Goal: Communication & Community: Share content

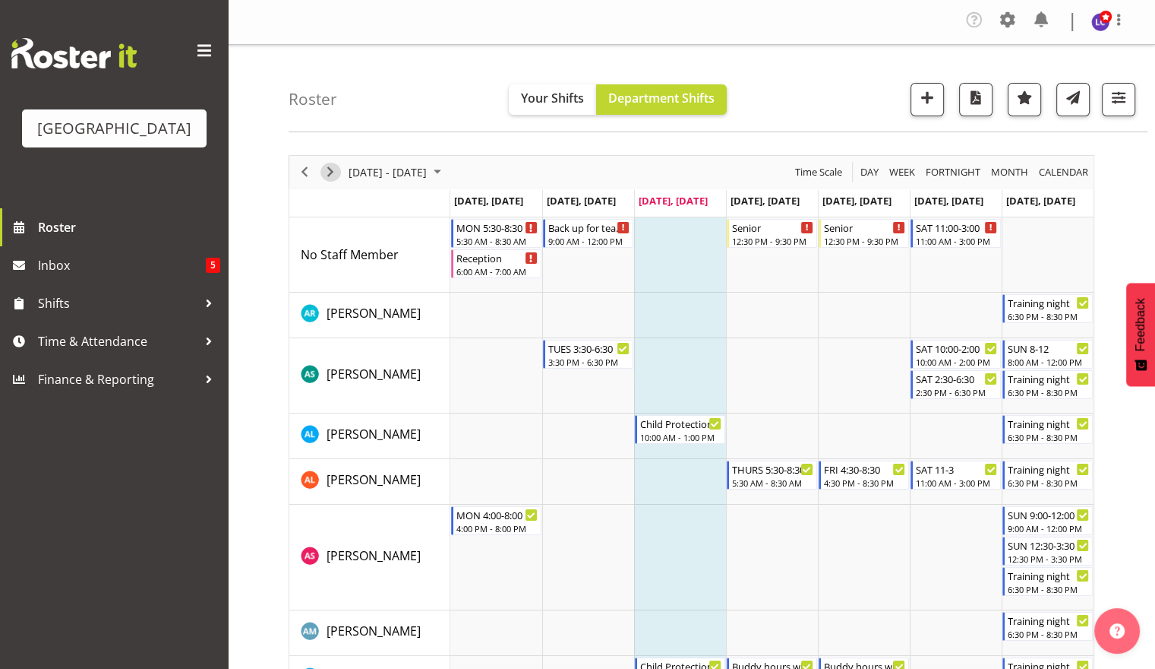
click at [324, 179] on span "Next" at bounding box center [330, 172] width 18 height 19
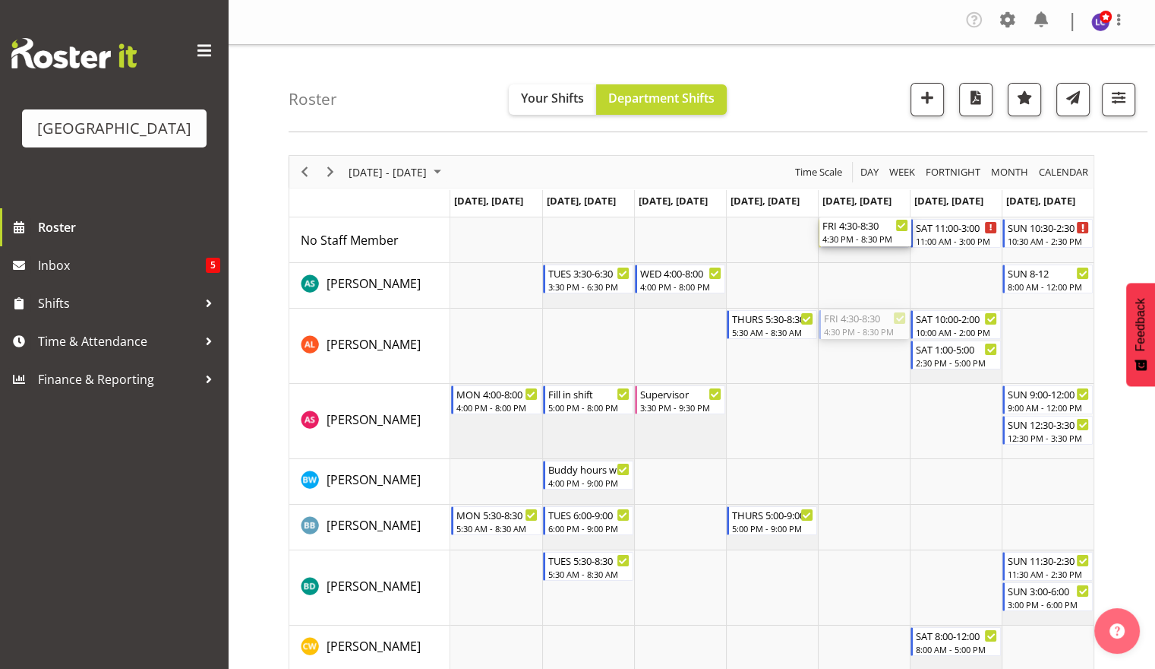
drag, startPoint x: 887, startPoint y: 331, endPoint x: 890, endPoint y: 255, distance: 76.0
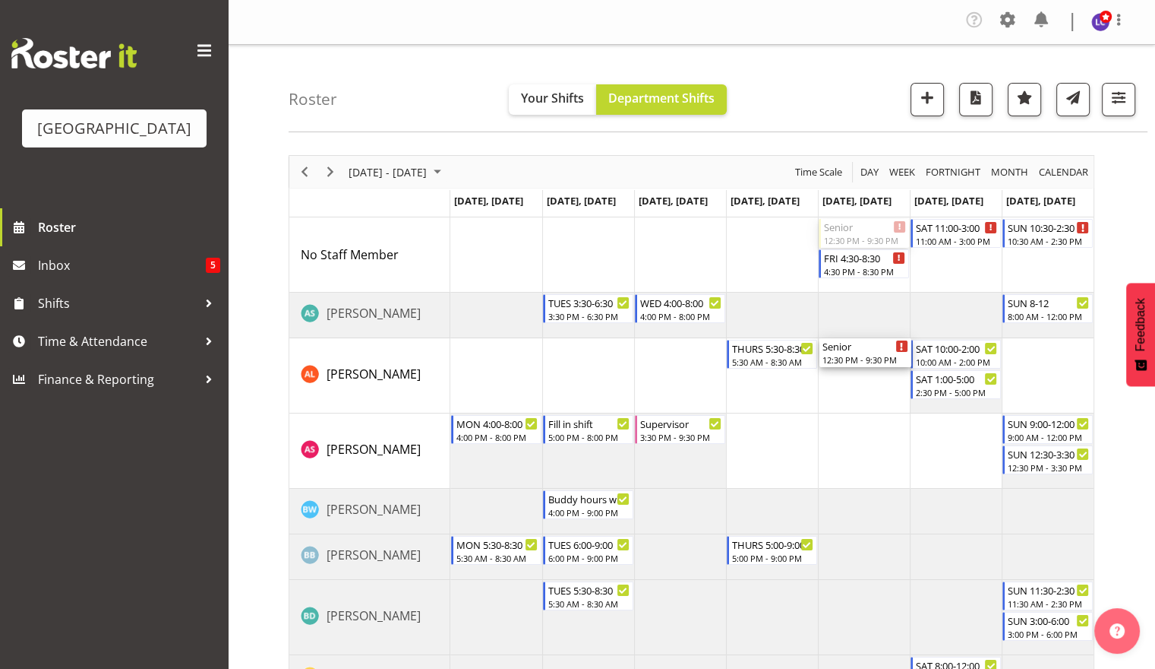
drag, startPoint x: 880, startPoint y: 269, endPoint x: 877, endPoint y: 372, distance: 103.3
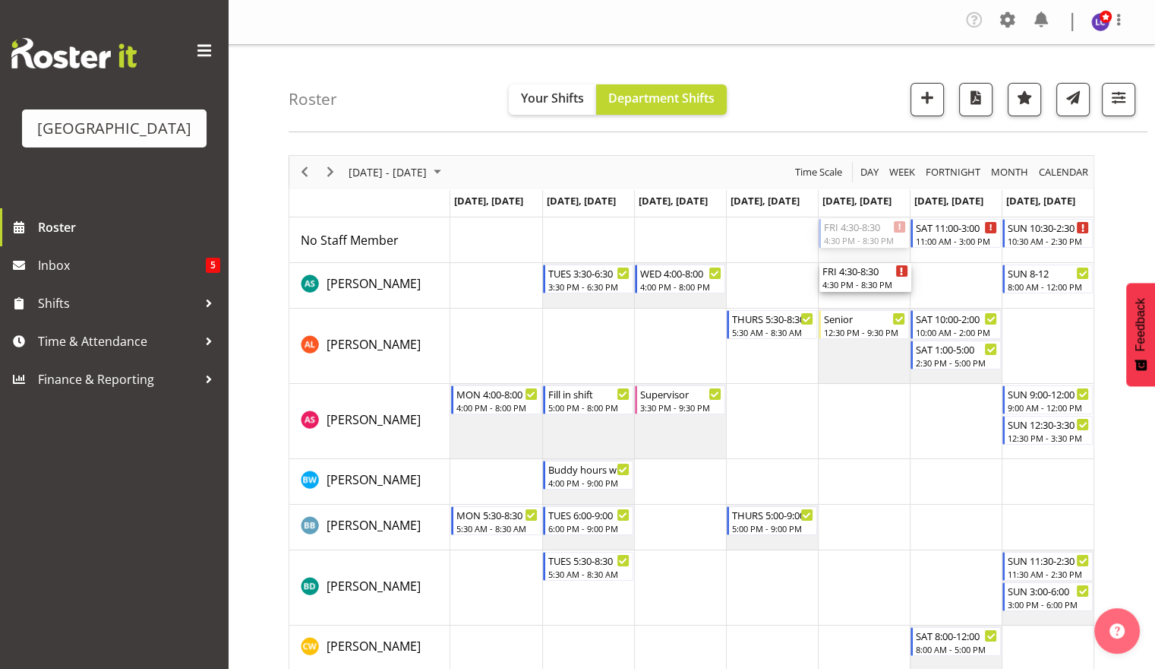
drag, startPoint x: 856, startPoint y: 235, endPoint x: 858, endPoint y: 273, distance: 38.1
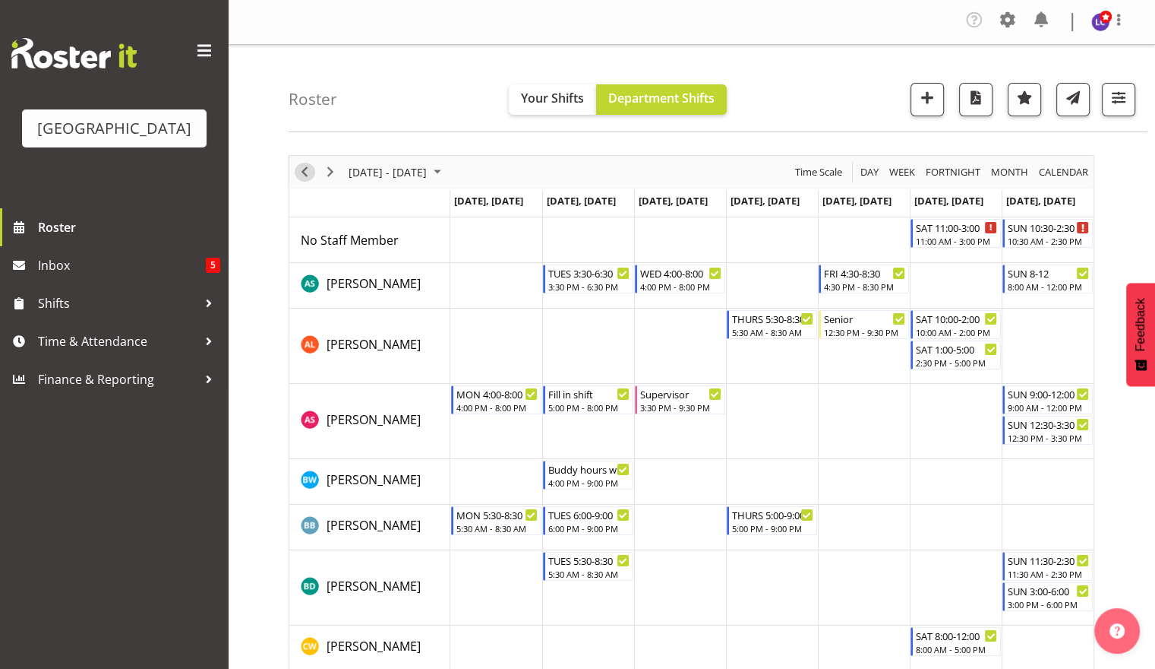
click at [302, 168] on span "Previous" at bounding box center [305, 172] width 18 height 19
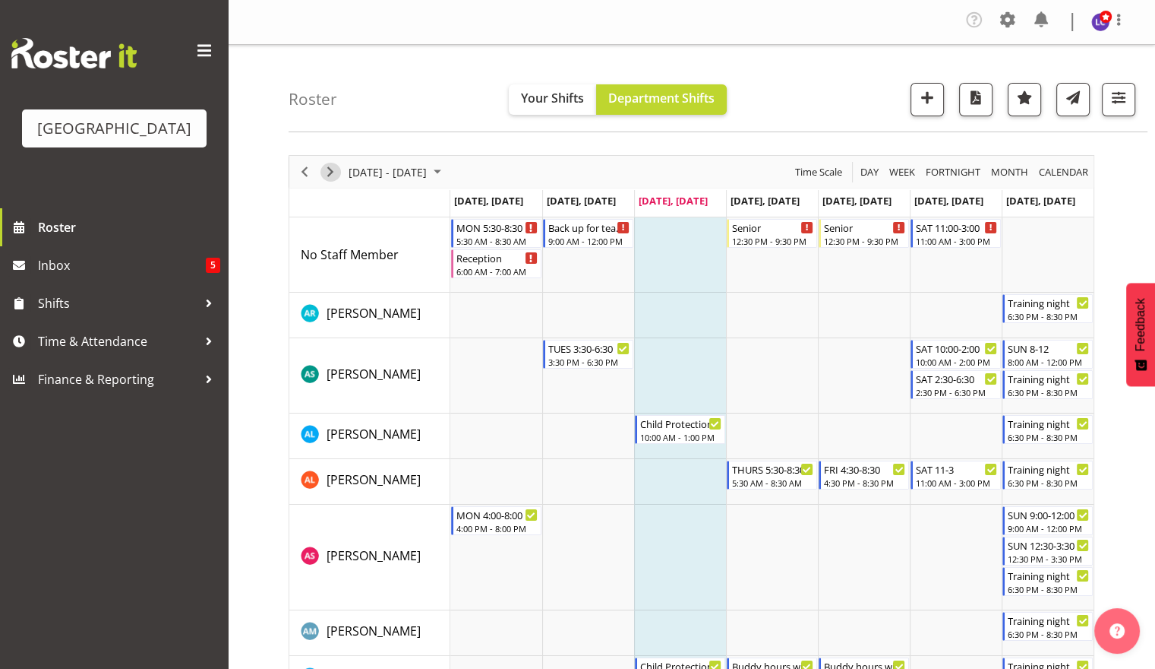
click at [332, 173] on span "Next" at bounding box center [330, 172] width 18 height 19
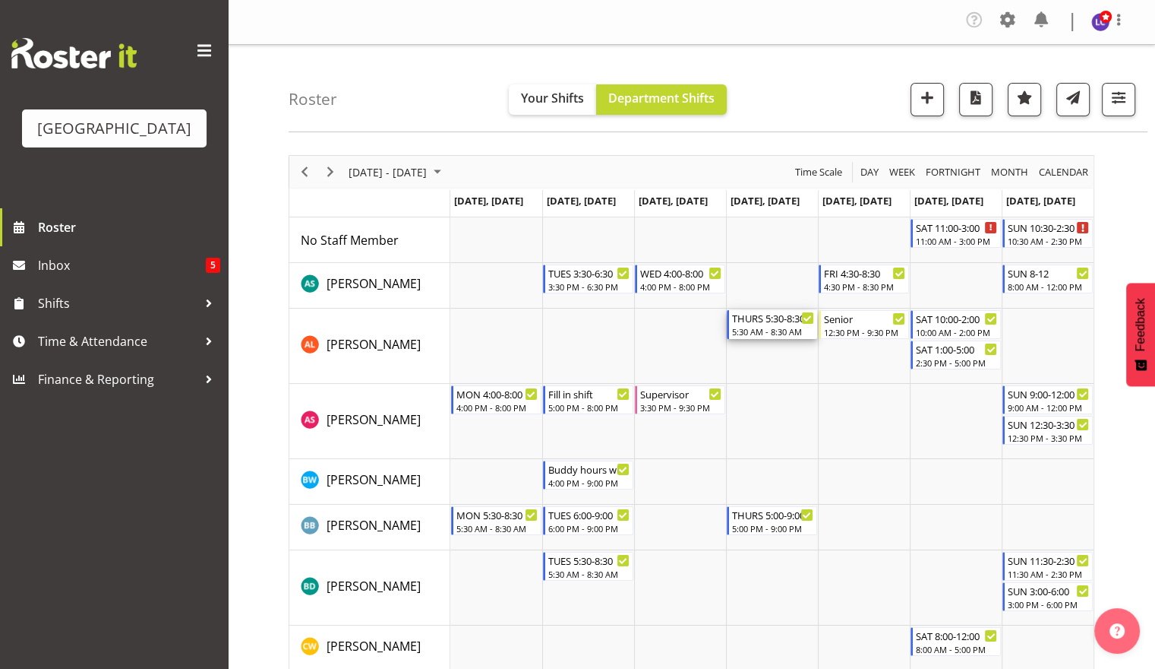
click at [772, 323] on div "THURS 5:30-8:30" at bounding box center [773, 317] width 82 height 15
click at [0, 0] on div at bounding box center [0, 0] width 0 height 0
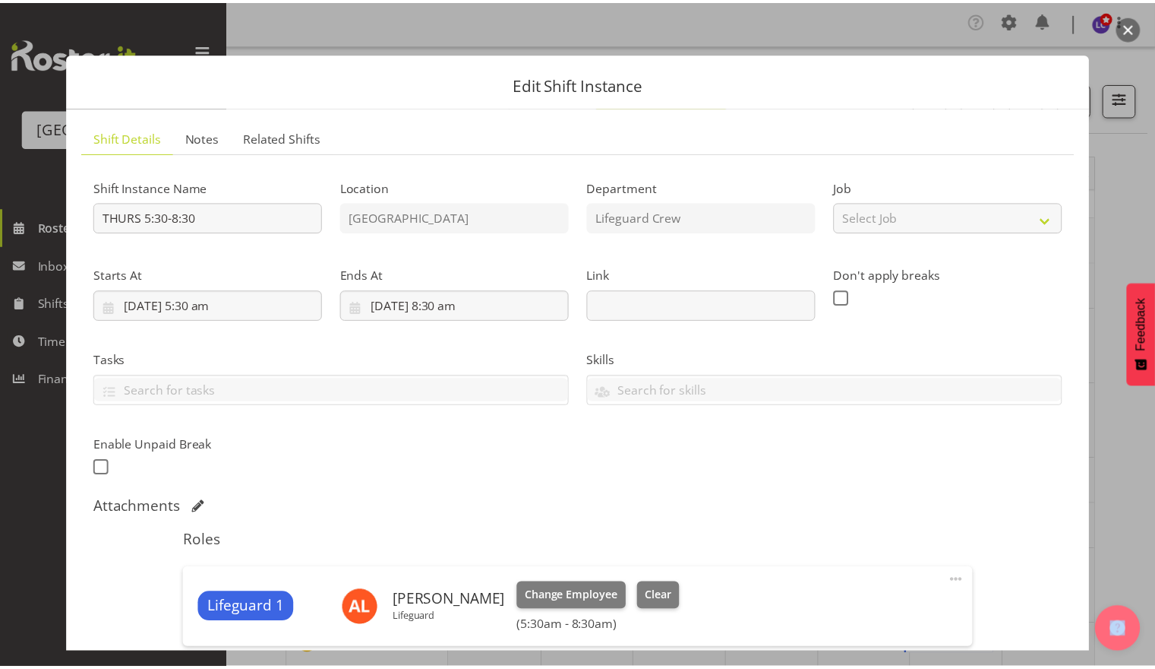
scroll to position [200, 0]
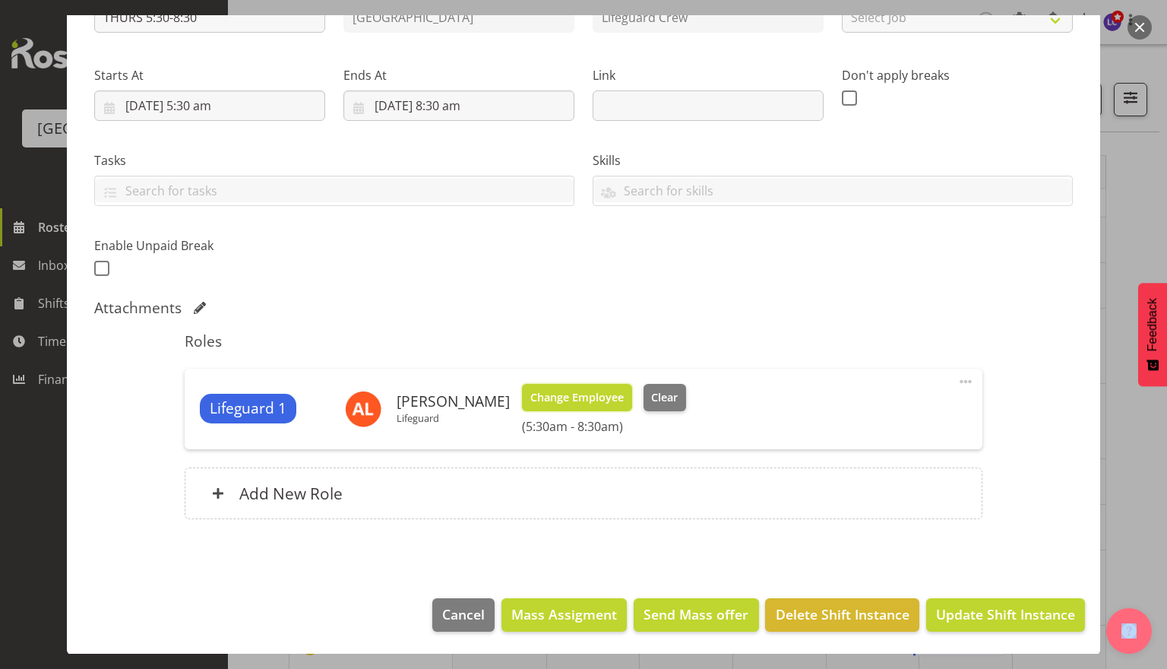
click at [591, 400] on span "Change Employee" at bounding box center [576, 397] width 93 height 17
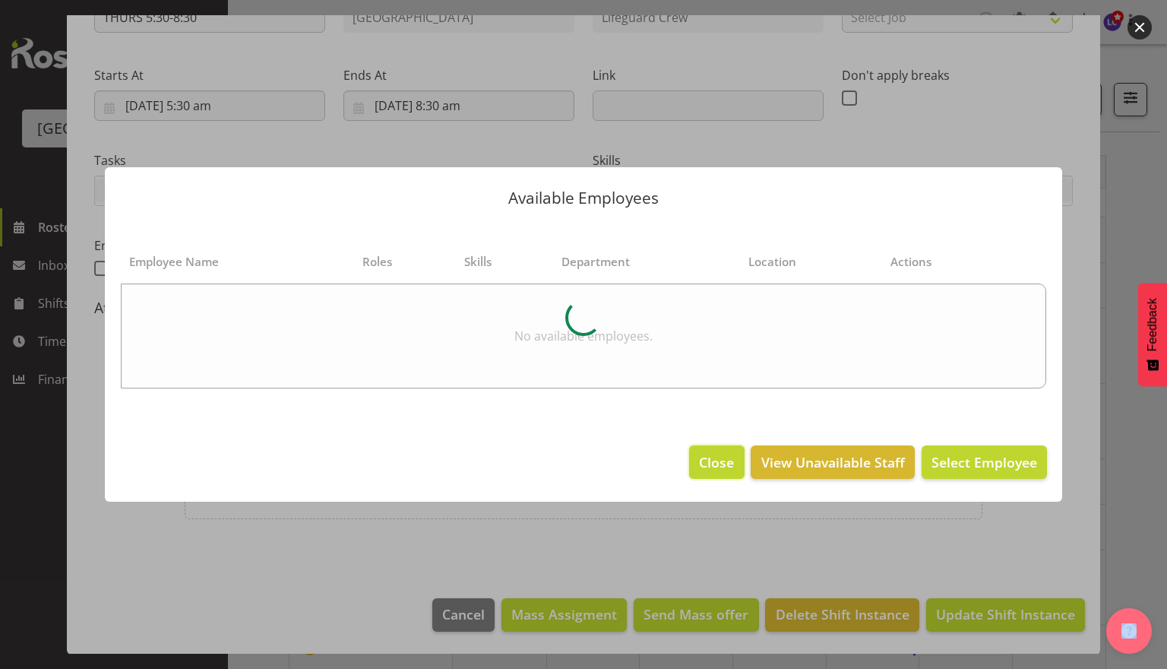
click at [705, 457] on div "Available Employees Employee Name Roles Skills Department Location Actions No a…" at bounding box center [584, 334] width 988 height 411
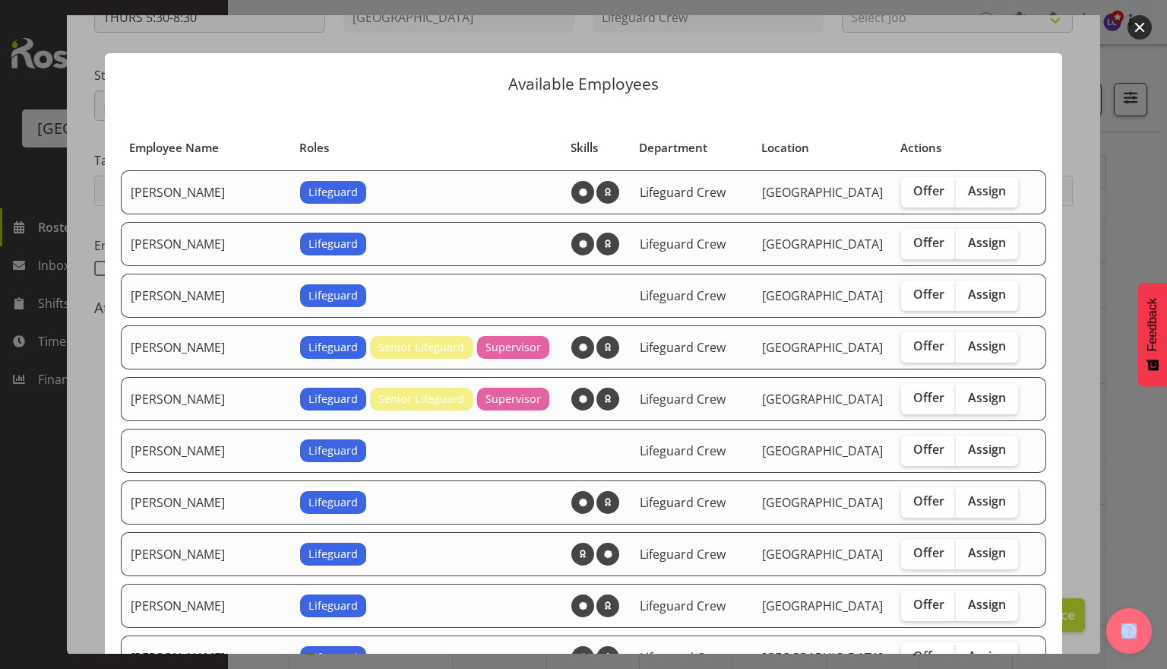
click at [1143, 35] on button "button" at bounding box center [1139, 27] width 24 height 24
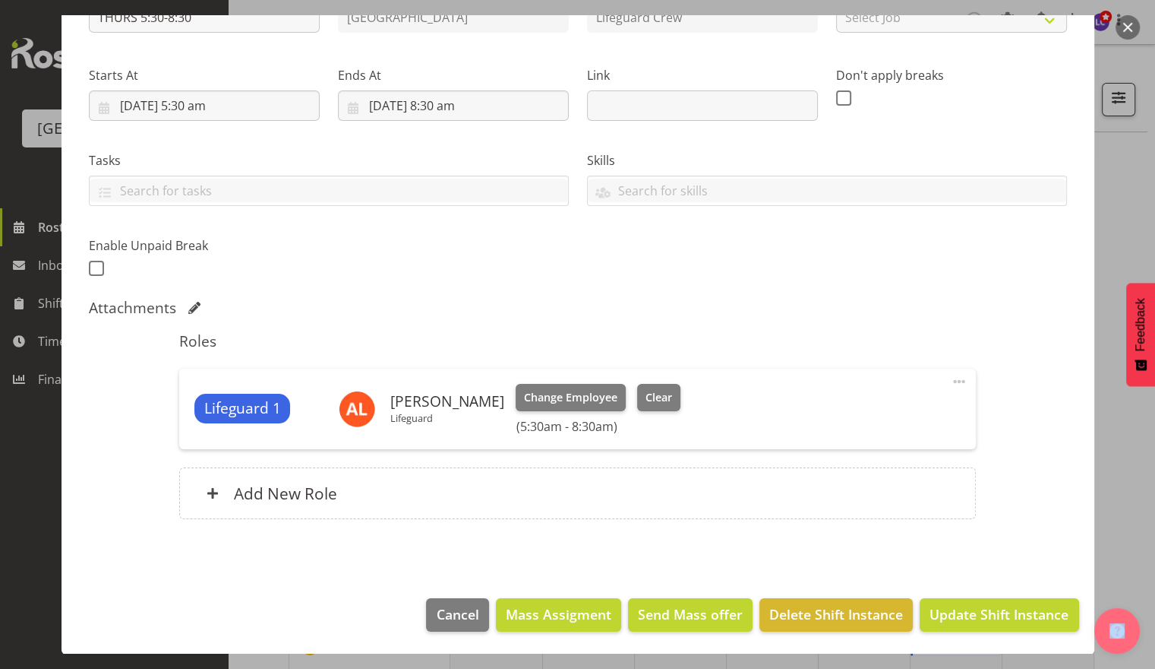
click at [1124, 36] on button "button" at bounding box center [1128, 27] width 24 height 24
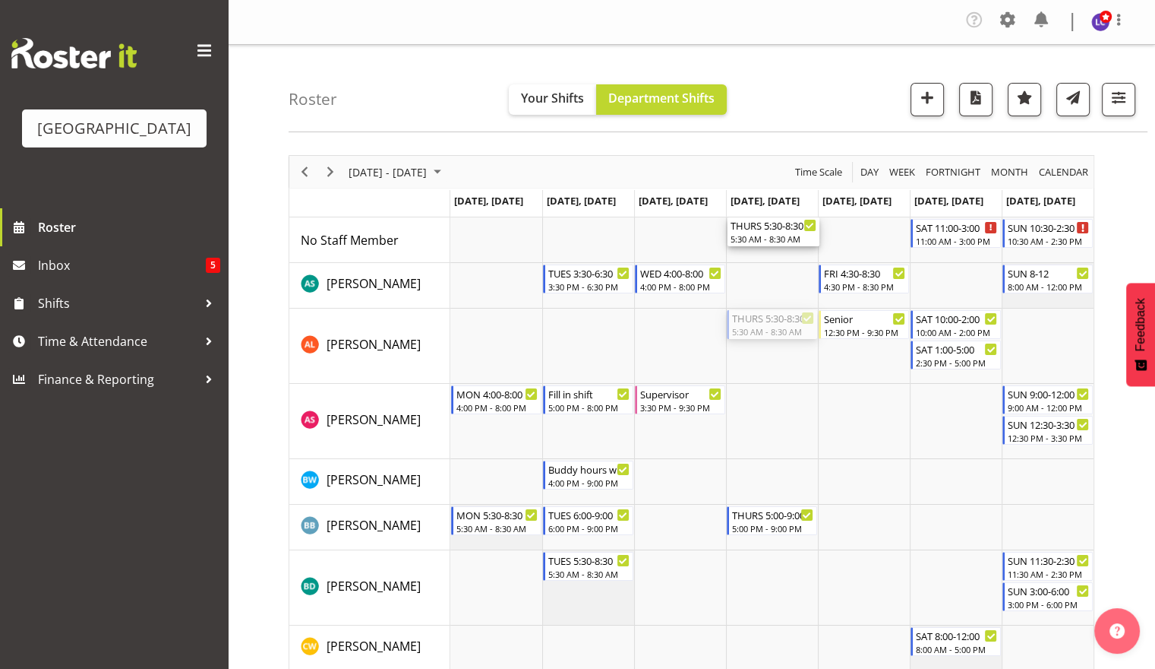
drag, startPoint x: 774, startPoint y: 331, endPoint x: 772, endPoint y: 243, distance: 88.2
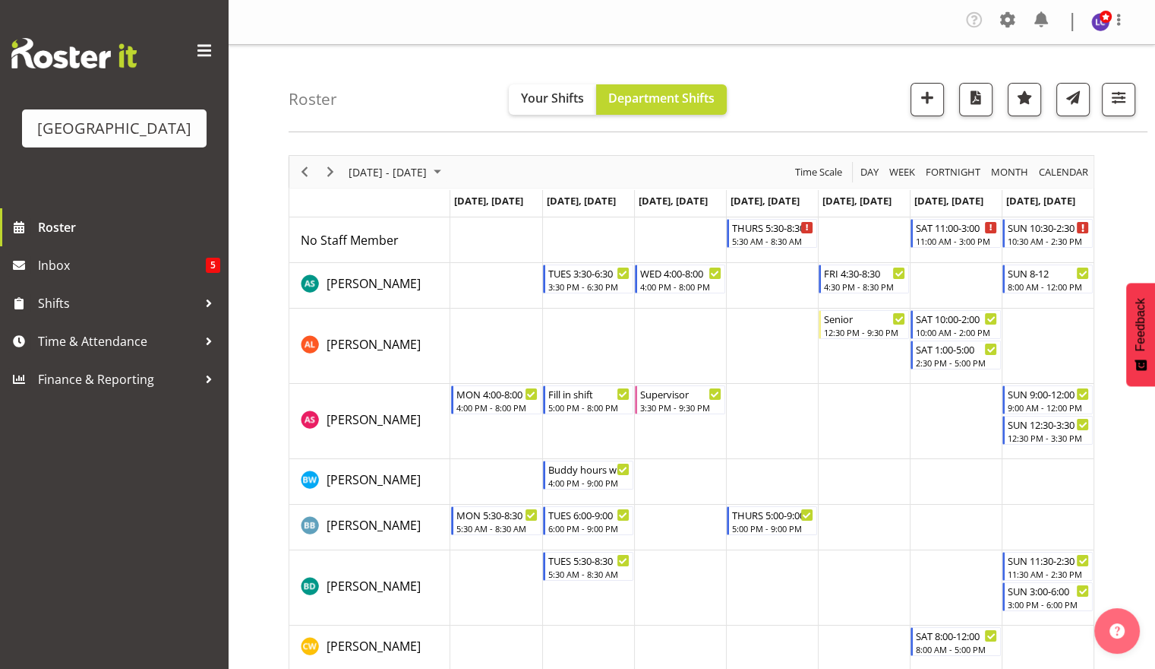
drag, startPoint x: 860, startPoint y: 325, endPoint x: 872, endPoint y: 234, distance: 92.0
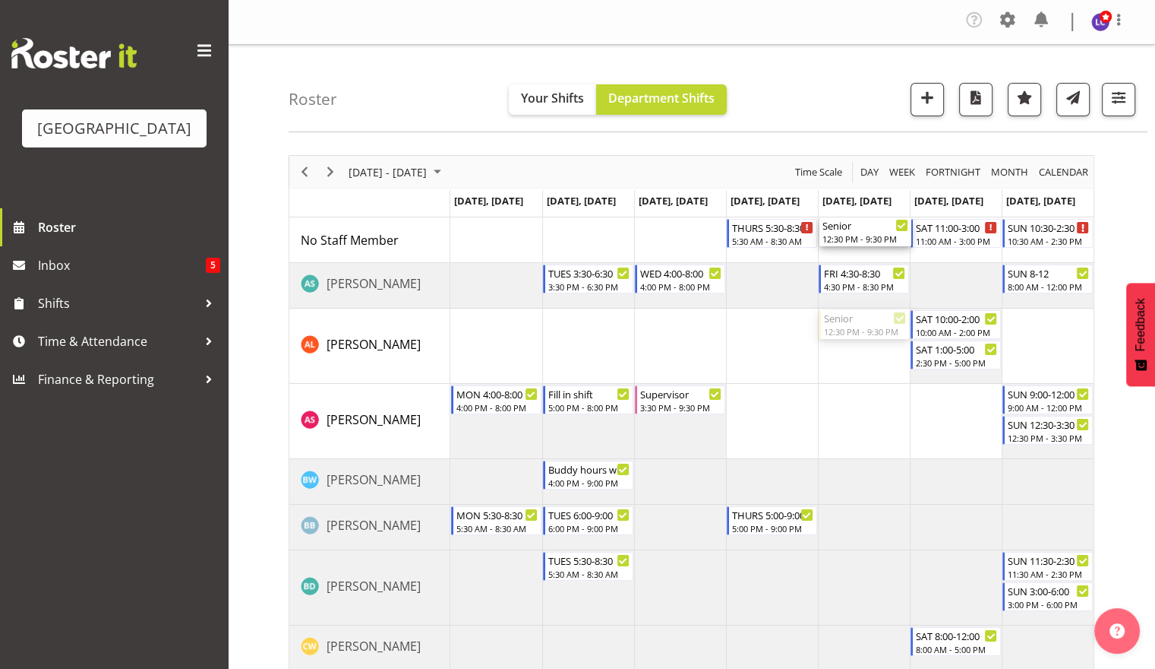
drag, startPoint x: 857, startPoint y: 332, endPoint x: 862, endPoint y: 242, distance: 90.6
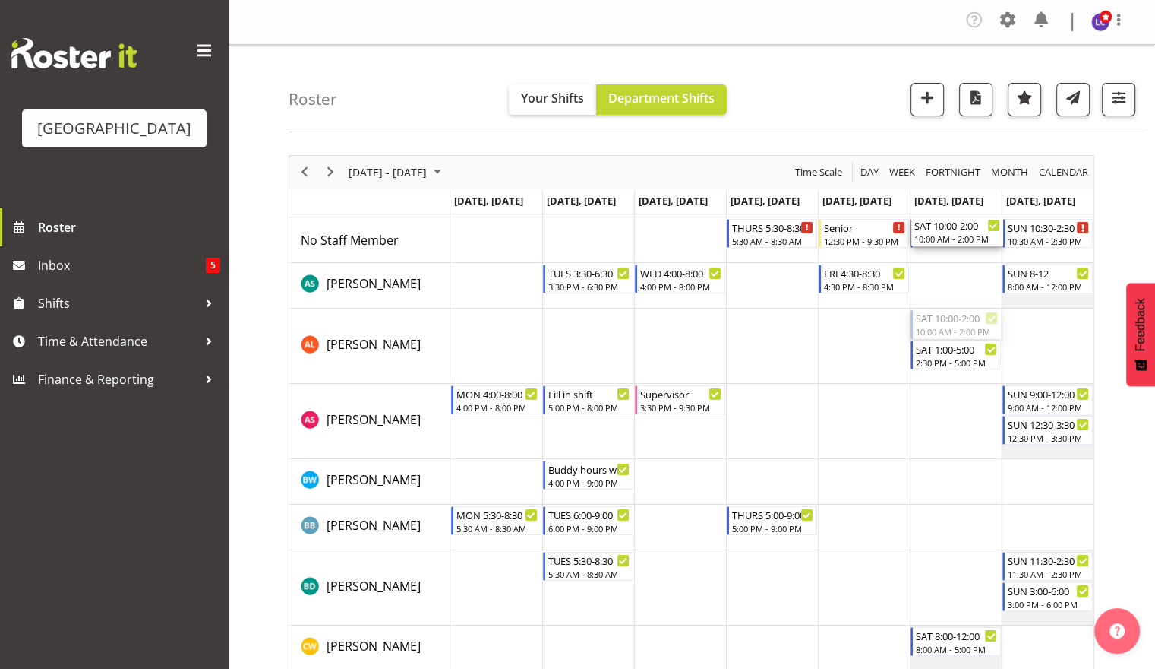
drag, startPoint x: 947, startPoint y: 325, endPoint x: 949, endPoint y: 247, distance: 78.3
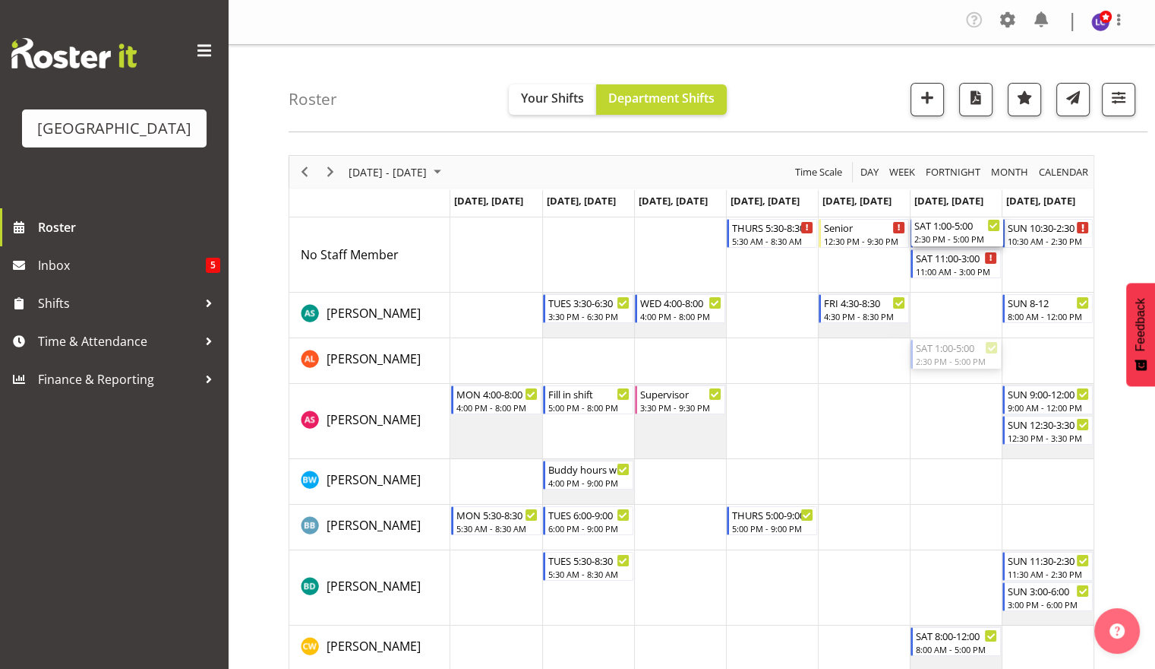
drag, startPoint x: 959, startPoint y: 352, endPoint x: 958, endPoint y: 278, distance: 74.5
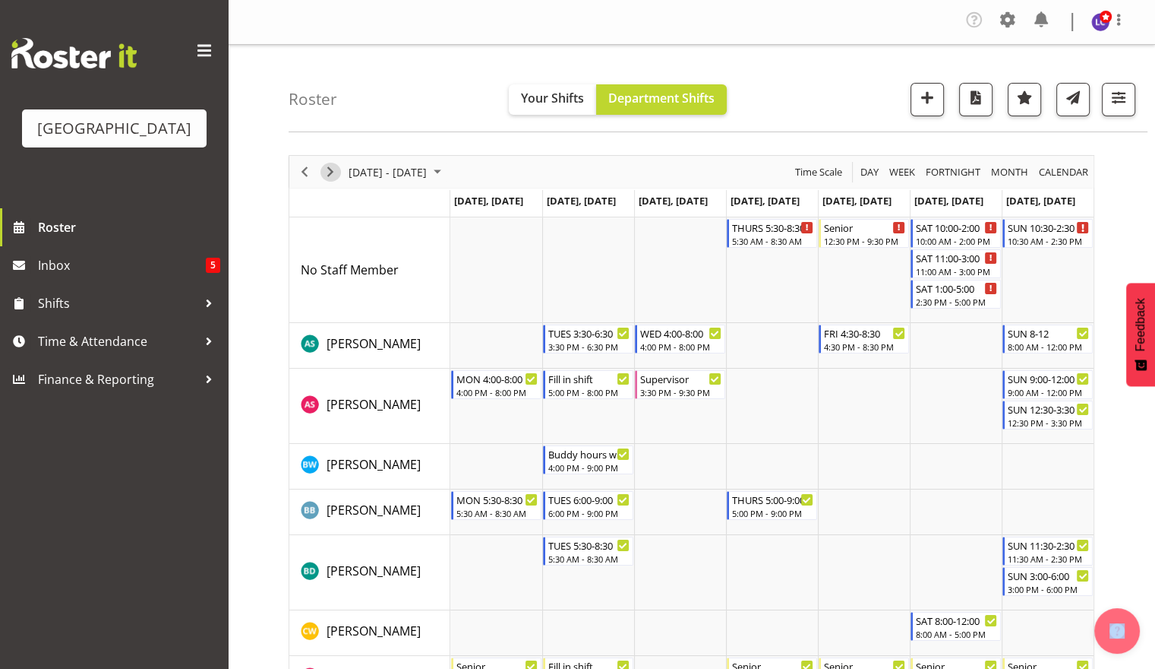
click at [337, 174] on span "Next" at bounding box center [330, 172] width 18 height 19
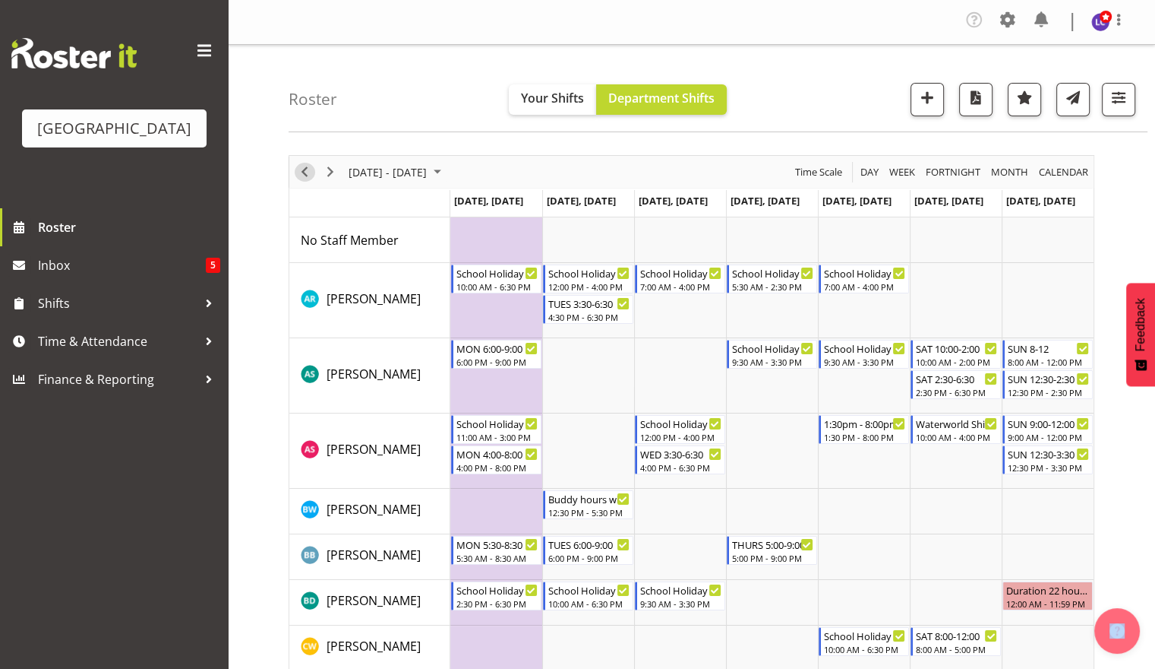
click at [302, 167] on span "Previous" at bounding box center [305, 172] width 18 height 19
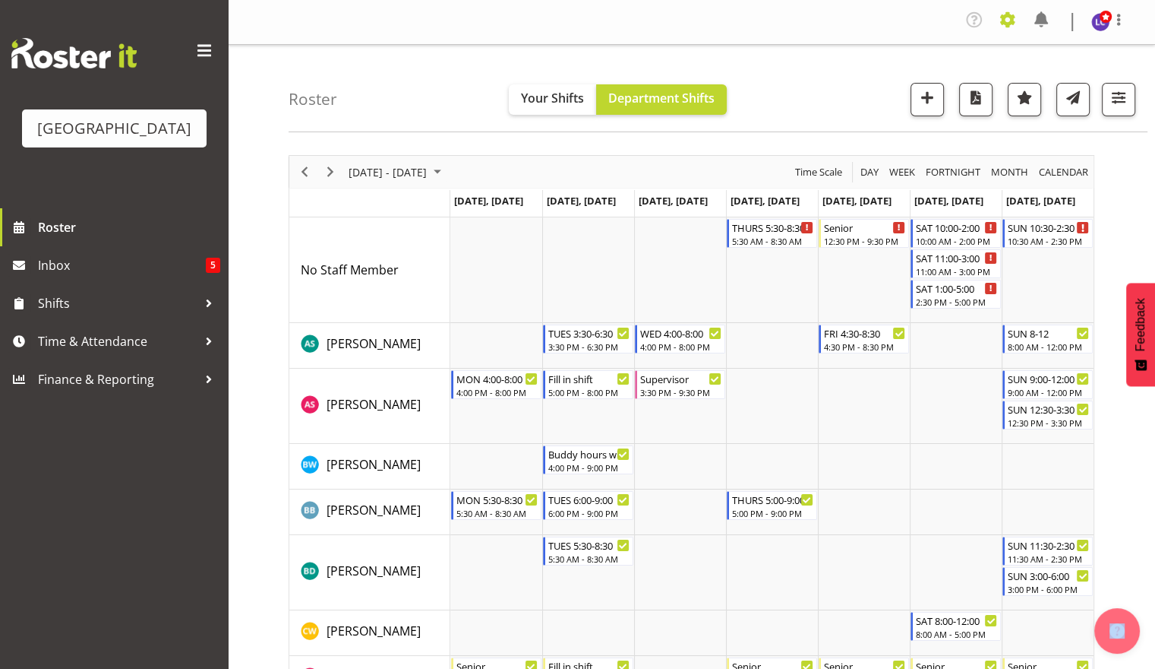
click at [996, 27] on span at bounding box center [1008, 20] width 24 height 24
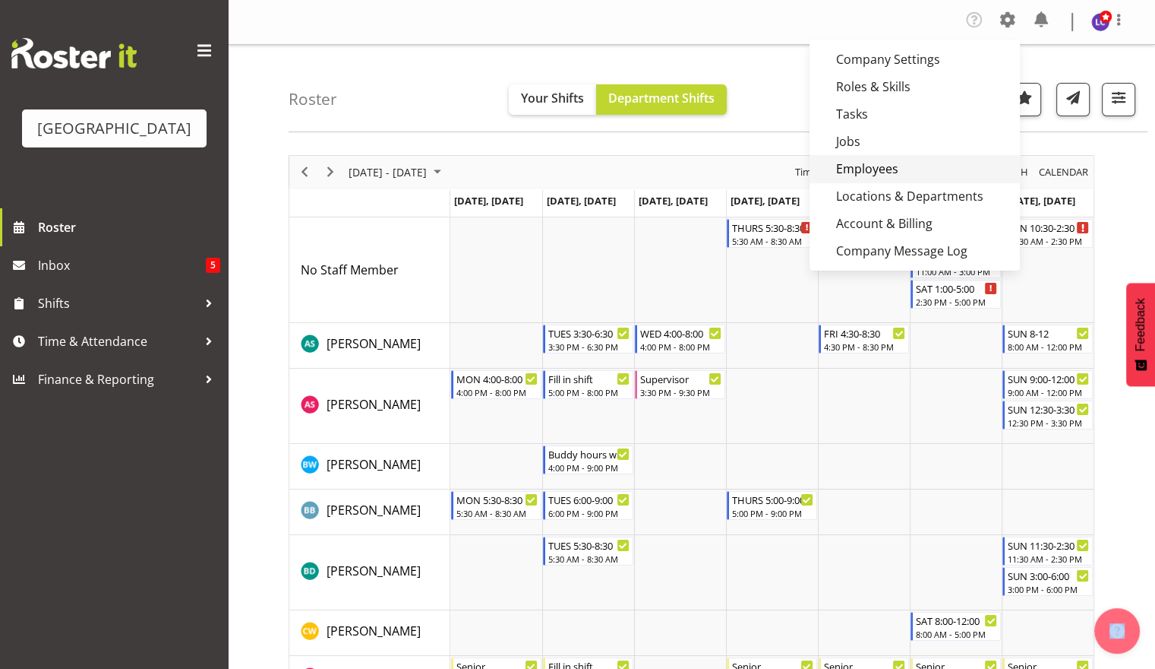
click at [919, 167] on link "Employees" at bounding box center [915, 168] width 210 height 27
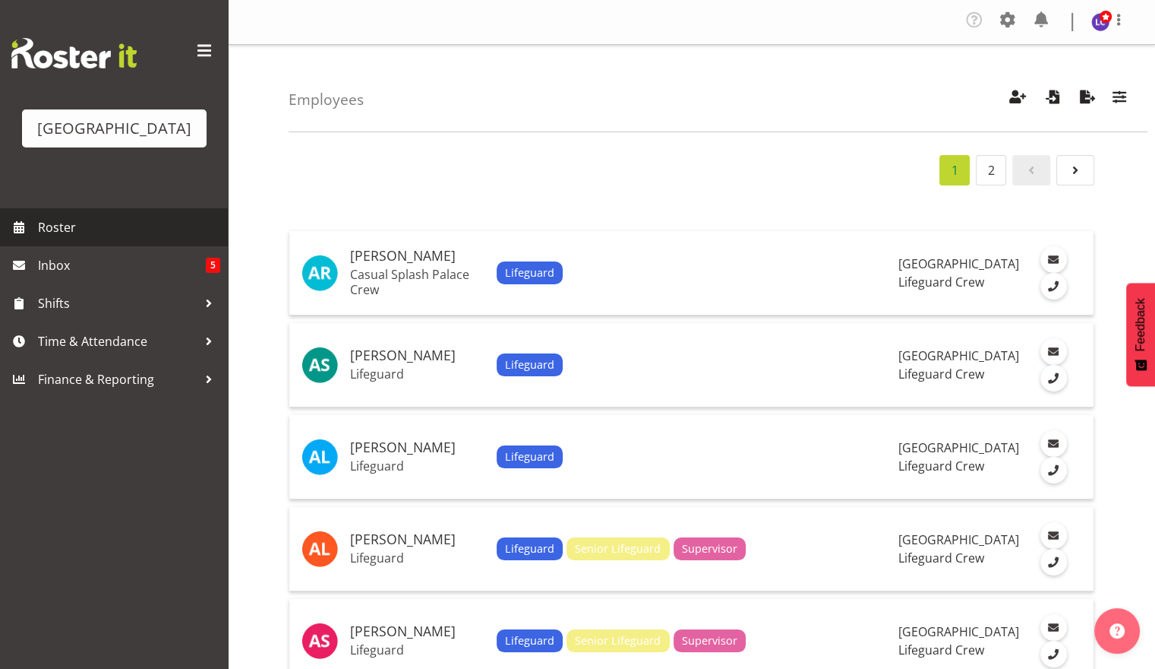
click at [97, 234] on span "Roster" at bounding box center [129, 227] width 182 height 23
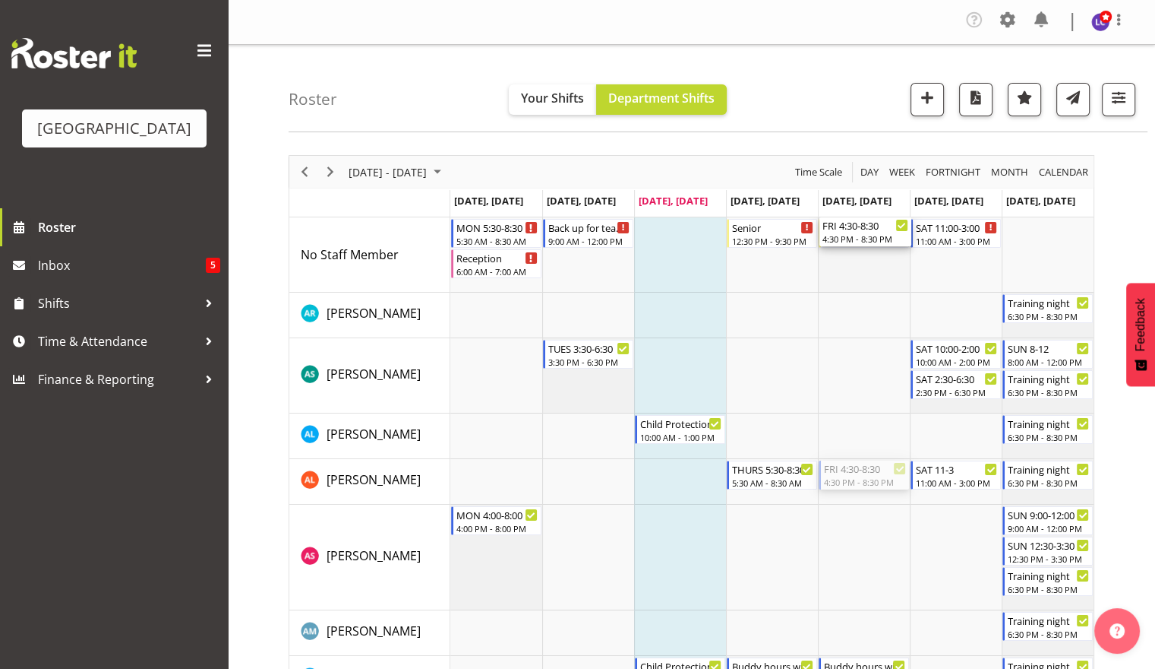
drag, startPoint x: 878, startPoint y: 482, endPoint x: 897, endPoint y: 275, distance: 207.5
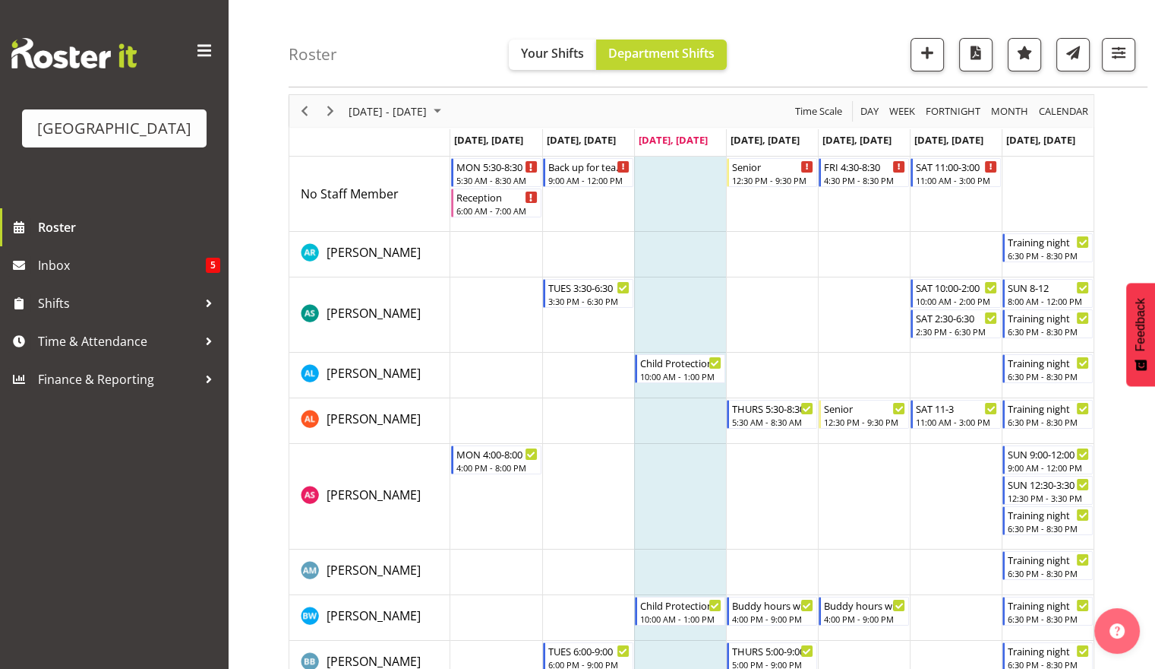
scroll to position [64, 0]
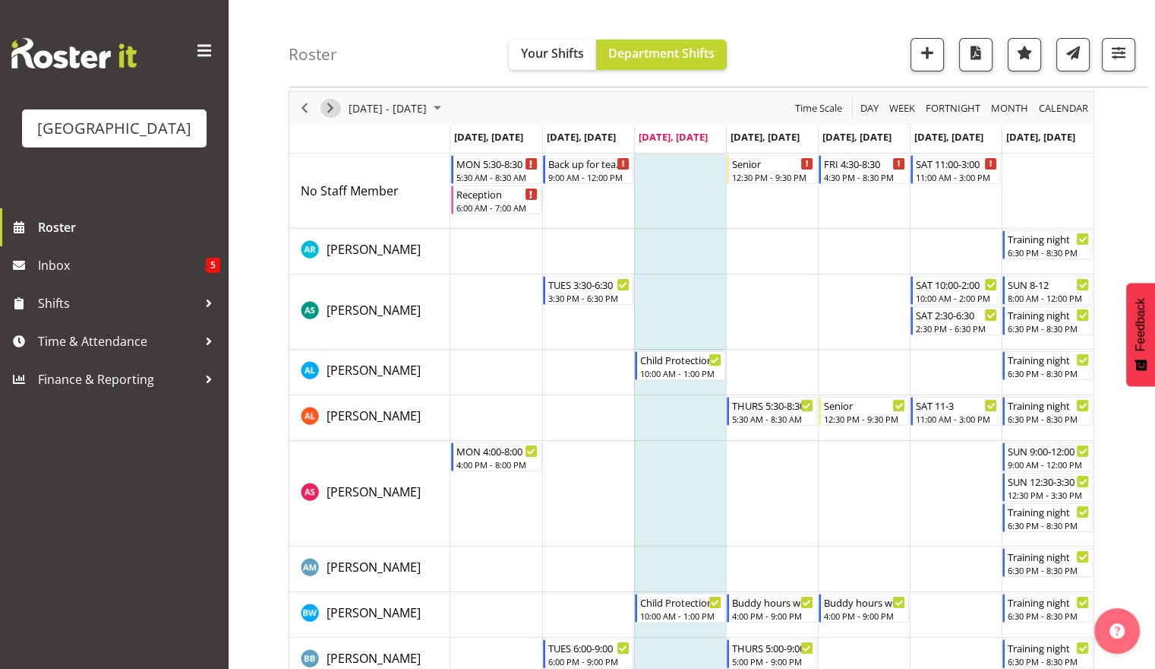
click at [335, 109] on span "Next" at bounding box center [330, 108] width 18 height 19
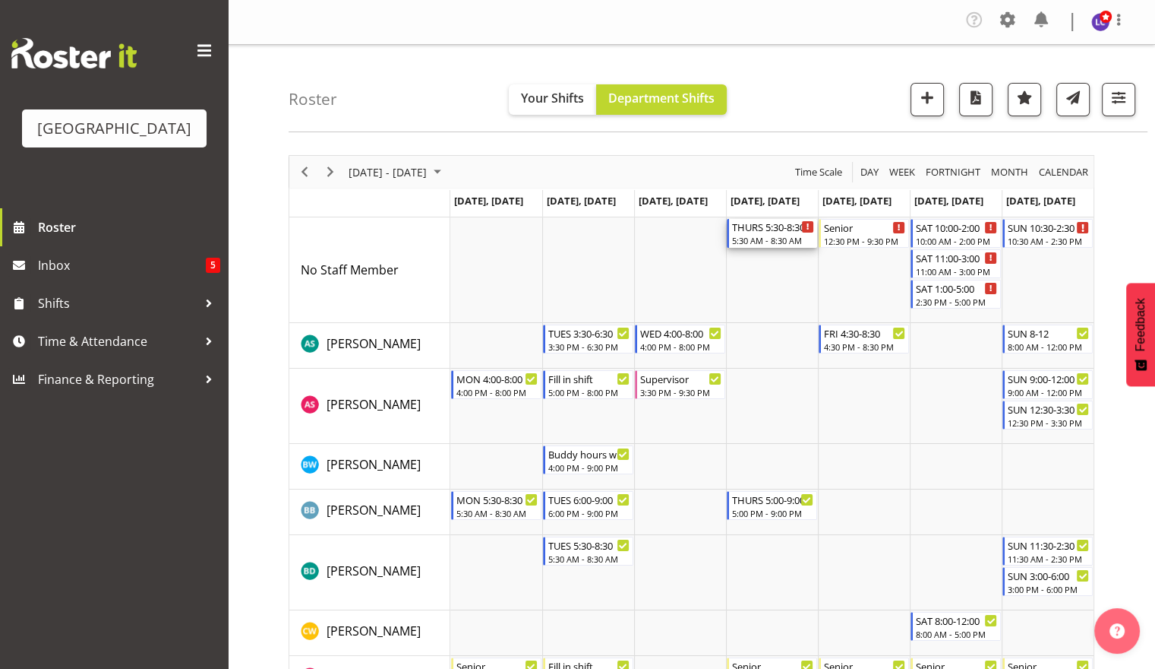
click at [781, 232] on div "THURS 5:30-8:30" at bounding box center [773, 226] width 82 height 15
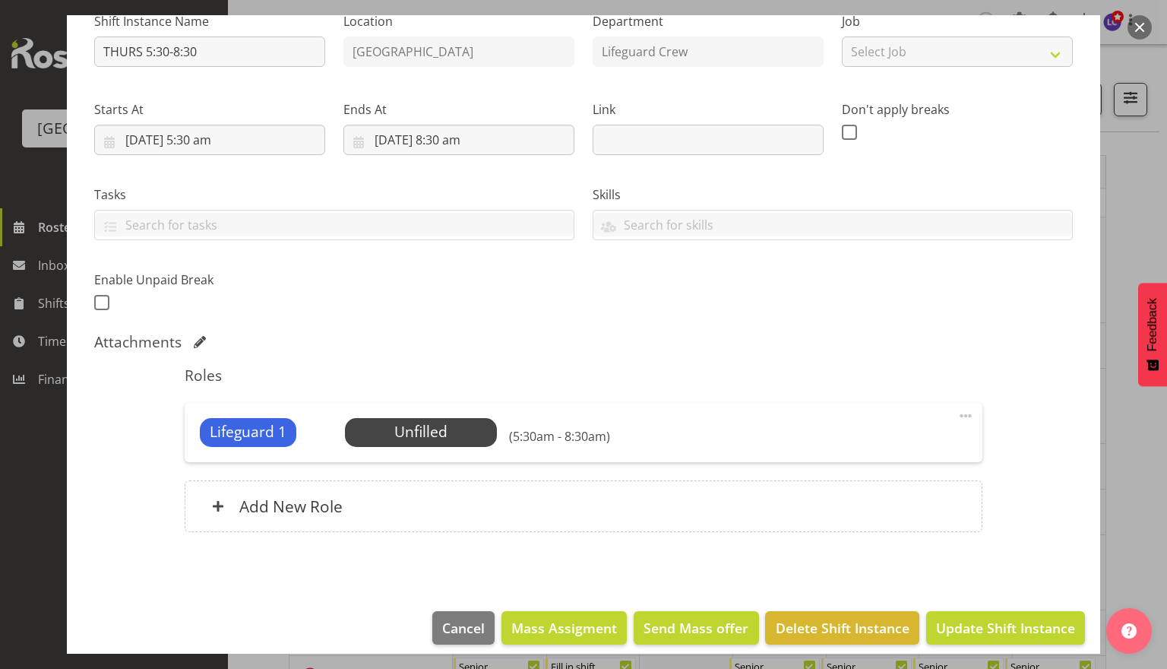
scroll to position [179, 0]
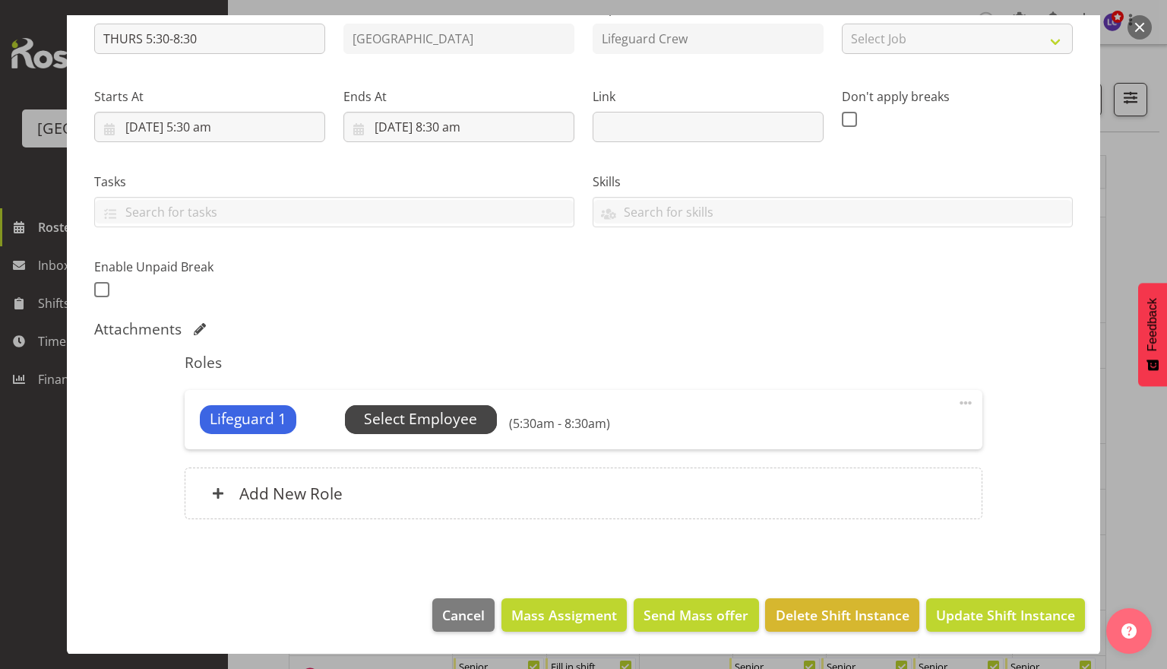
click at [438, 426] on span "Select Employee" at bounding box center [420, 419] width 113 height 22
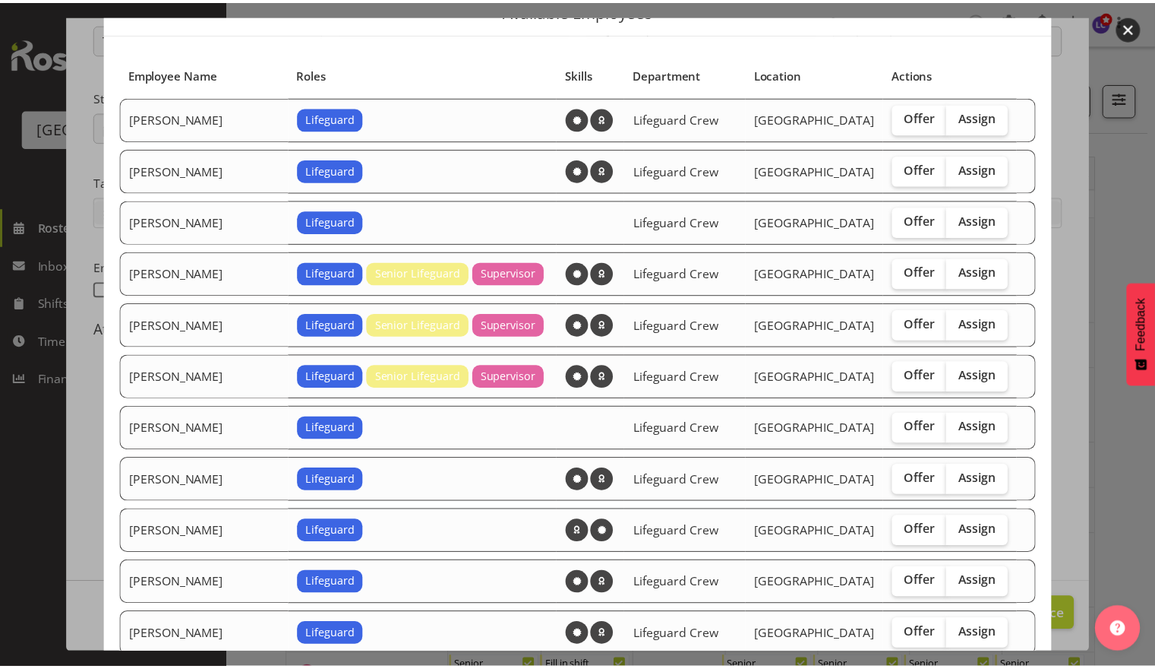
scroll to position [86, 0]
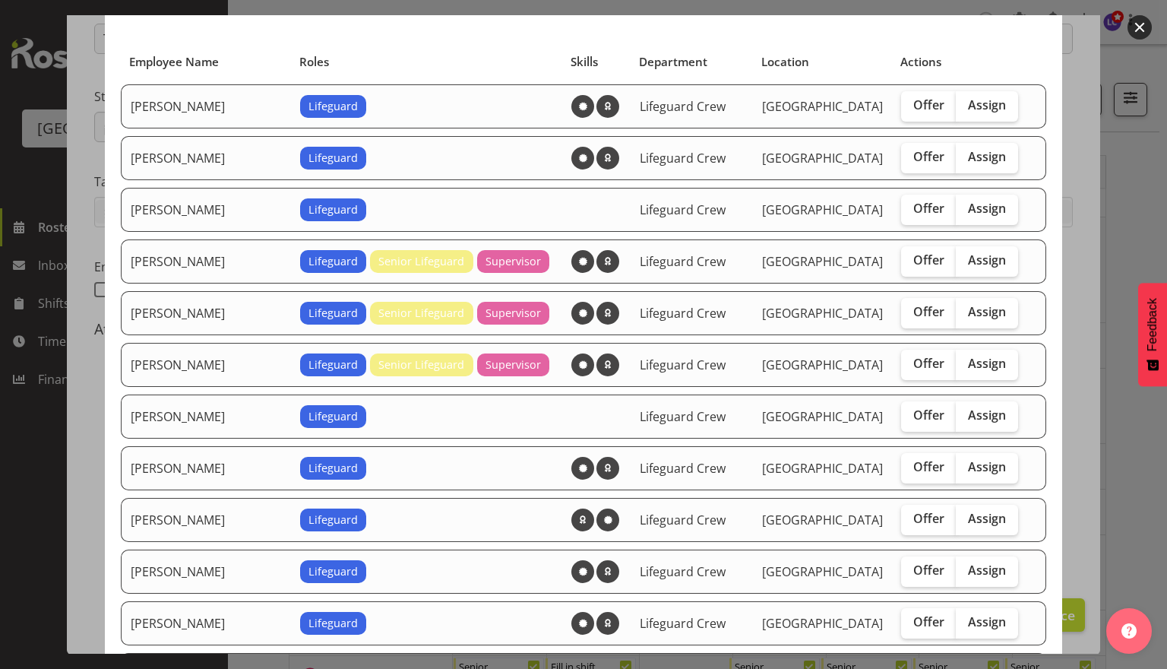
click at [1135, 25] on button "button" at bounding box center [1139, 27] width 24 height 24
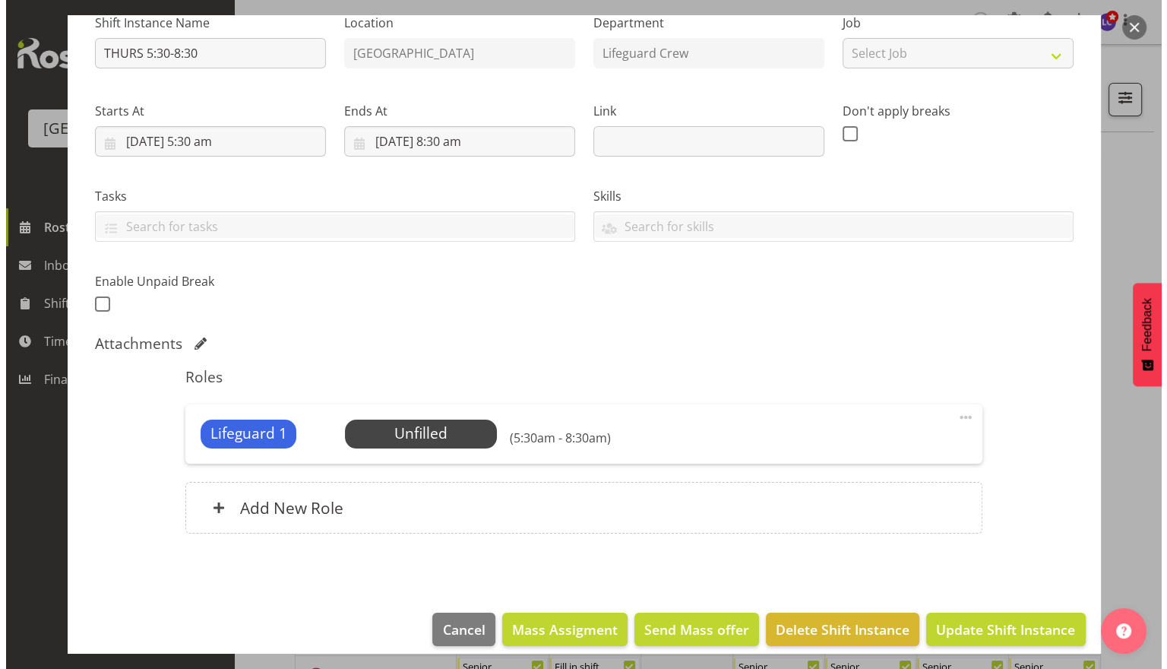
scroll to position [179, 0]
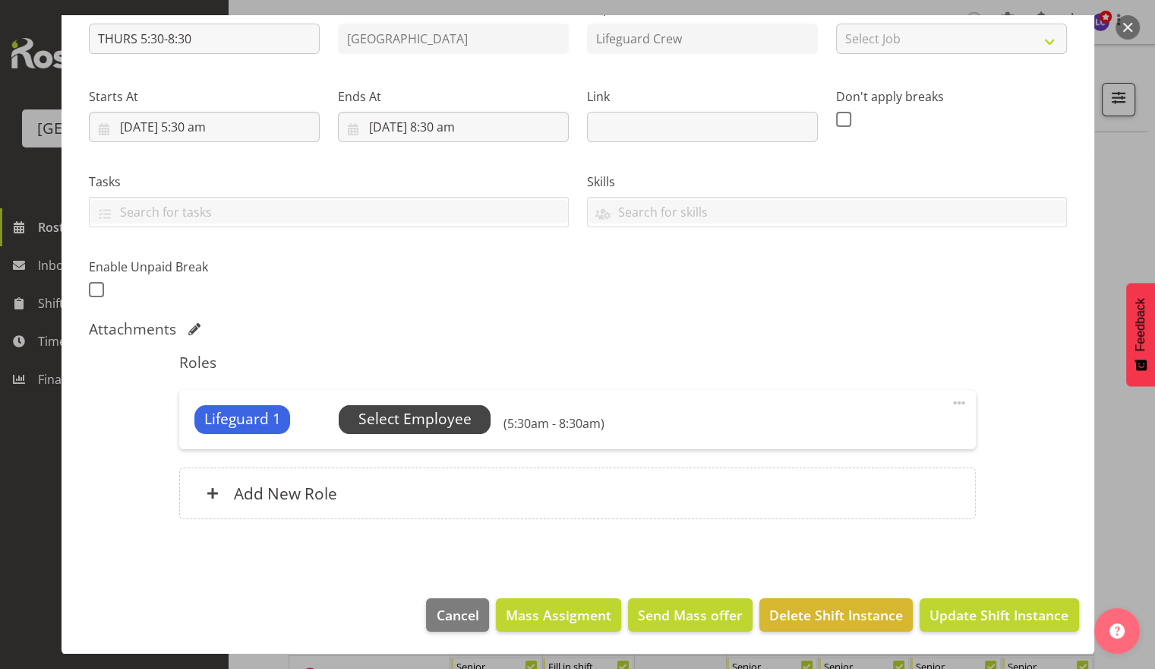
click at [431, 418] on span "Select Employee" at bounding box center [415, 419] width 113 height 22
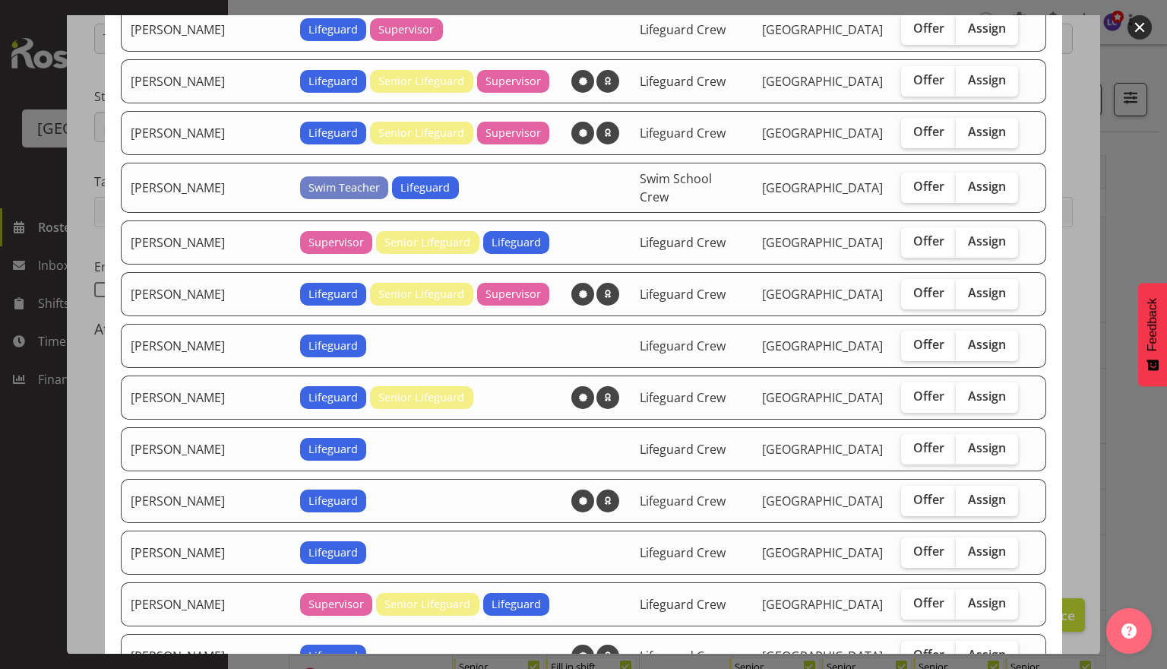
scroll to position [939, 0]
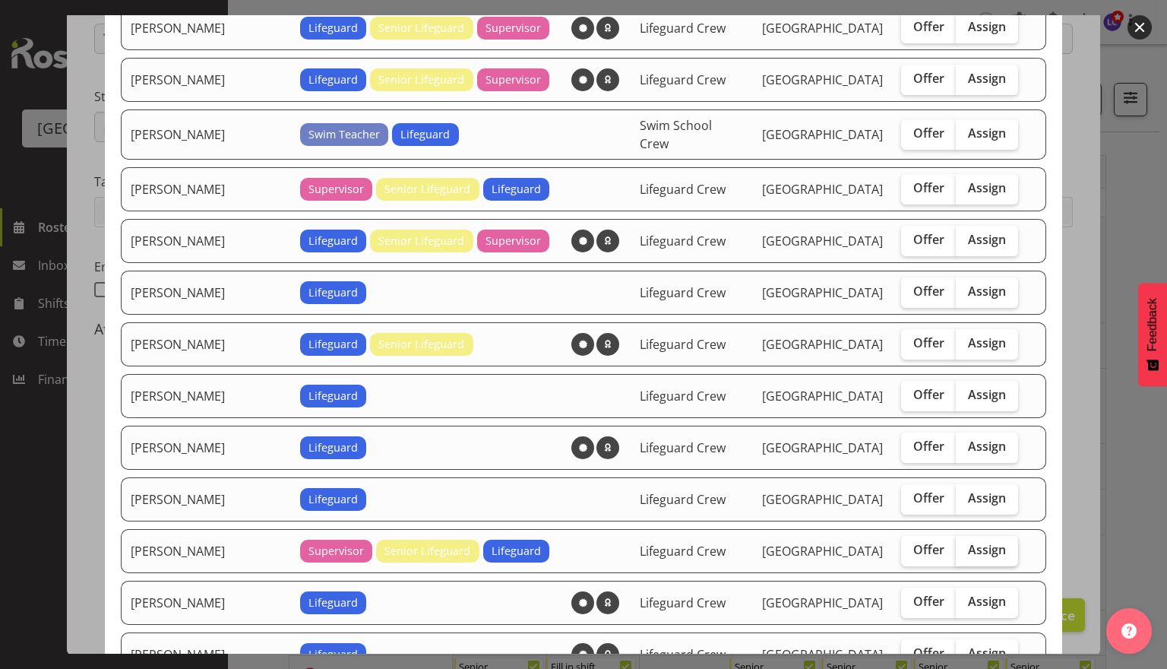
click at [967, 536] on label "Assign" at bounding box center [987, 551] width 62 height 30
click at [966, 545] on input "Assign" at bounding box center [961, 550] width 10 height 10
checkbox input "true"
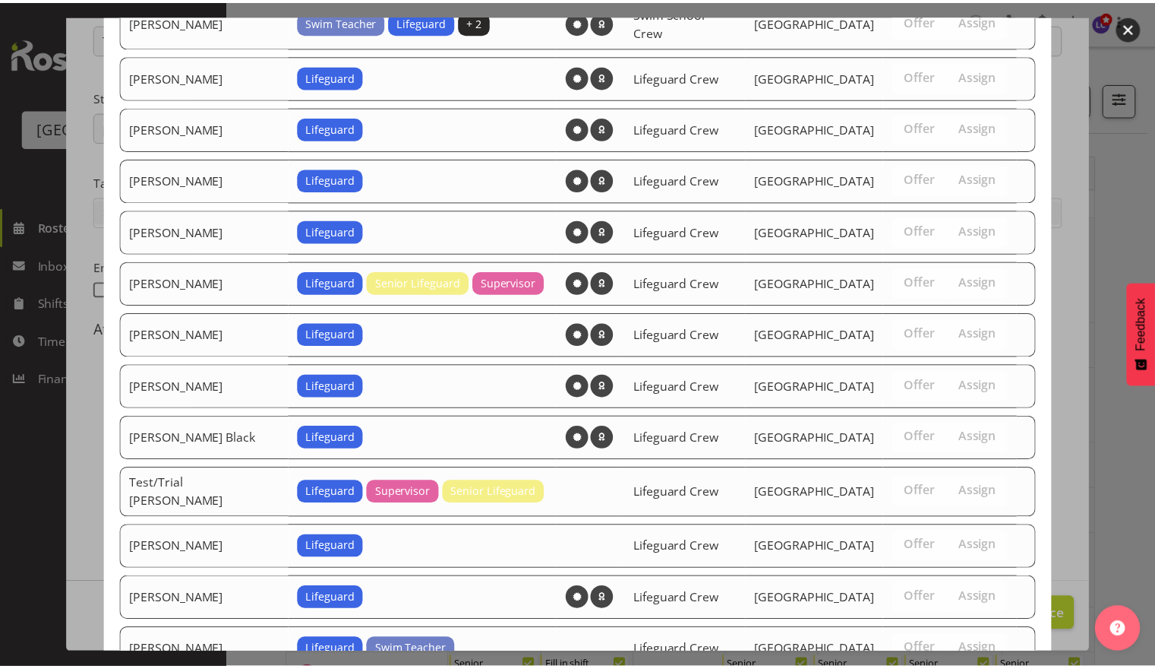
scroll to position [1765, 0]
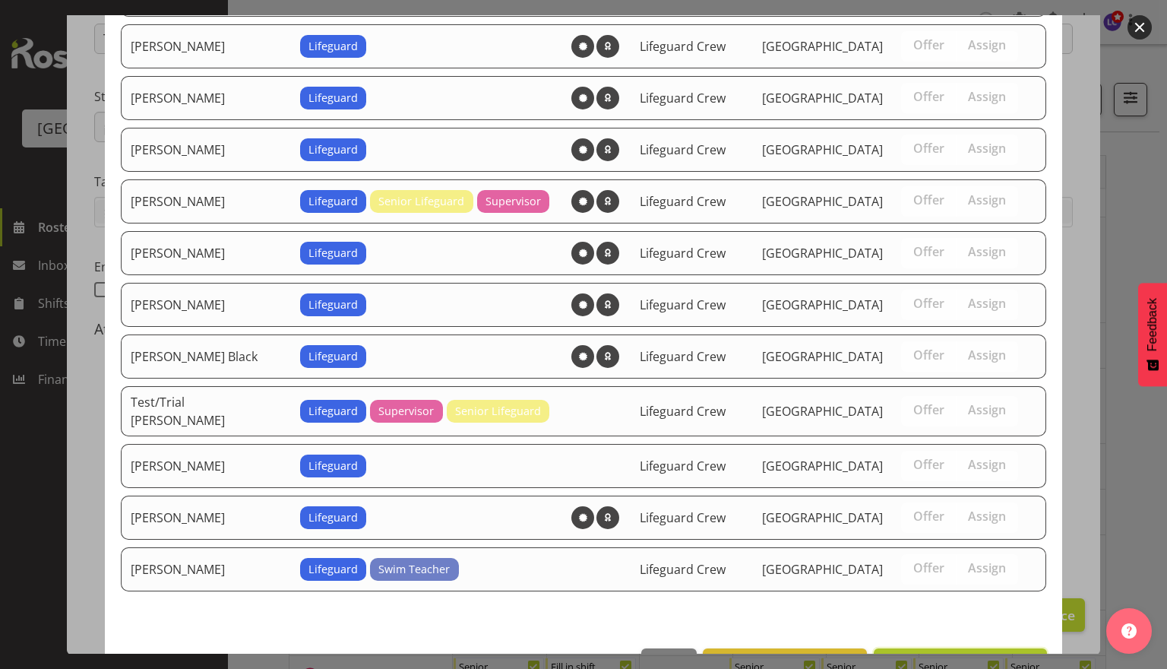
click at [959, 656] on span "Assign Laurie Cook" at bounding box center [959, 665] width 153 height 18
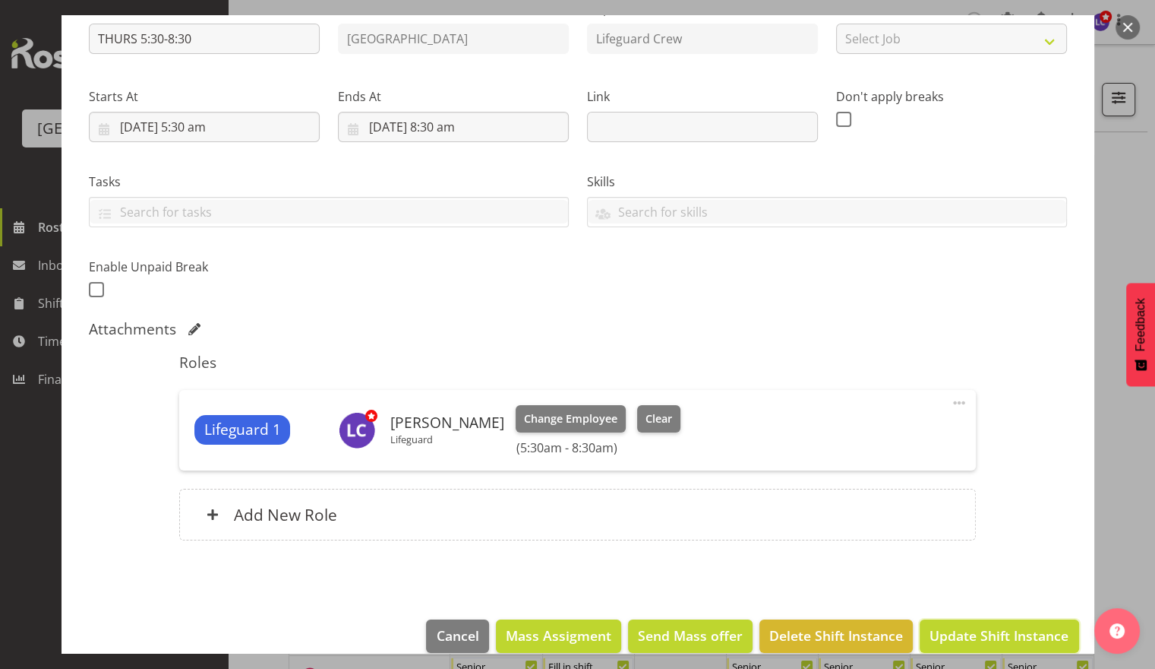
click at [970, 623] on button "Update Shift Instance" at bounding box center [999, 635] width 159 height 33
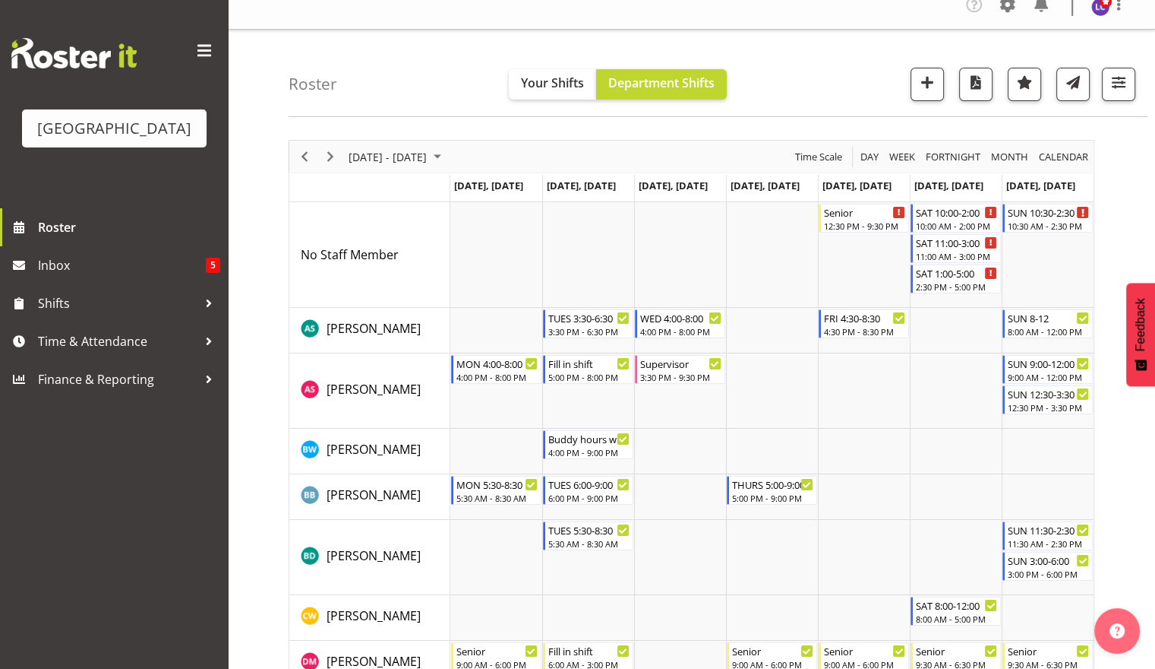
scroll to position [0, 0]
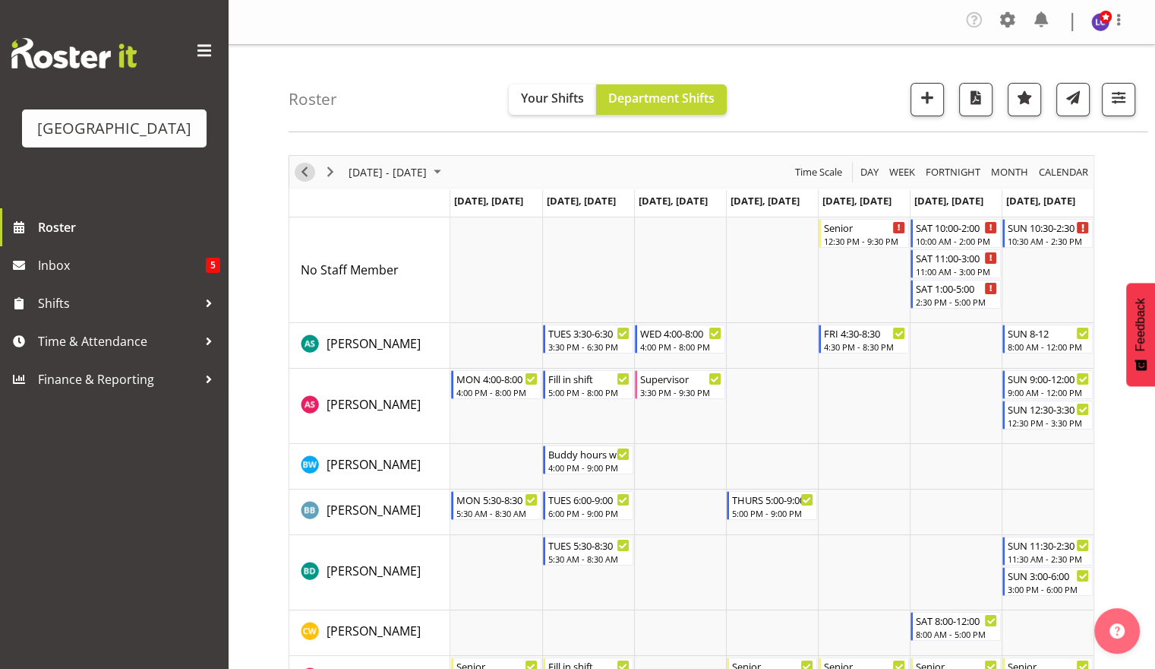
click at [302, 179] on span "Previous" at bounding box center [305, 172] width 18 height 19
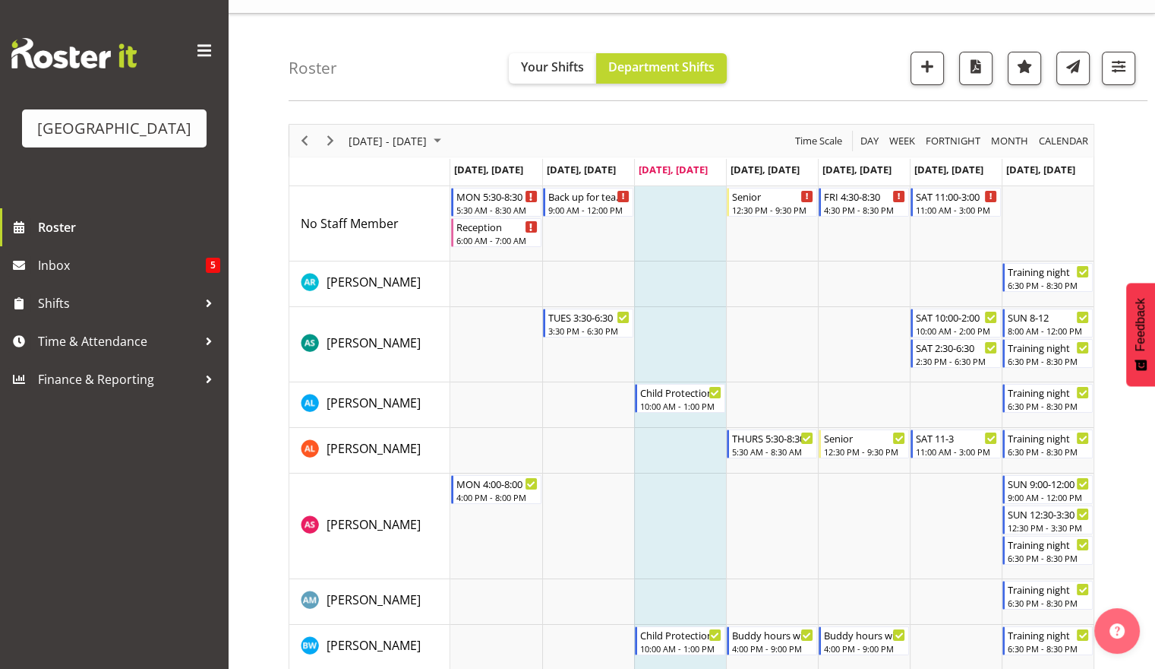
scroll to position [34, 0]
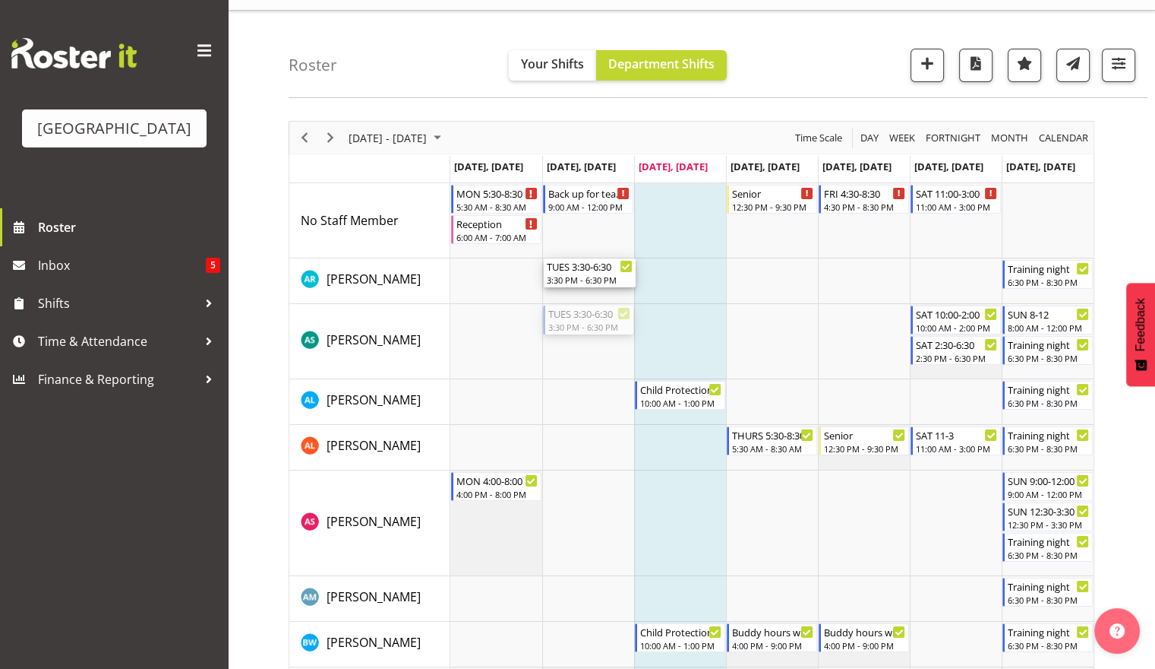
drag, startPoint x: 583, startPoint y: 313, endPoint x: 594, endPoint y: 283, distance: 31.5
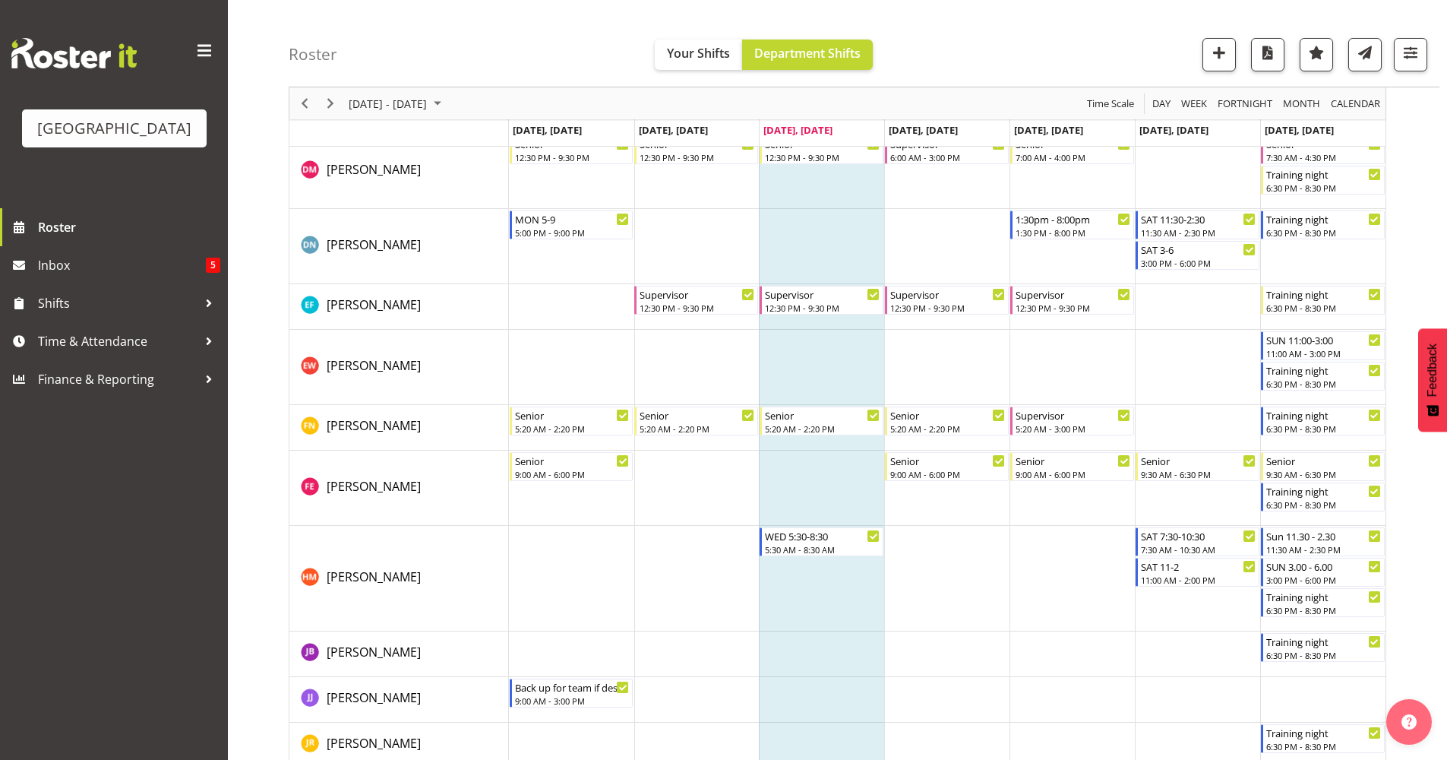
scroll to position [0, 0]
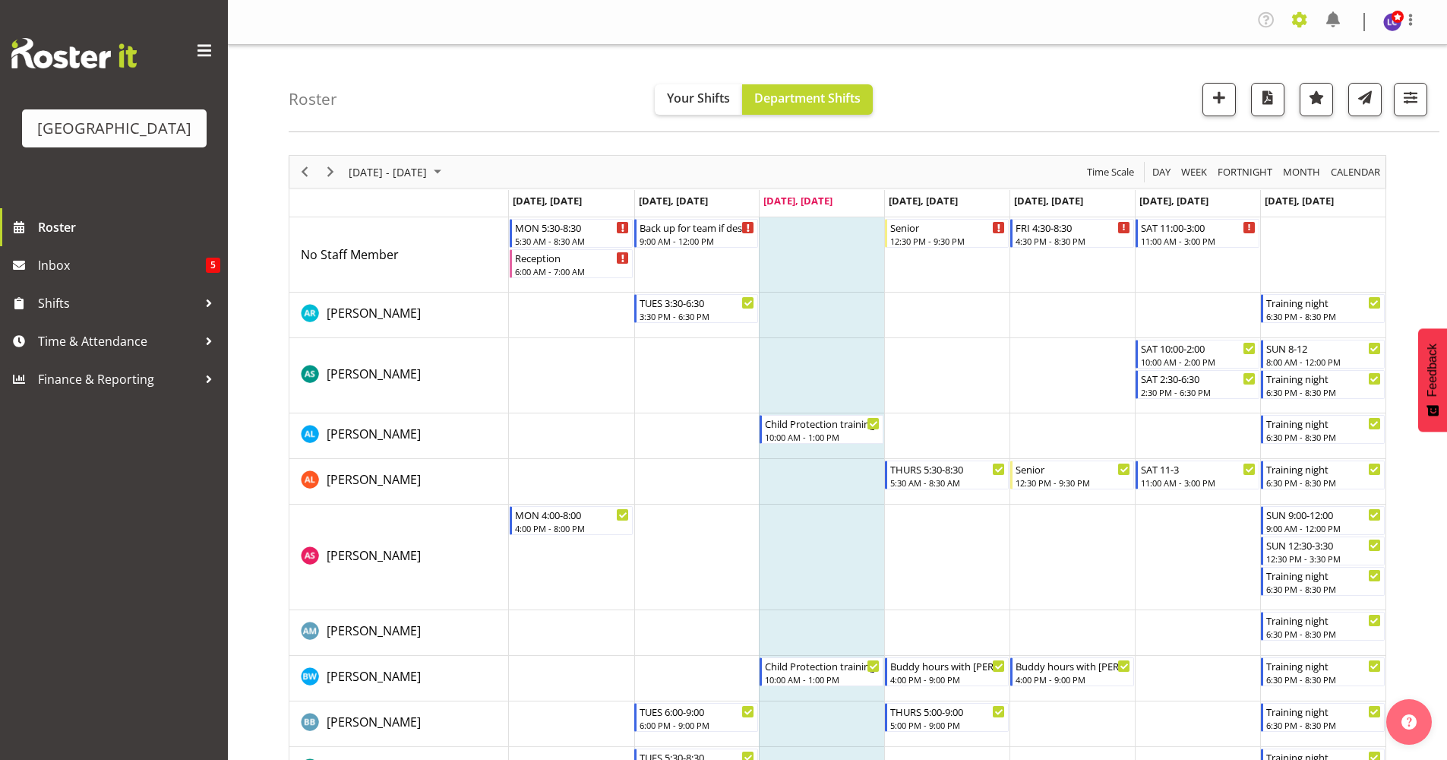
click at [1155, 14] on span at bounding box center [1300, 20] width 24 height 24
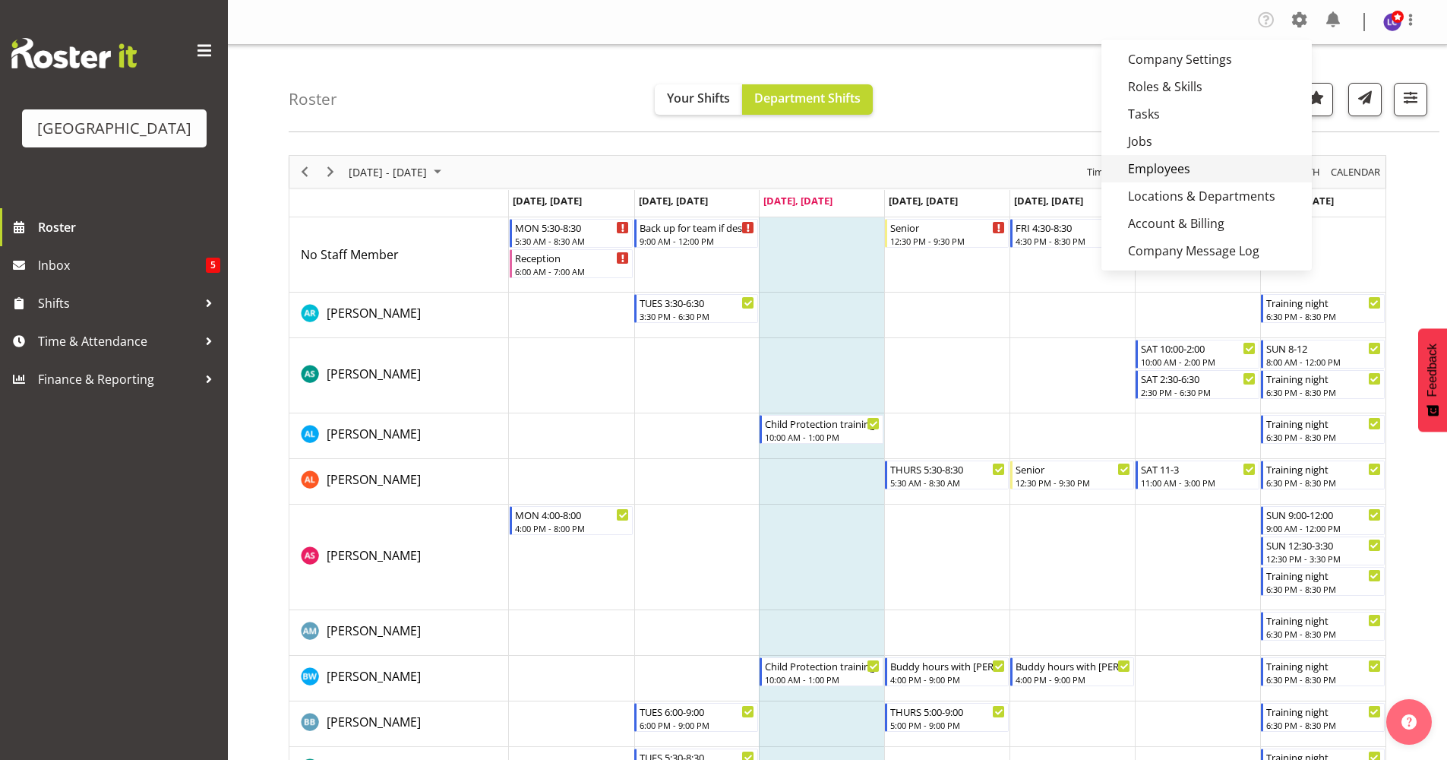
click at [1155, 156] on link "Employees" at bounding box center [1207, 168] width 210 height 27
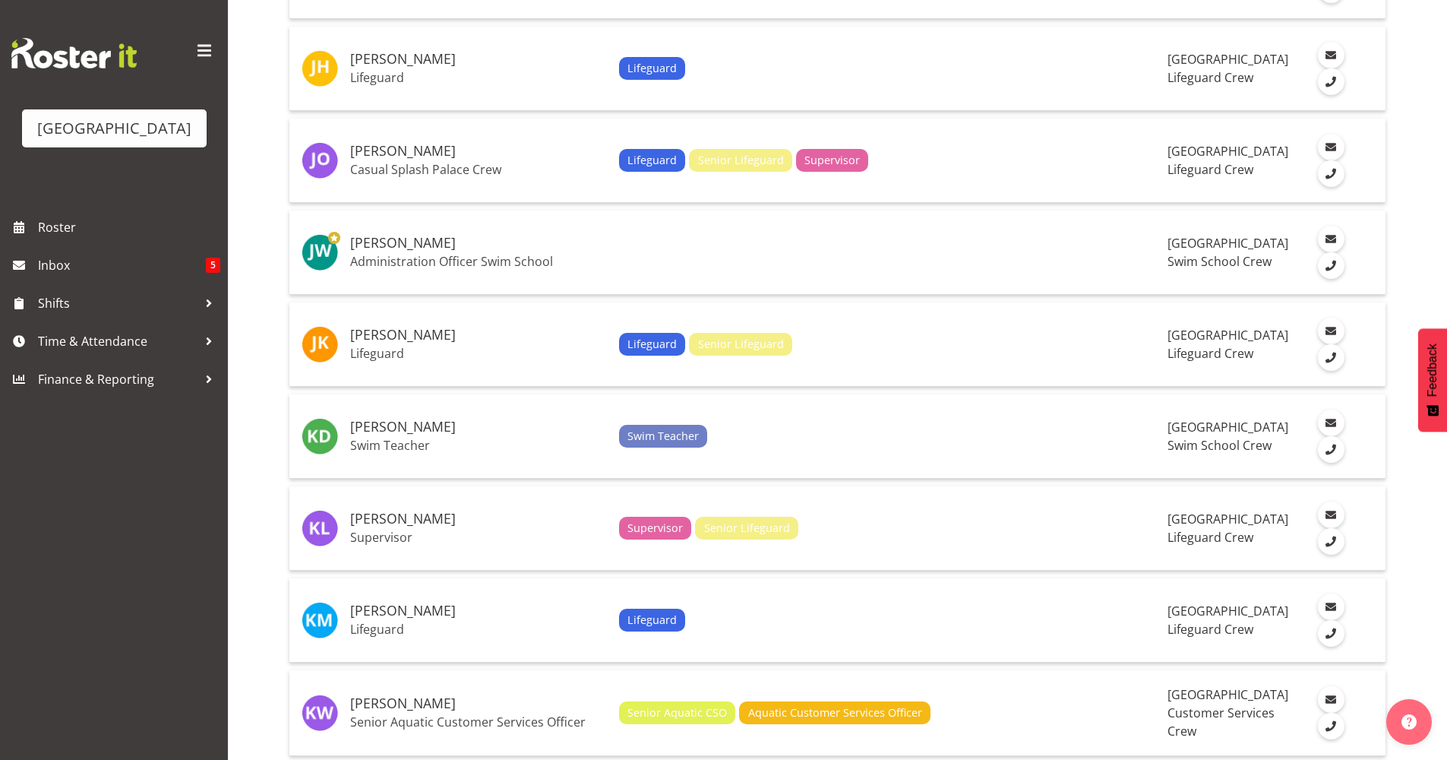
scroll to position [3068, 0]
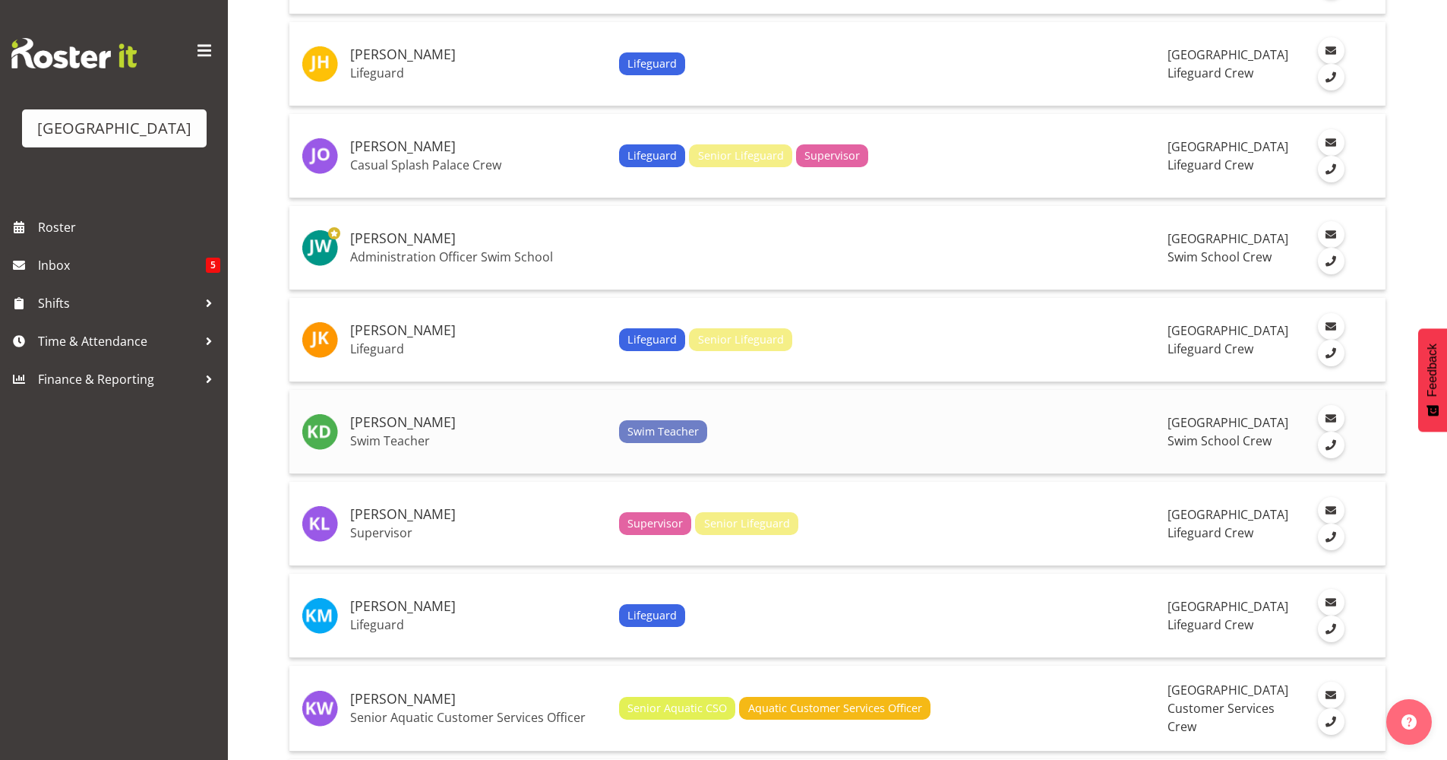
click at [448, 432] on td "Kaelah Dondero Swim Teacher" at bounding box center [478, 432] width 269 height 84
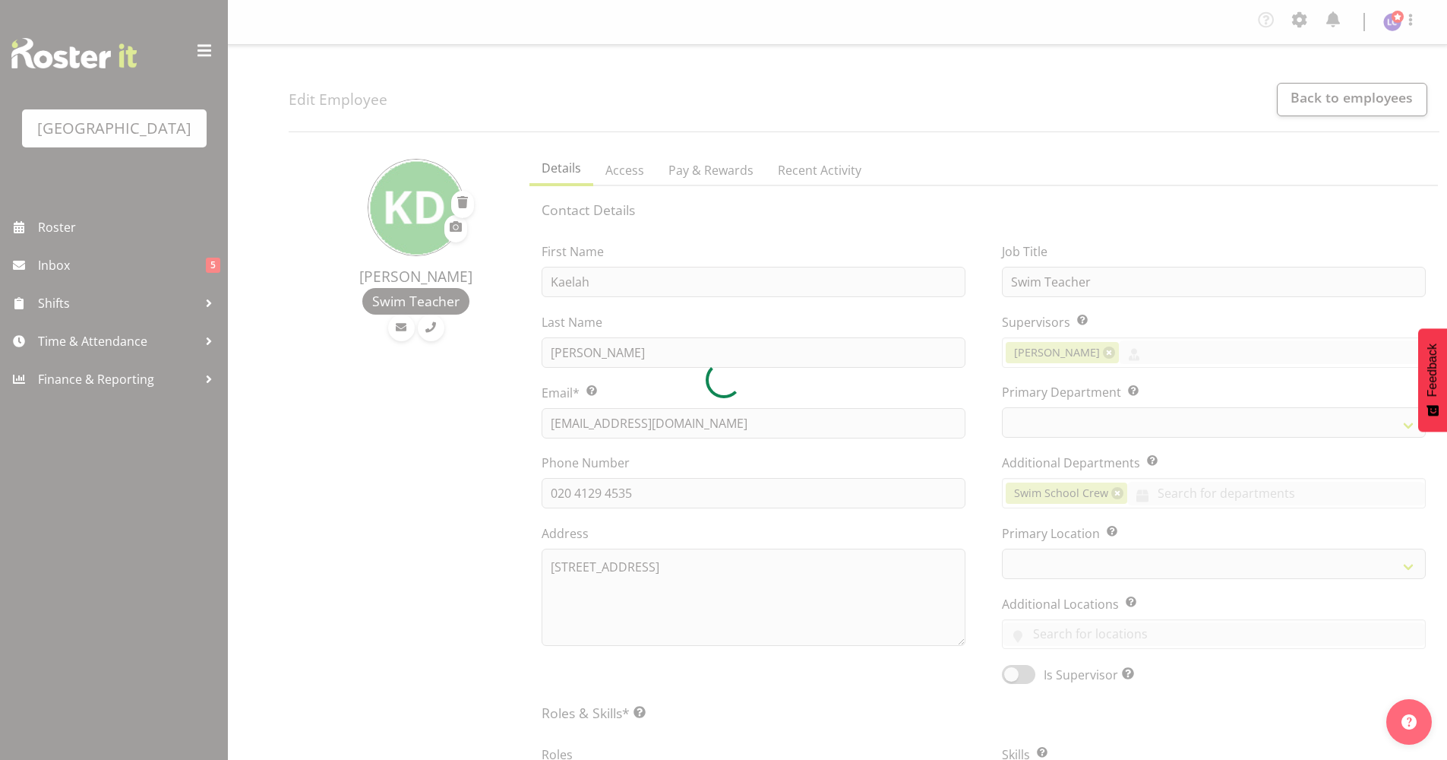
select select "TimelineWeek"
select select
select select "113"
click at [1161, 347] on div at bounding box center [723, 380] width 1447 height 760
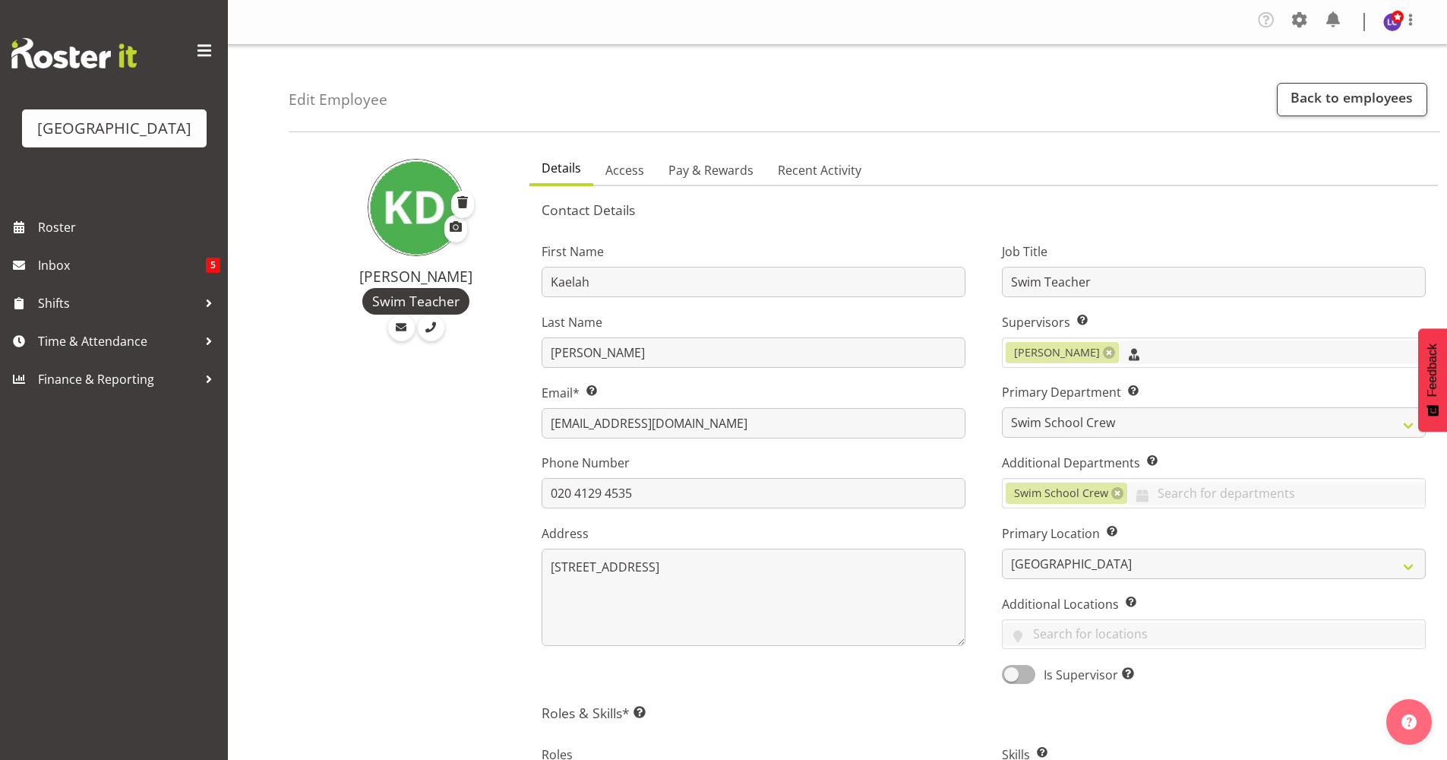
click at [1161, 347] on input "text" at bounding box center [1272, 352] width 306 height 24
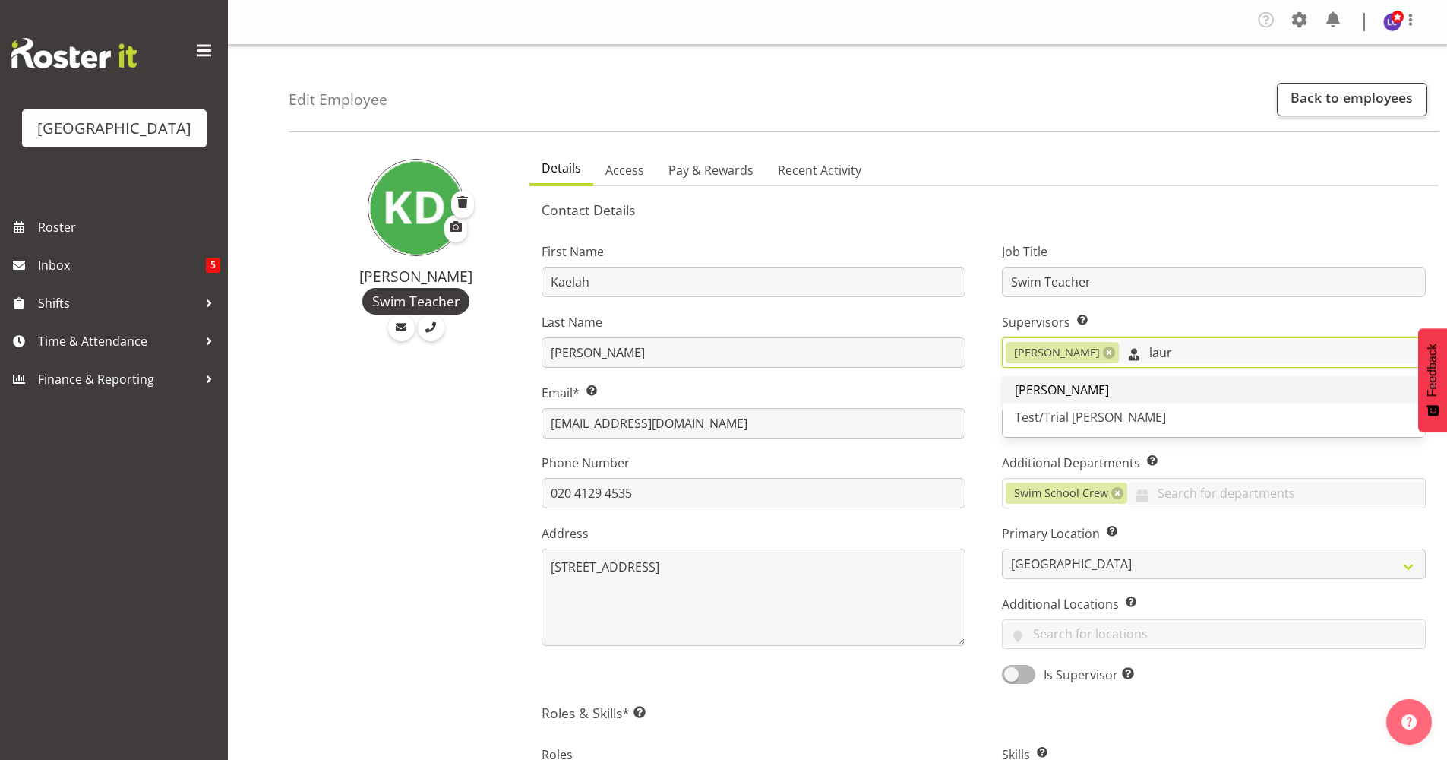
type input "laur"
click at [1155, 394] on link "[PERSON_NAME]" at bounding box center [1214, 389] width 422 height 27
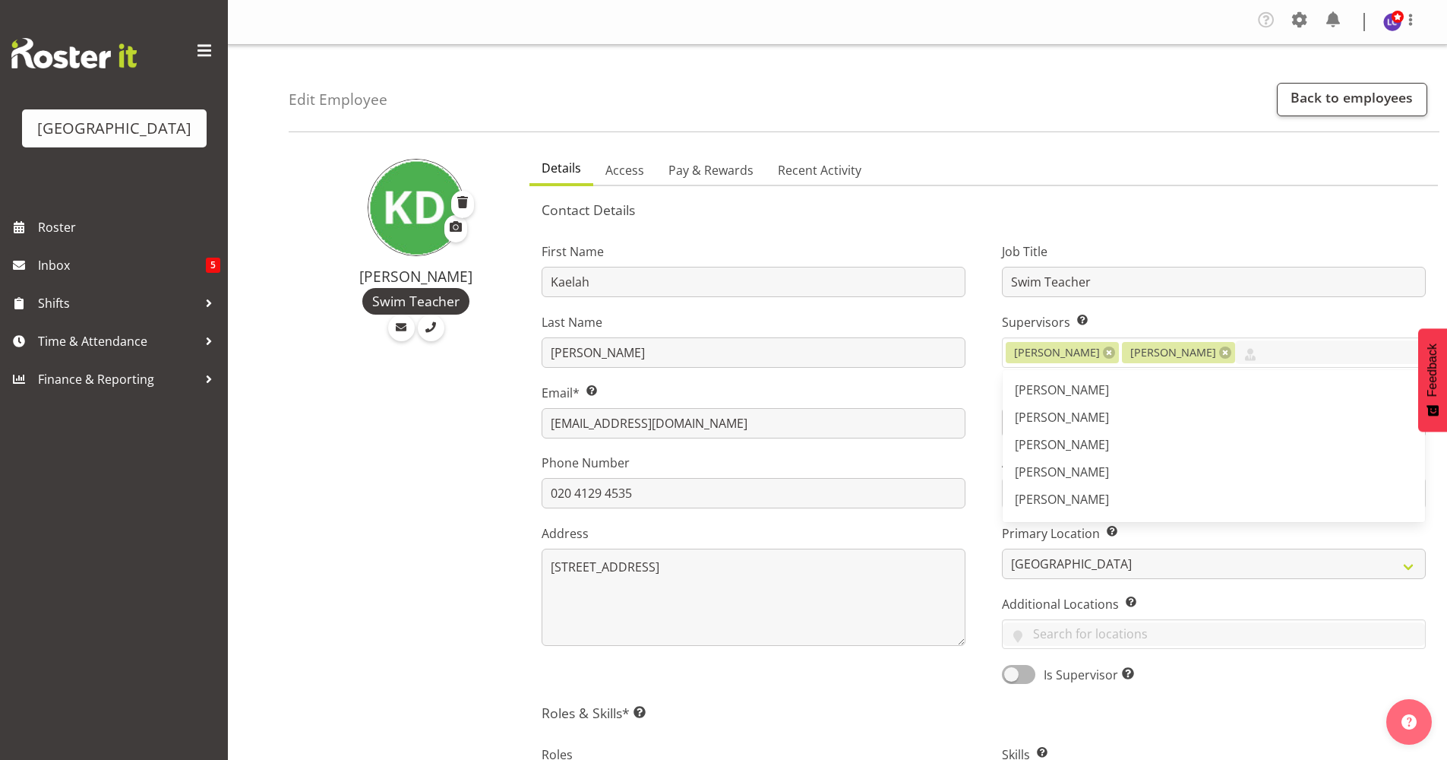
click at [989, 496] on div "Job Title Swim Teacher Supervisors Select the employee’s supervisors, or the pe…" at bounding box center [1214, 458] width 460 height 474
click at [1158, 482] on input "text" at bounding box center [1276, 494] width 298 height 24
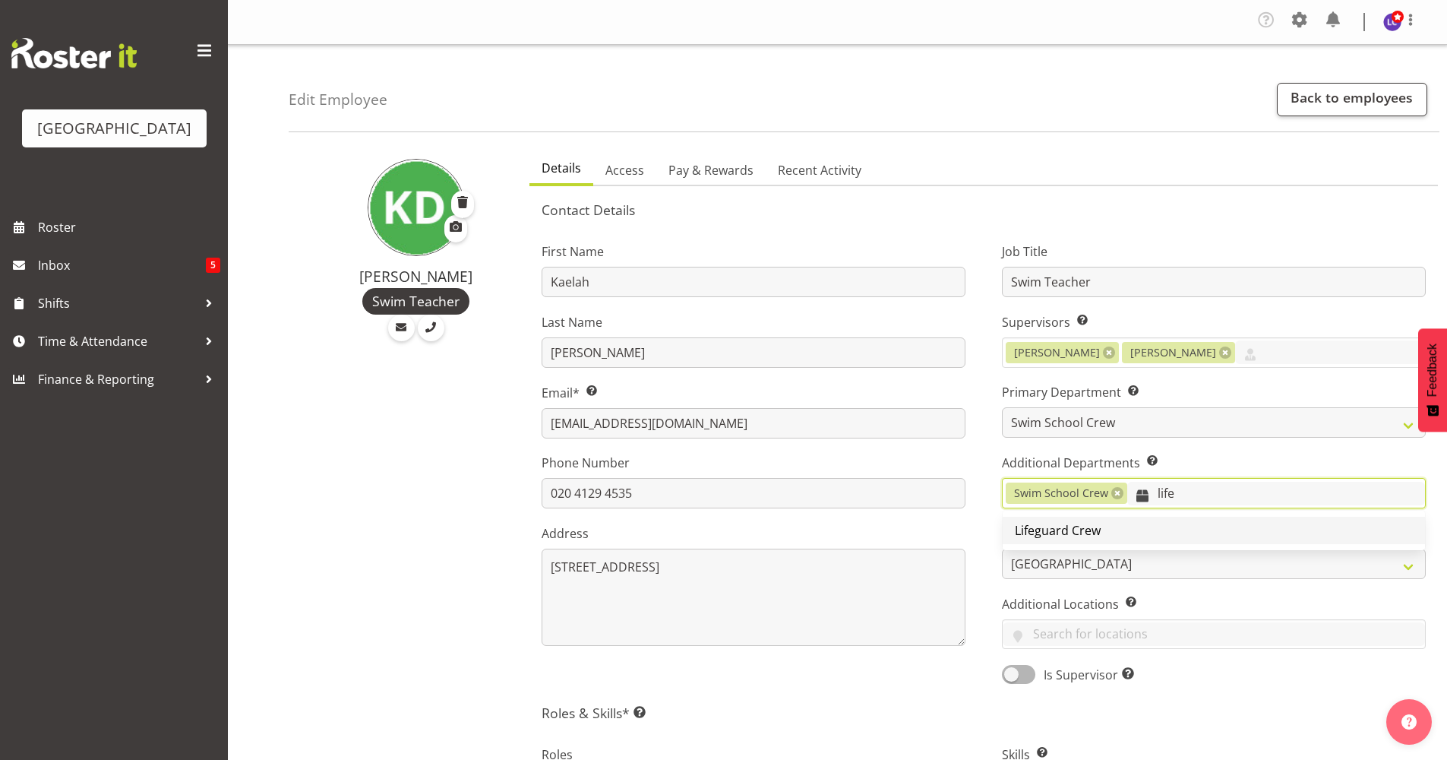
type input "life"
click at [1209, 530] on link "Lifeguard Crew" at bounding box center [1214, 530] width 422 height 27
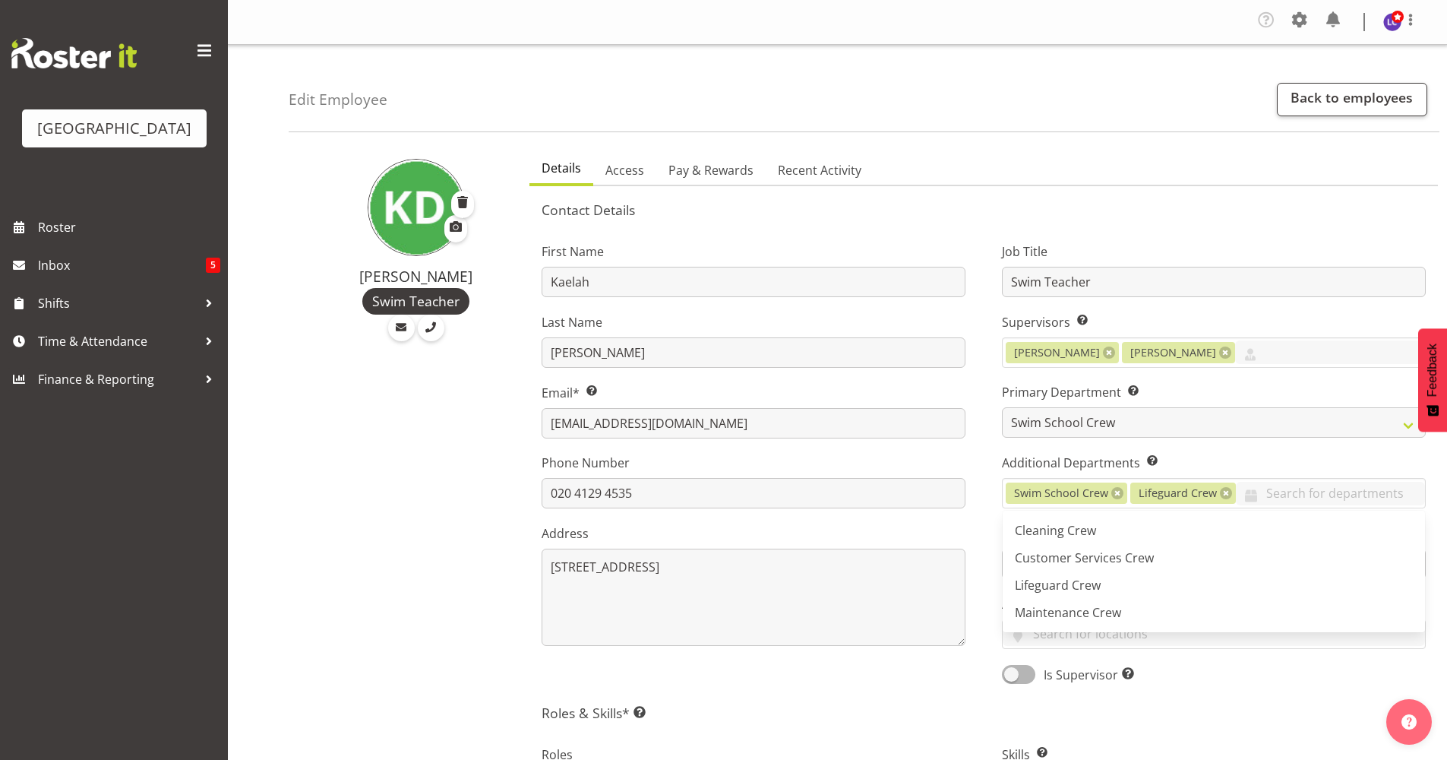
click at [980, 538] on div "First Name Kaelah Last Name Dondero Email* This is a required field. Kaelahdond…" at bounding box center [753, 458] width 460 height 474
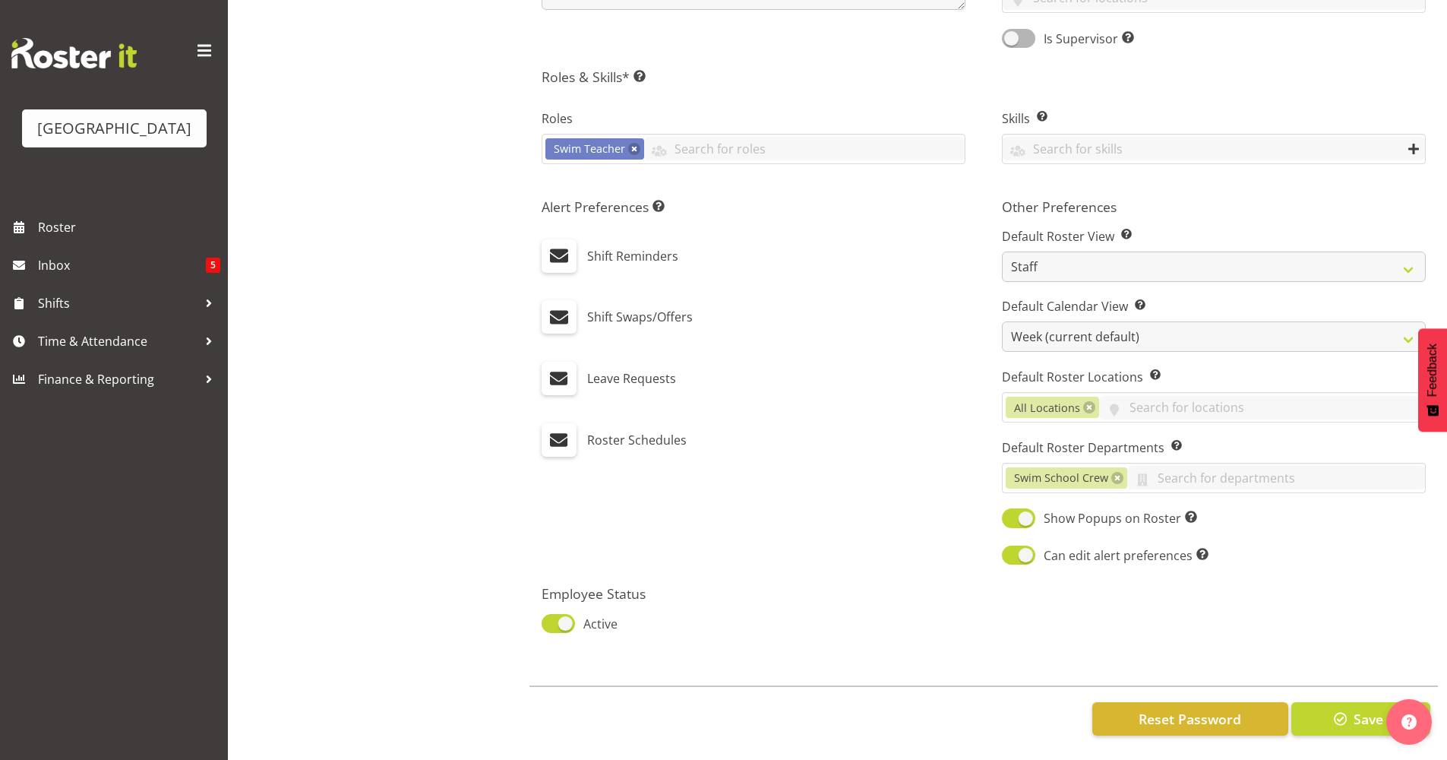
scroll to position [647, 0]
click at [1359, 710] on span "Save" at bounding box center [1369, 719] width 30 height 20
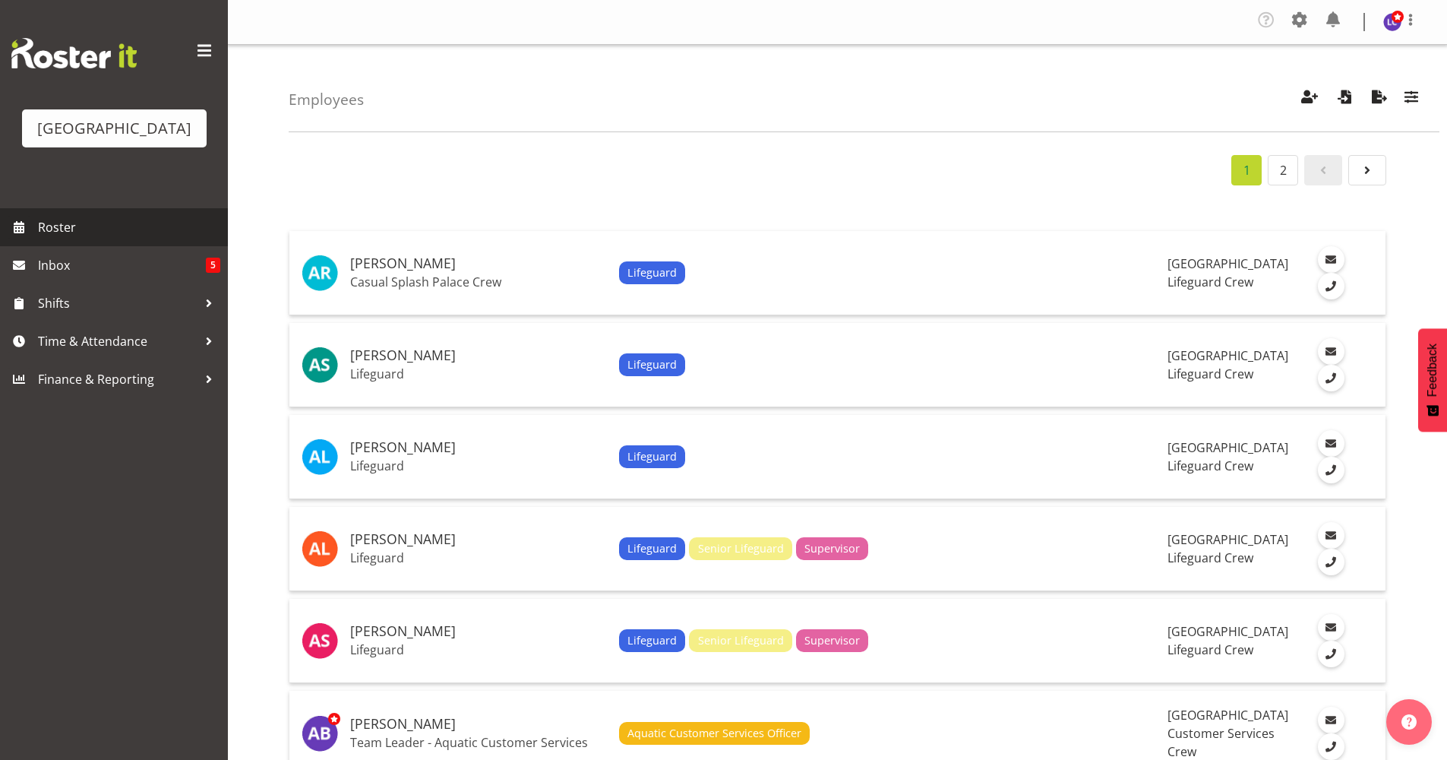
click at [70, 222] on span "Roster" at bounding box center [129, 227] width 182 height 23
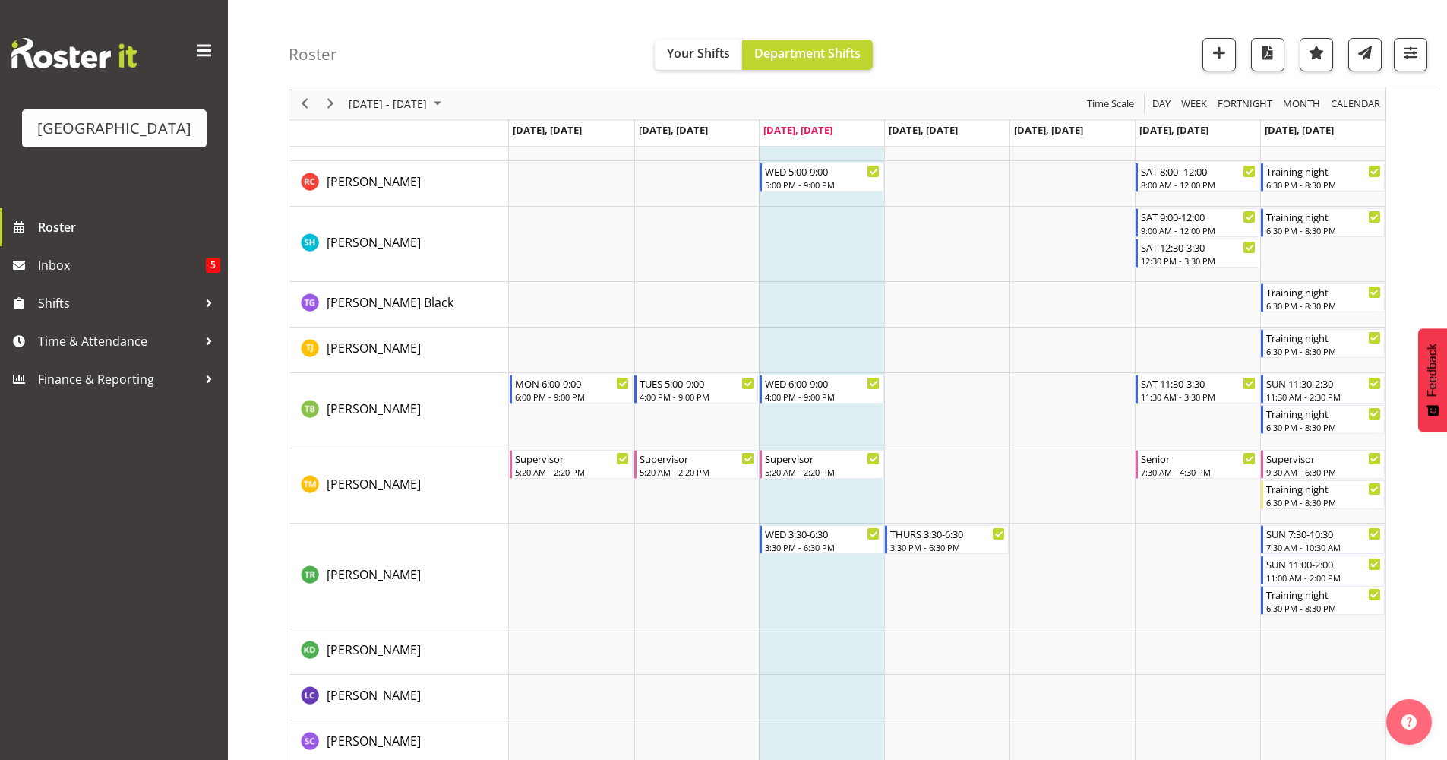
scroll to position [2260, 0]
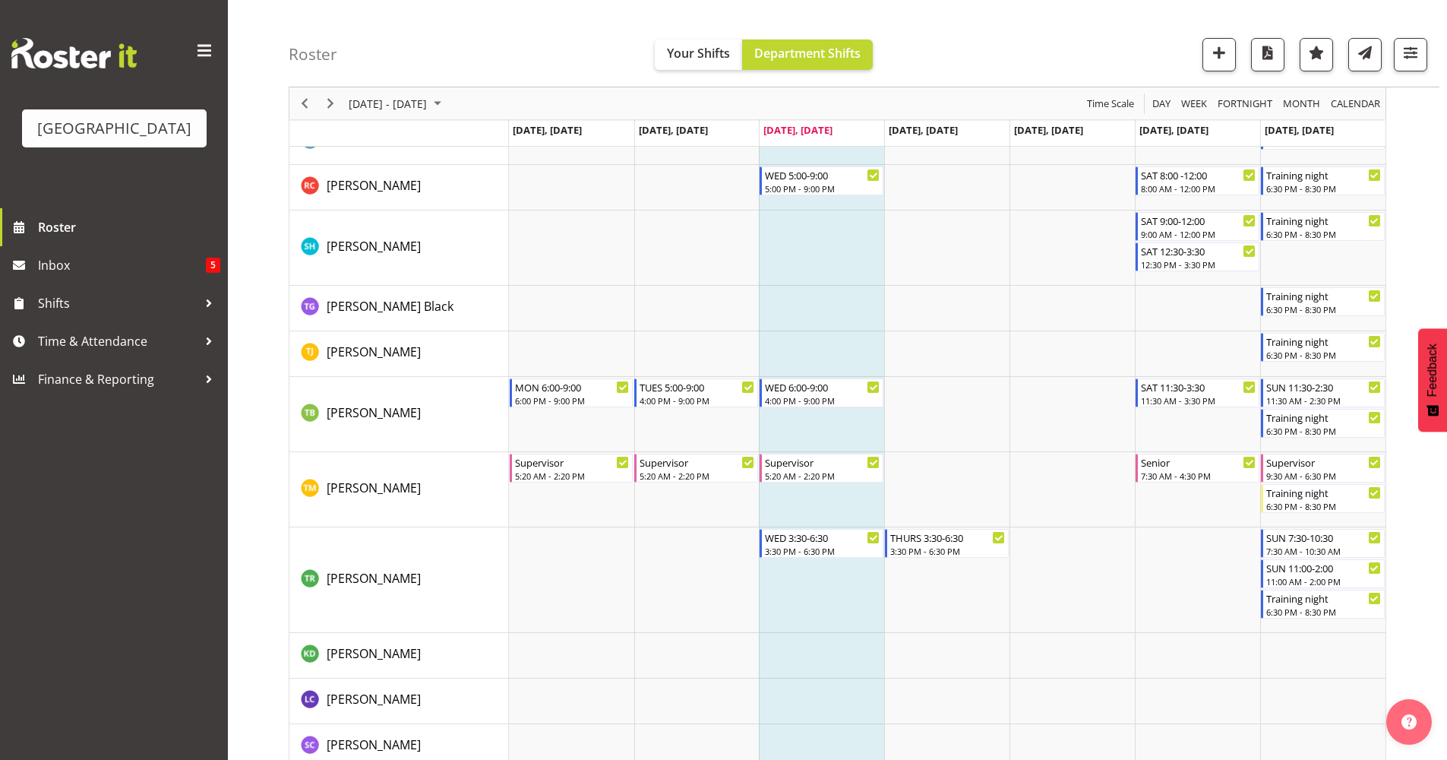
click at [333, 113] on div "Timeline Week of September 10, 2025" at bounding box center [331, 103] width 26 height 32
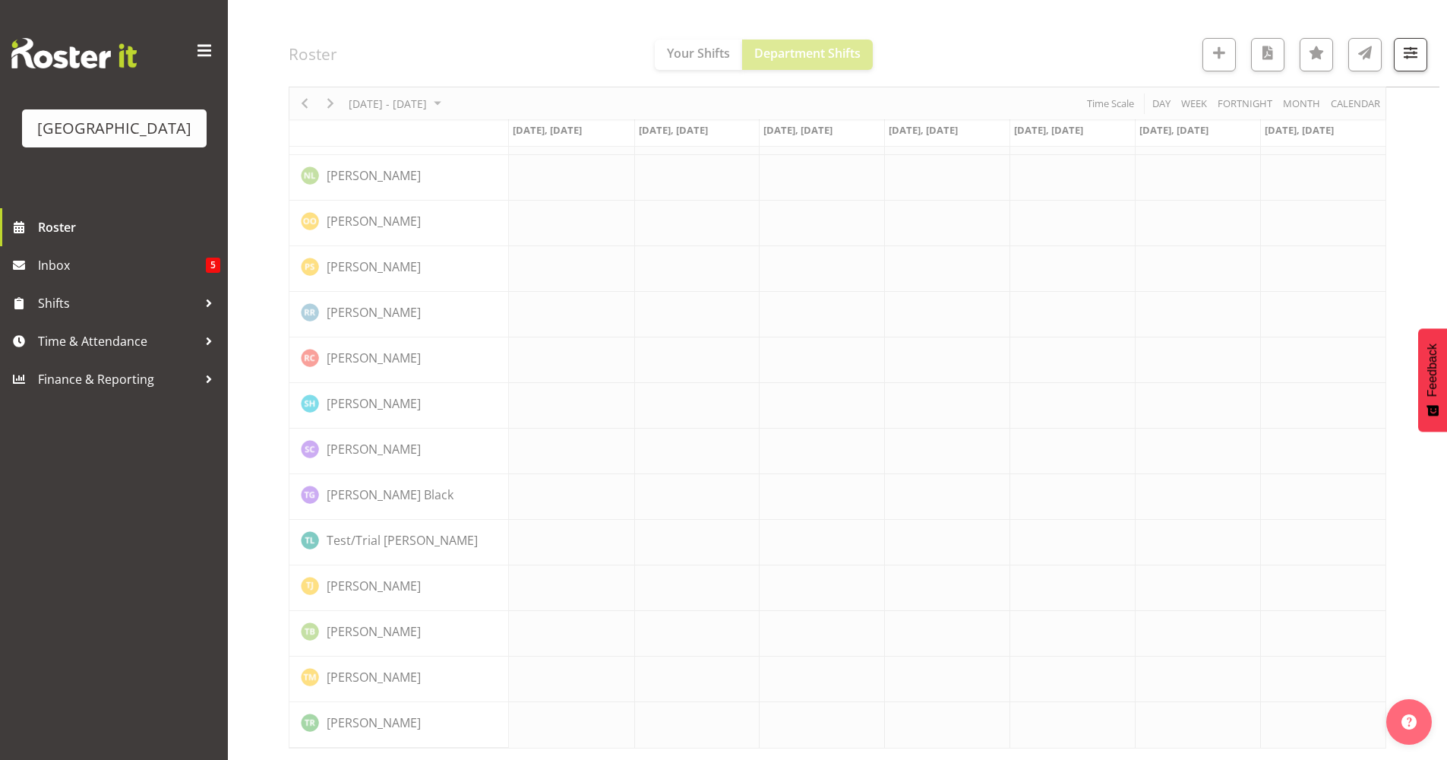
scroll to position [0, 0]
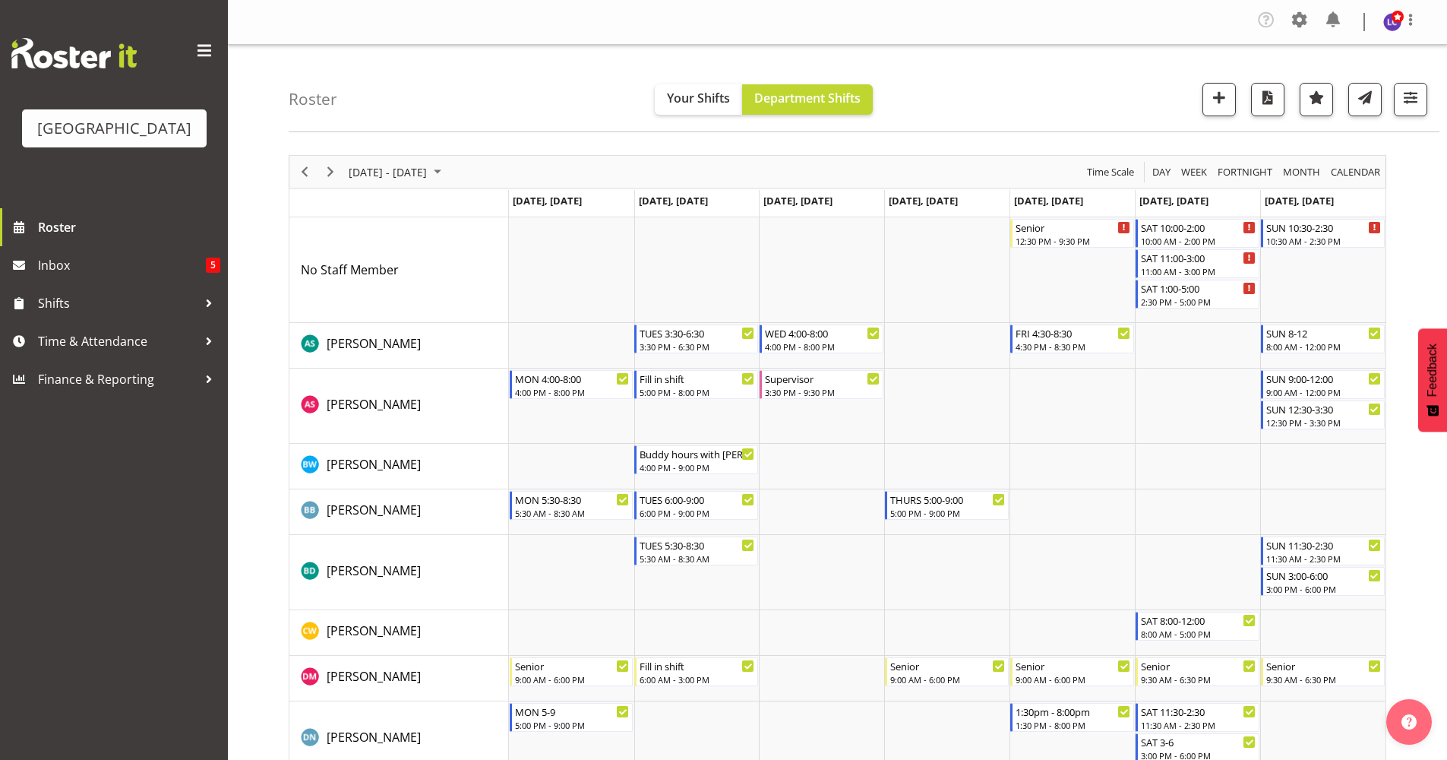
click at [324, 184] on div "Timeline Week of September 17, 2025" at bounding box center [331, 172] width 26 height 32
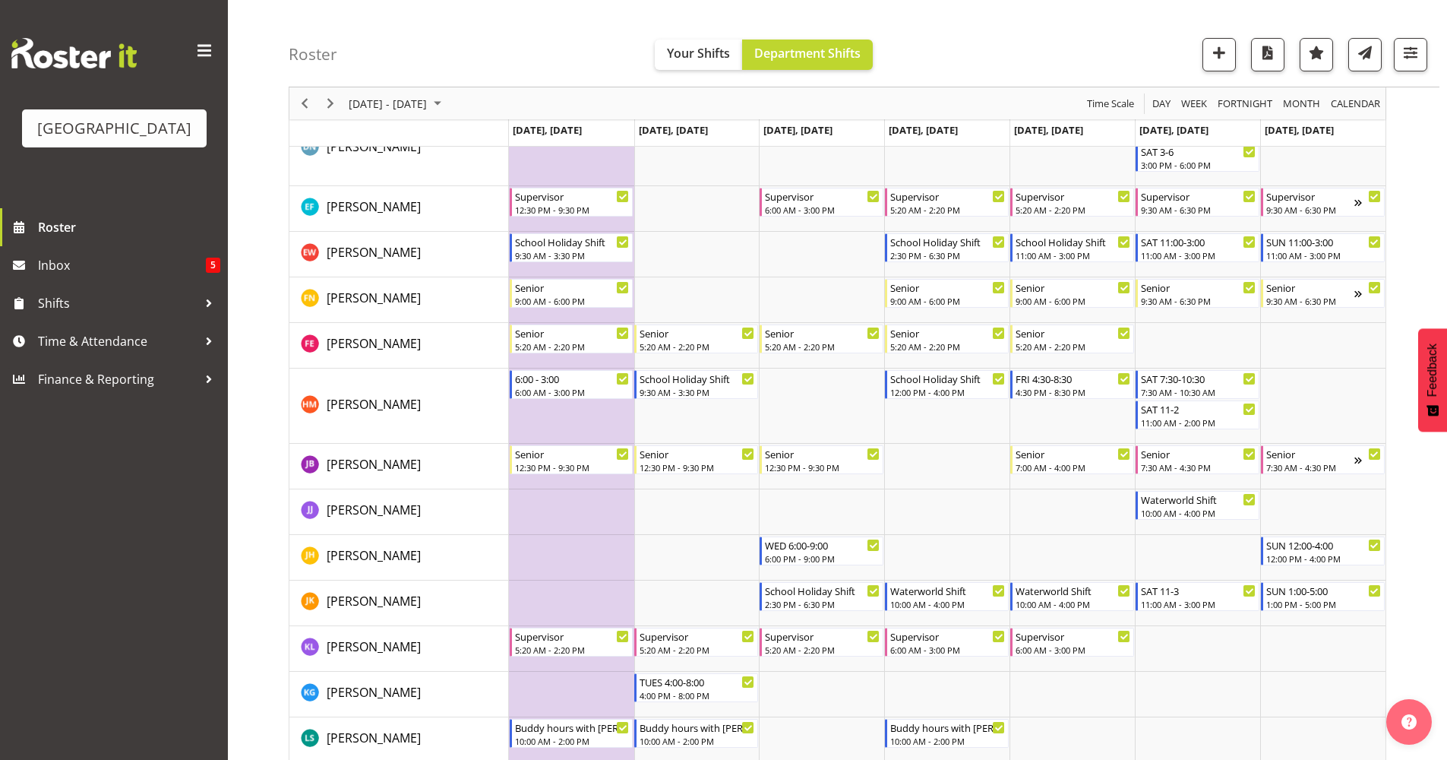
scroll to position [599, 0]
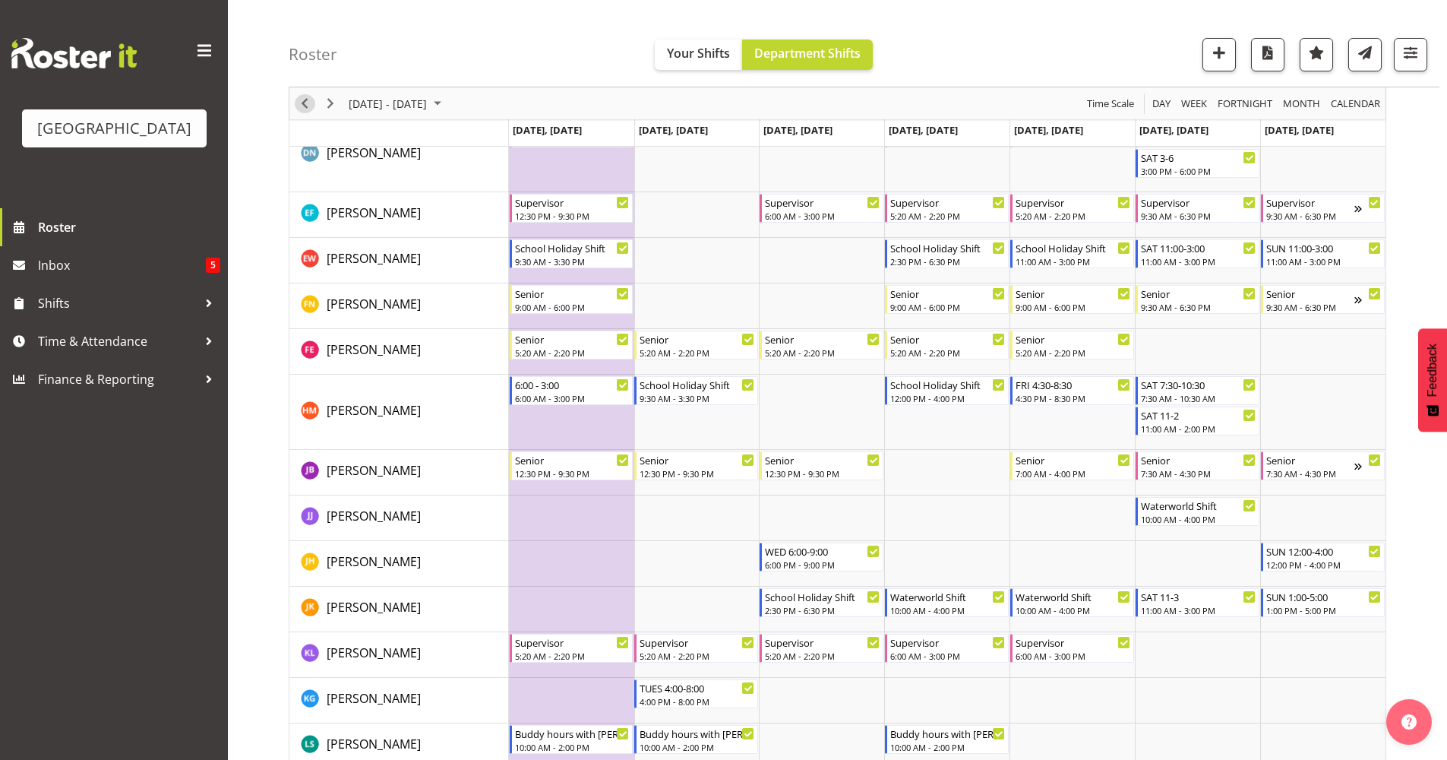
click at [306, 101] on span "Previous" at bounding box center [305, 103] width 18 height 19
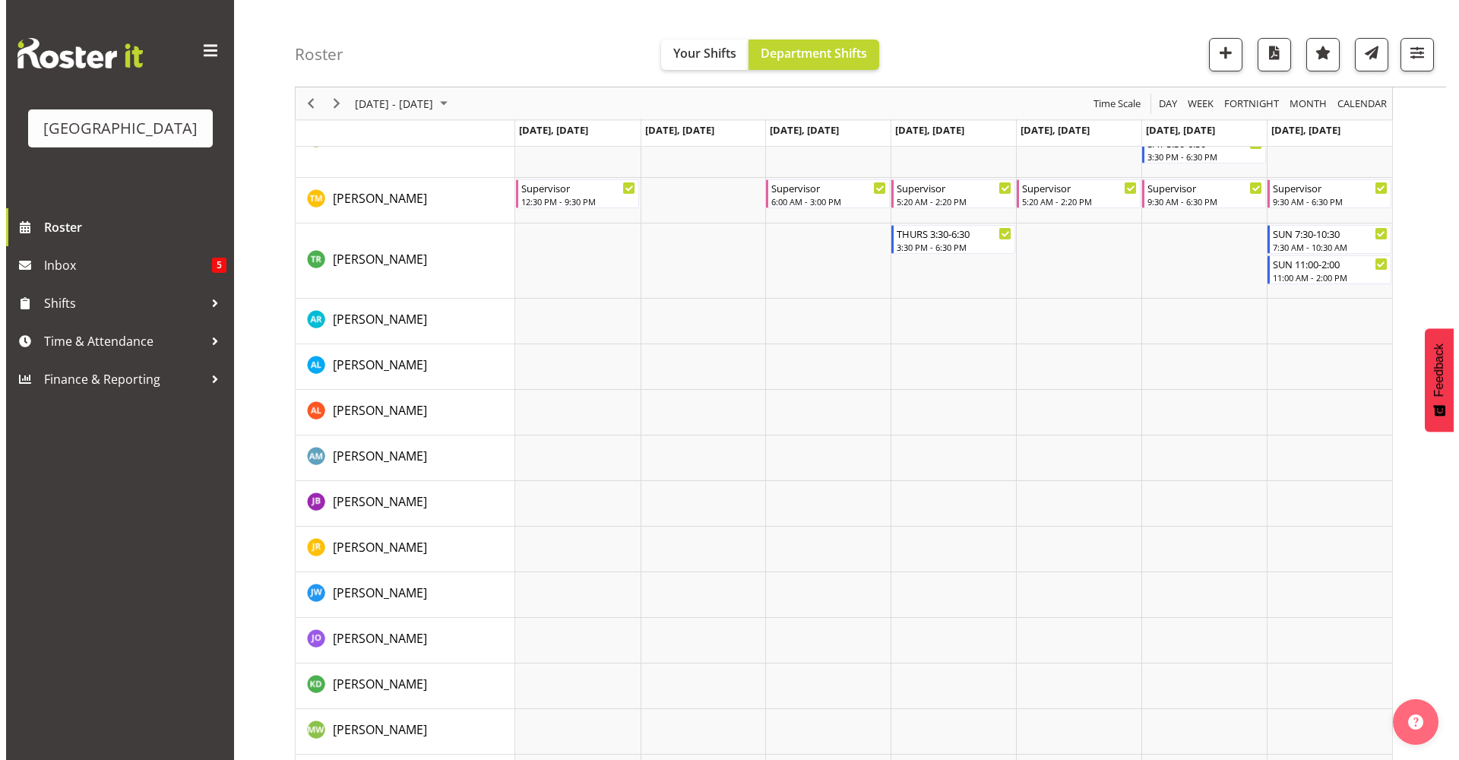
scroll to position [1739, 0]
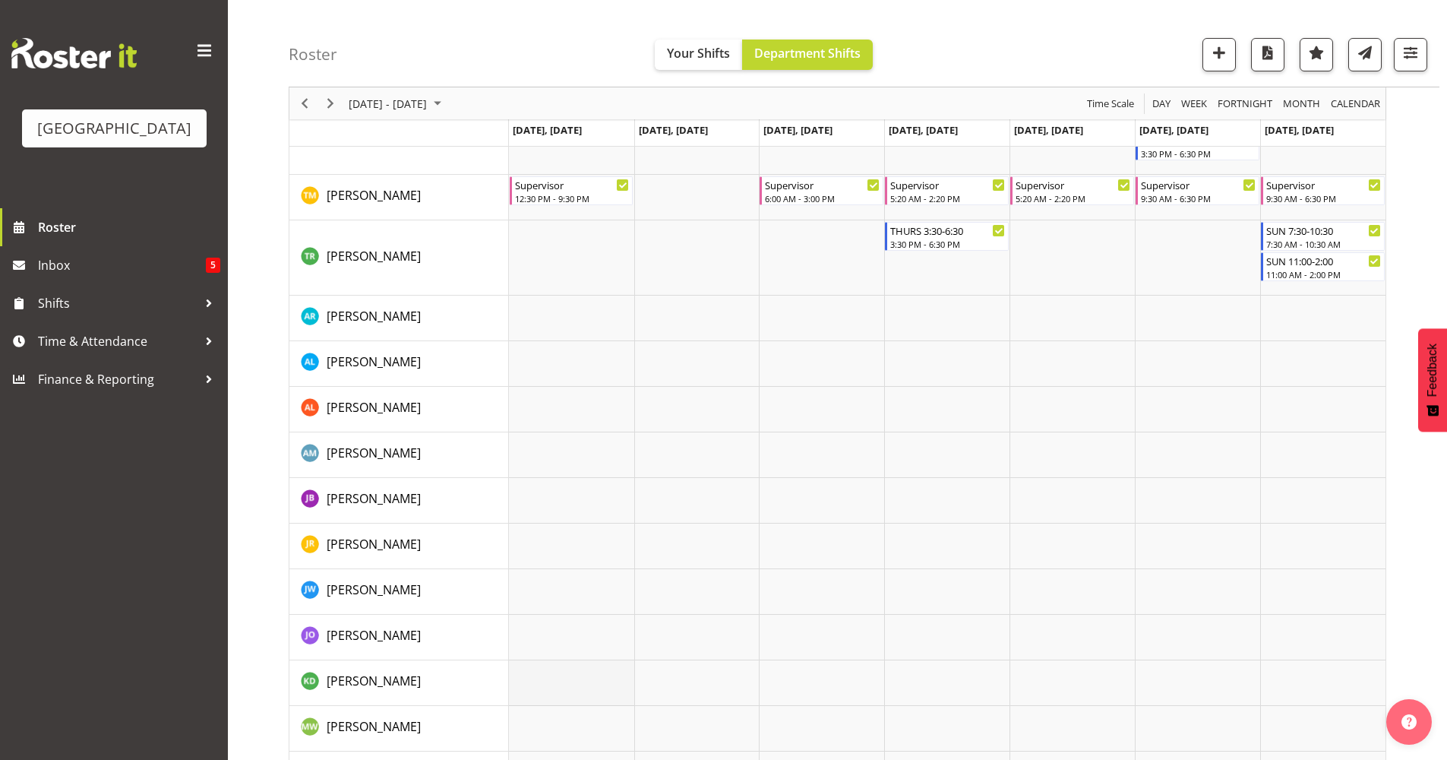
click at [561, 681] on td "Timeline Week of September 17, 2025" at bounding box center [571, 683] width 125 height 46
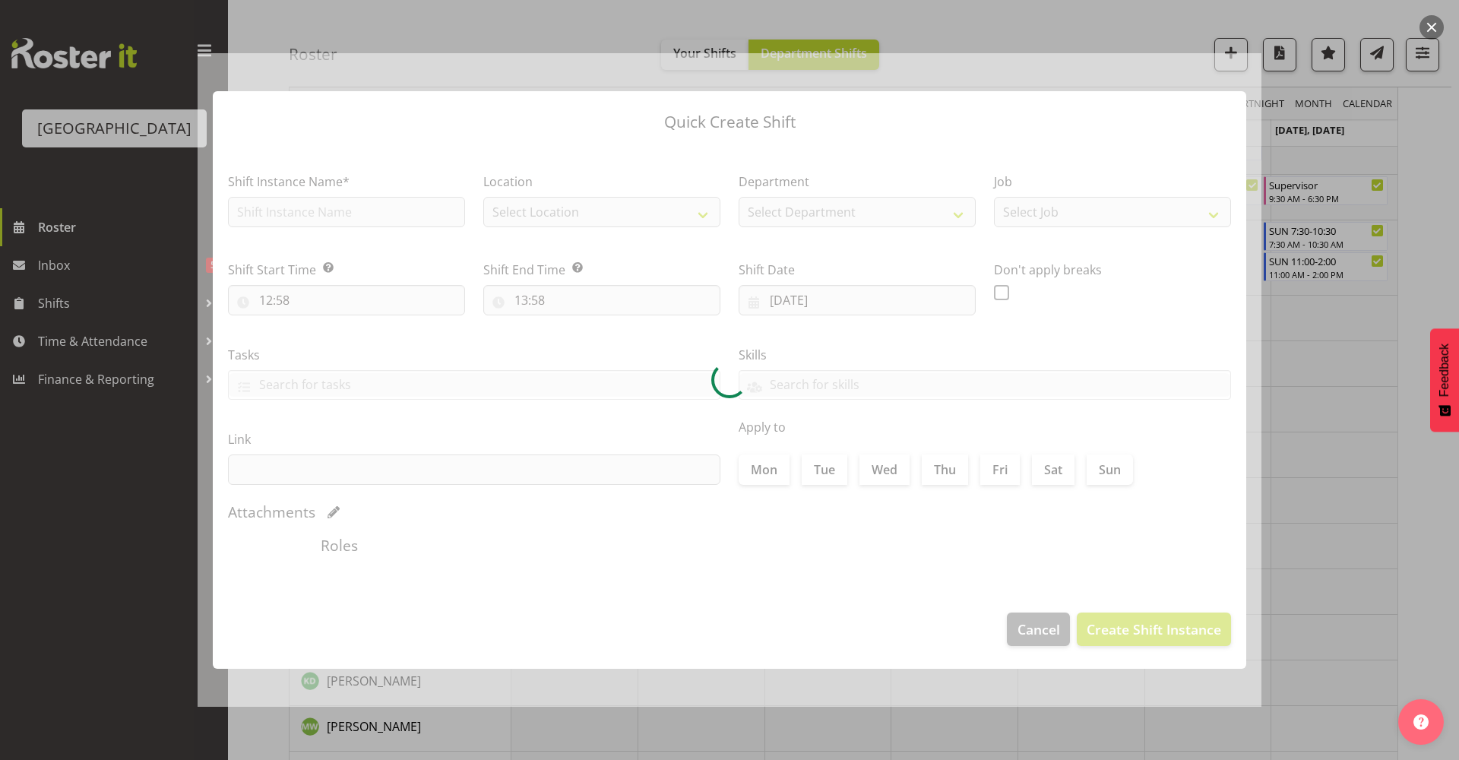
type input "15/09/2025"
checkbox input "true"
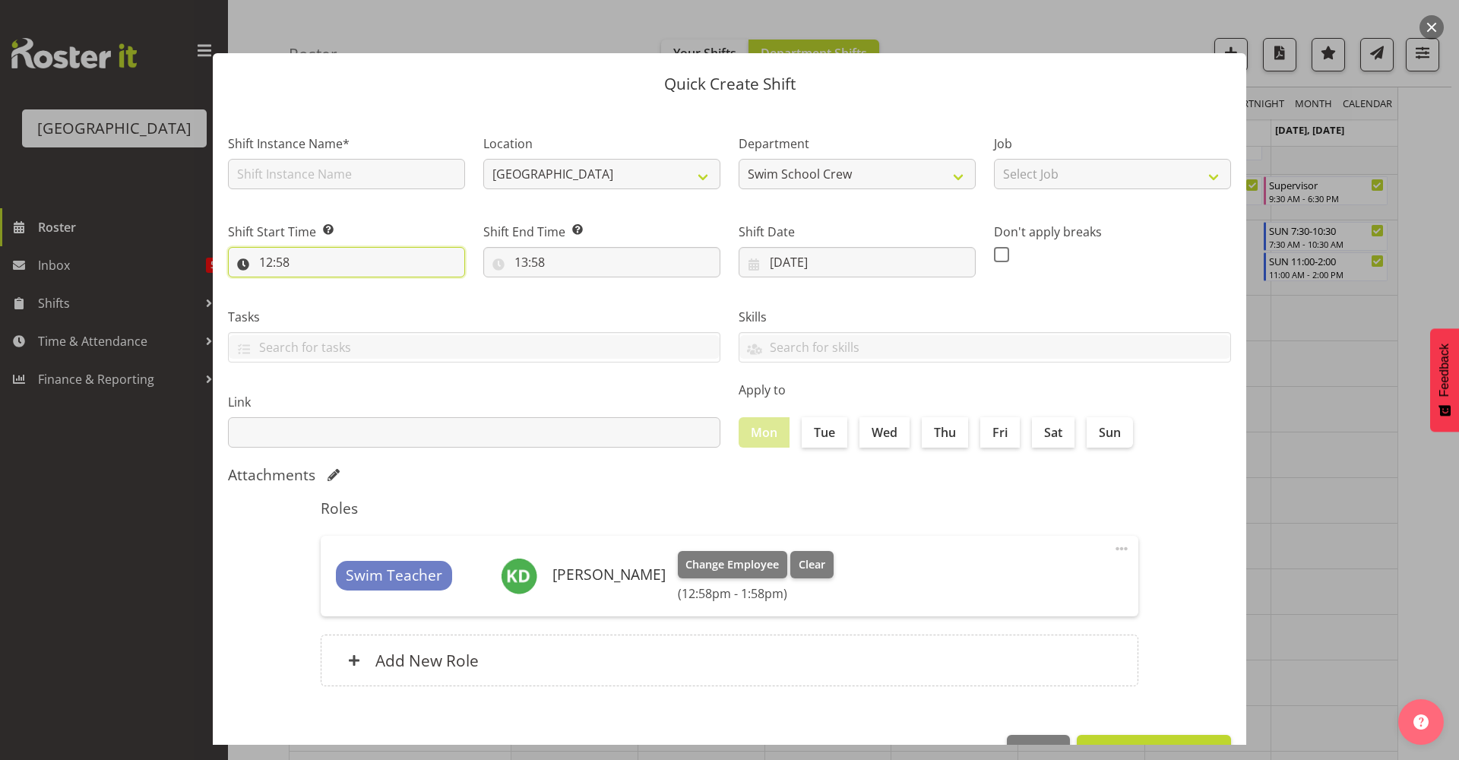
click at [327, 270] on input "12:58" at bounding box center [346, 262] width 237 height 30
click at [335, 302] on select "00 01 02 03 04 05 06 07 08 09 10 11 12 13 14 15 16 17 18 19 20 21 22 23" at bounding box center [332, 301] width 34 height 30
select select "5"
click at [315, 286] on select "00 01 02 03 04 05 06 07 08 09 10 11 12 13 14 15 16 17 18 19 20 21 22 23" at bounding box center [332, 301] width 34 height 30
type input "05:58"
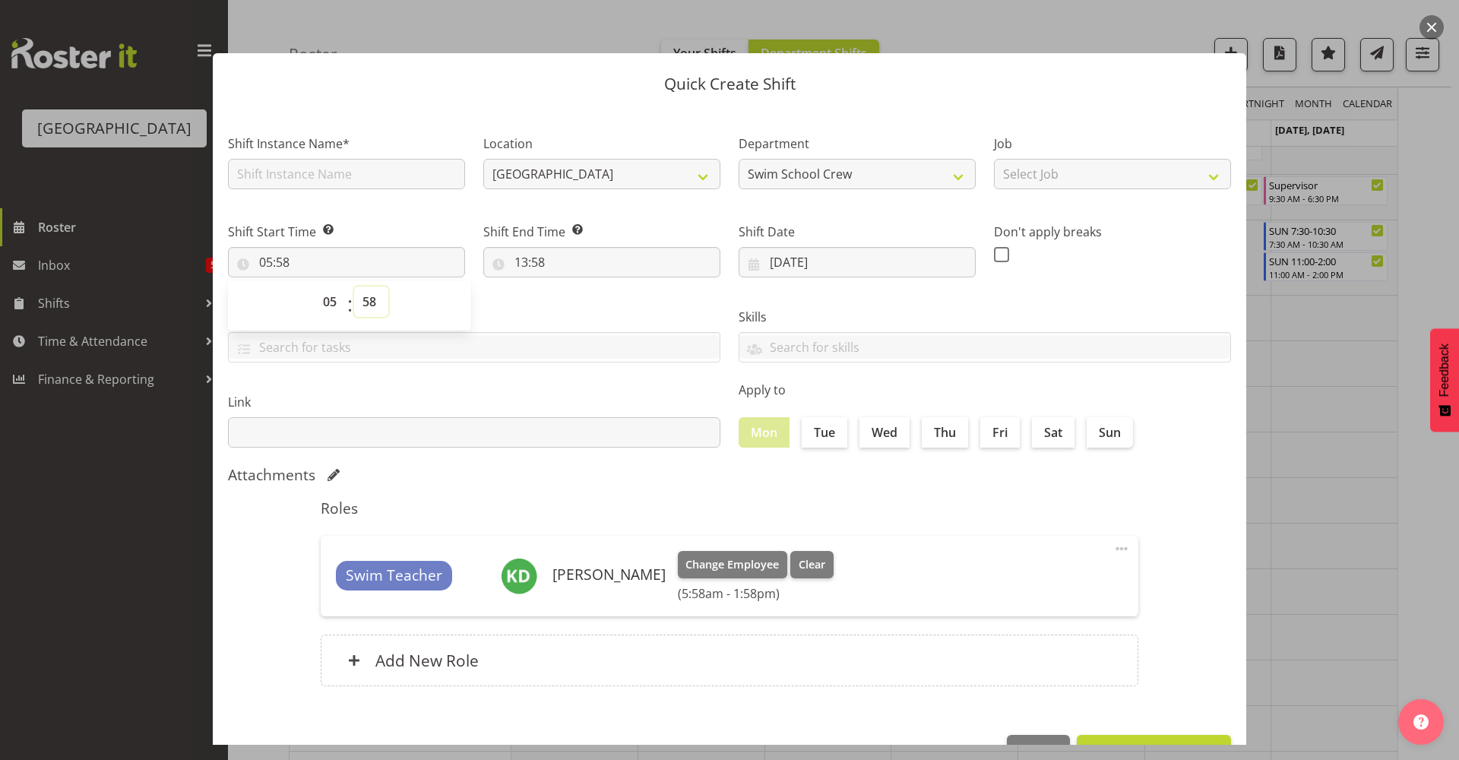
click at [373, 307] on select "00 01 02 03 04 05 06 07 08 09 10 11 12 13 14 15 16 17 18 19 20 21 22 23 24 25 2…" at bounding box center [371, 301] width 34 height 30
select select "30"
click at [354, 286] on select "00 01 02 03 04 05 06 07 08 09 10 11 12 13 14 15 16 17 18 19 20 21 22 23 24 25 2…" at bounding box center [371, 301] width 34 height 30
type input "05:30"
click at [480, 406] on label "Link" at bounding box center [474, 402] width 492 height 18
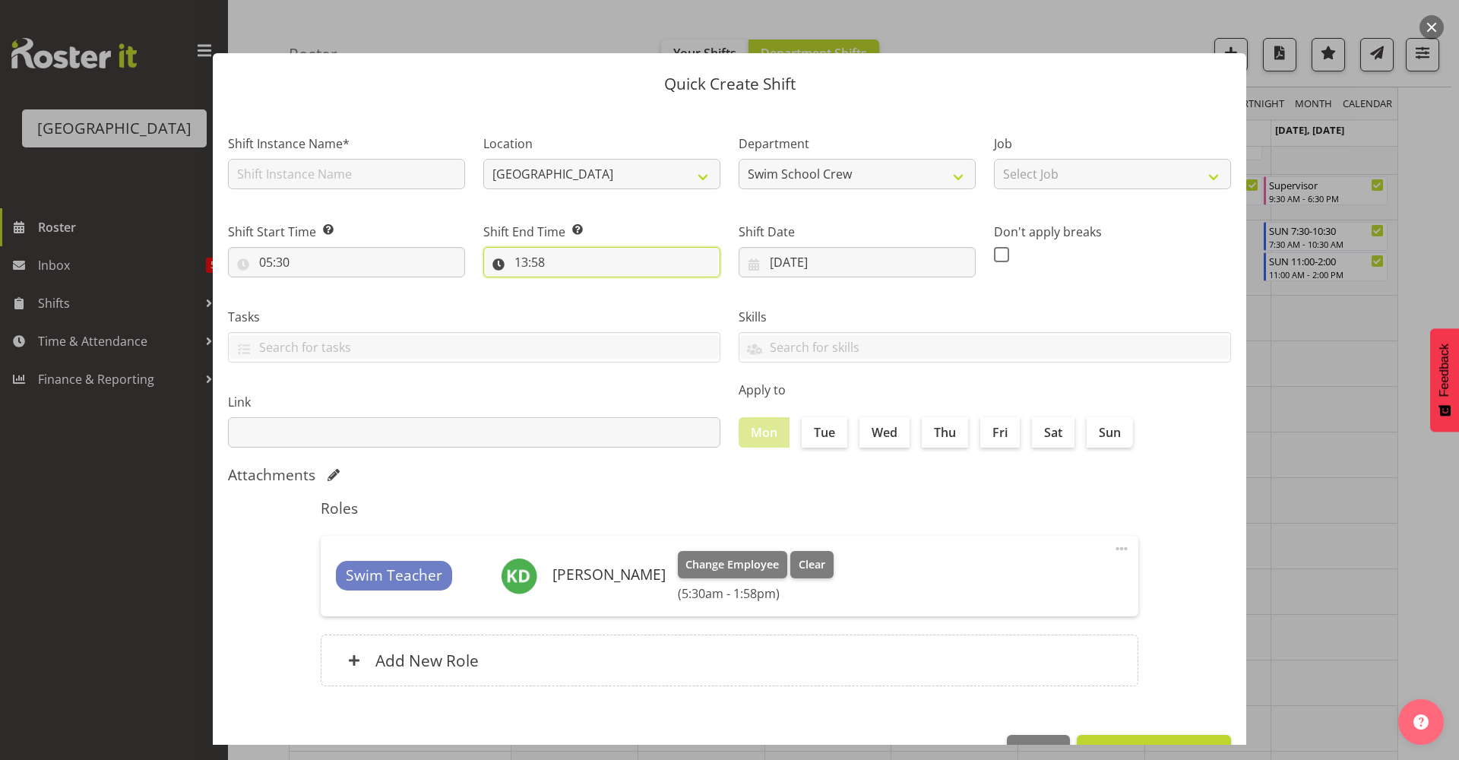
click at [583, 269] on input "13:58" at bounding box center [601, 262] width 237 height 30
click at [580, 306] on select "00 01 02 03 04 05 06 07 08 09 10 11 12 13 14 15 16 17 18 19 20 21 22 23" at bounding box center [587, 301] width 34 height 30
select select "14"
click at [570, 286] on select "00 01 02 03 04 05 06 07 08 09 10 11 12 13 14 15 16 17 18 19 20 21 22 23" at bounding box center [587, 301] width 34 height 30
type input "14:58"
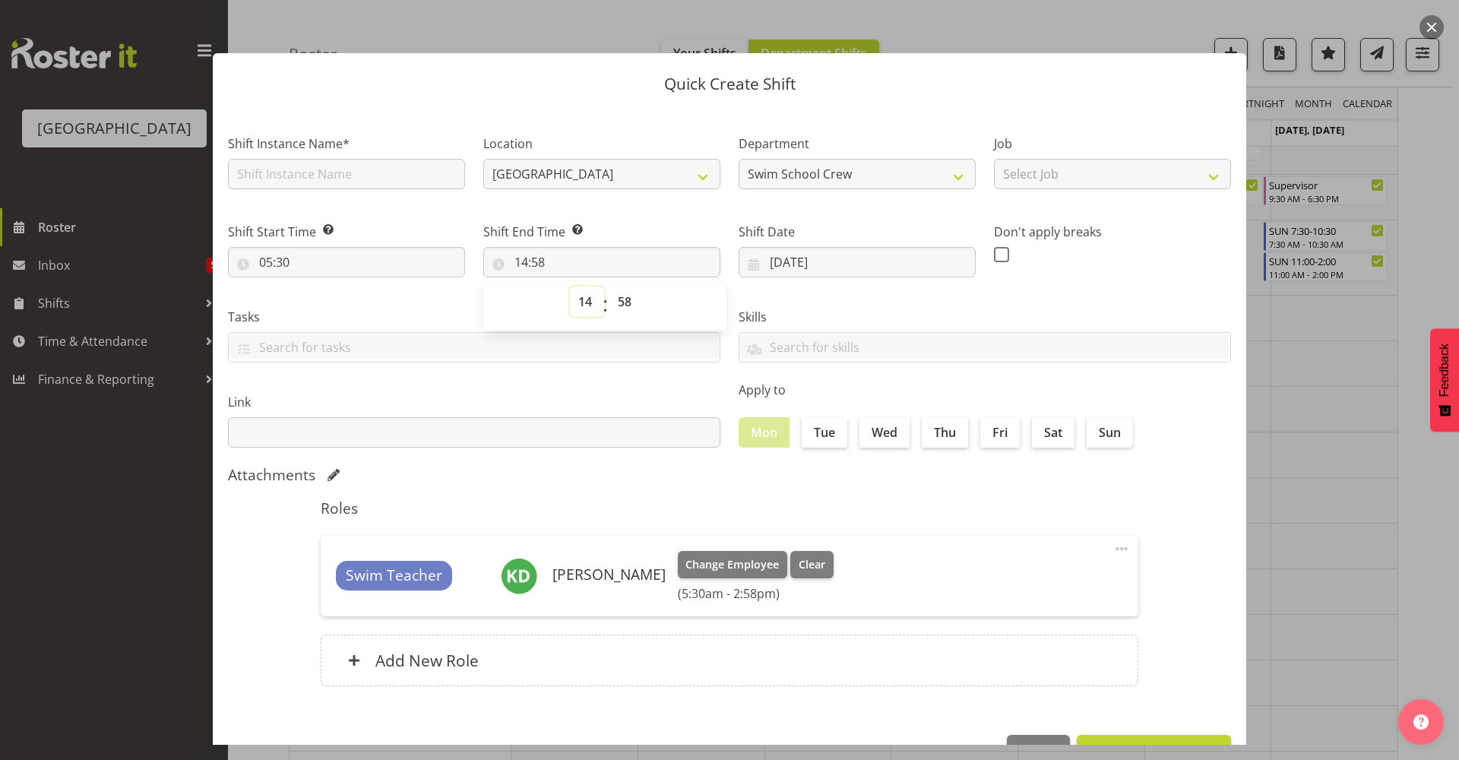
click at [583, 306] on select "00 01 02 03 04 05 06 07 08 09 10 11 12 13 14 15 16 17 18 19 20 21 22 23" at bounding box center [587, 301] width 34 height 30
select select "8"
click at [570, 286] on select "00 01 02 03 04 05 06 07 08 09 10 11 12 13 14 15 16 17 18 19 20 21 22 23" at bounding box center [587, 301] width 34 height 30
type input "08:58"
drag, startPoint x: 618, startPoint y: 299, endPoint x: 627, endPoint y: 308, distance: 11.8
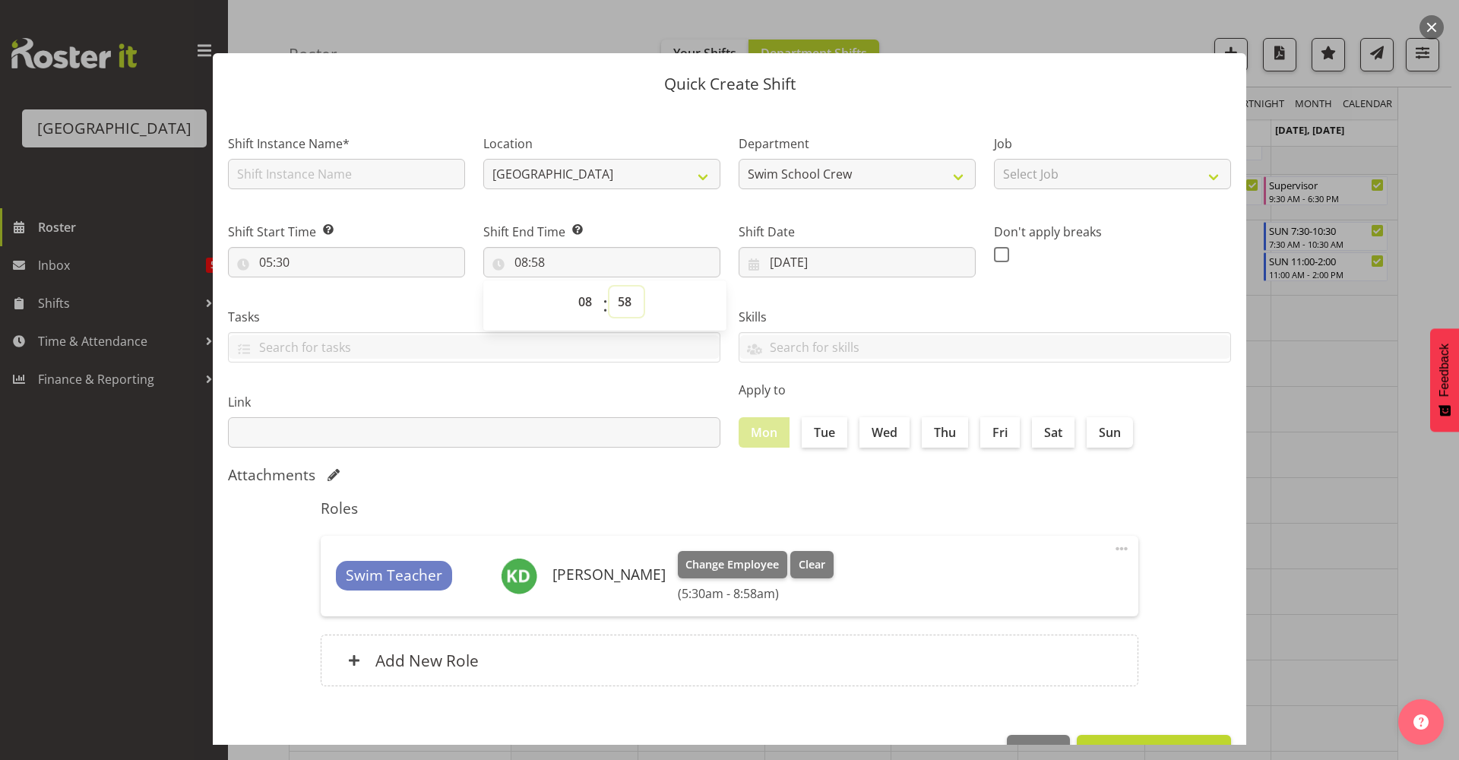
click at [618, 299] on select "00 01 02 03 04 05 06 07 08 09 10 11 12 13 14 15 16 17 18 19 20 21 22 23 24 25 2…" at bounding box center [626, 301] width 34 height 30
select select "30"
click at [609, 286] on select "00 01 02 03 04 05 06 07 08 09 10 11 12 13 14 15 16 17 18 19 20 21 22 23 24 25 2…" at bounding box center [626, 301] width 34 height 30
type input "08:30"
click at [352, 168] on input "text" at bounding box center [346, 174] width 237 height 30
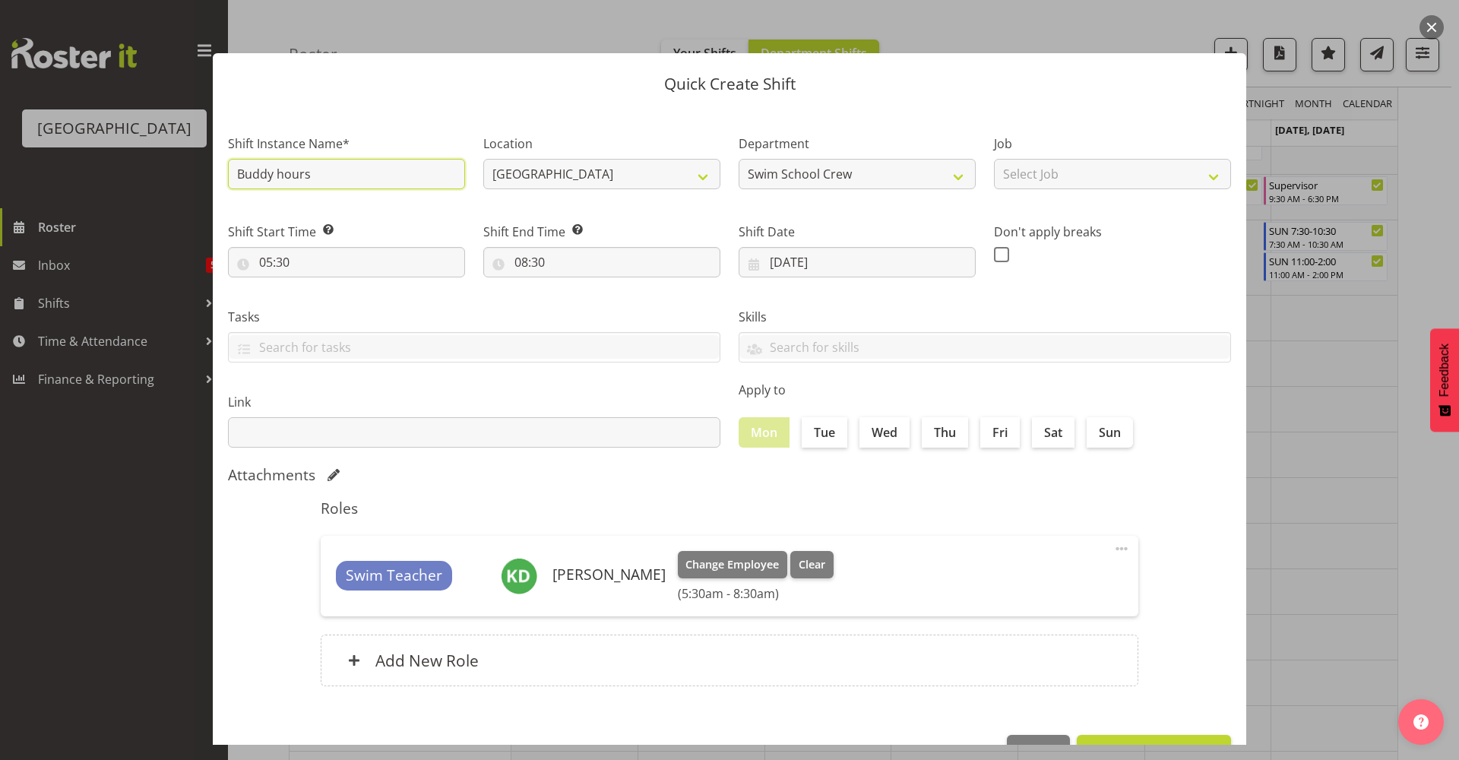
type input "Buddy hours"
click at [412, 153] on div "Shift Instance Name* Buddy hours" at bounding box center [346, 161] width 237 height 55
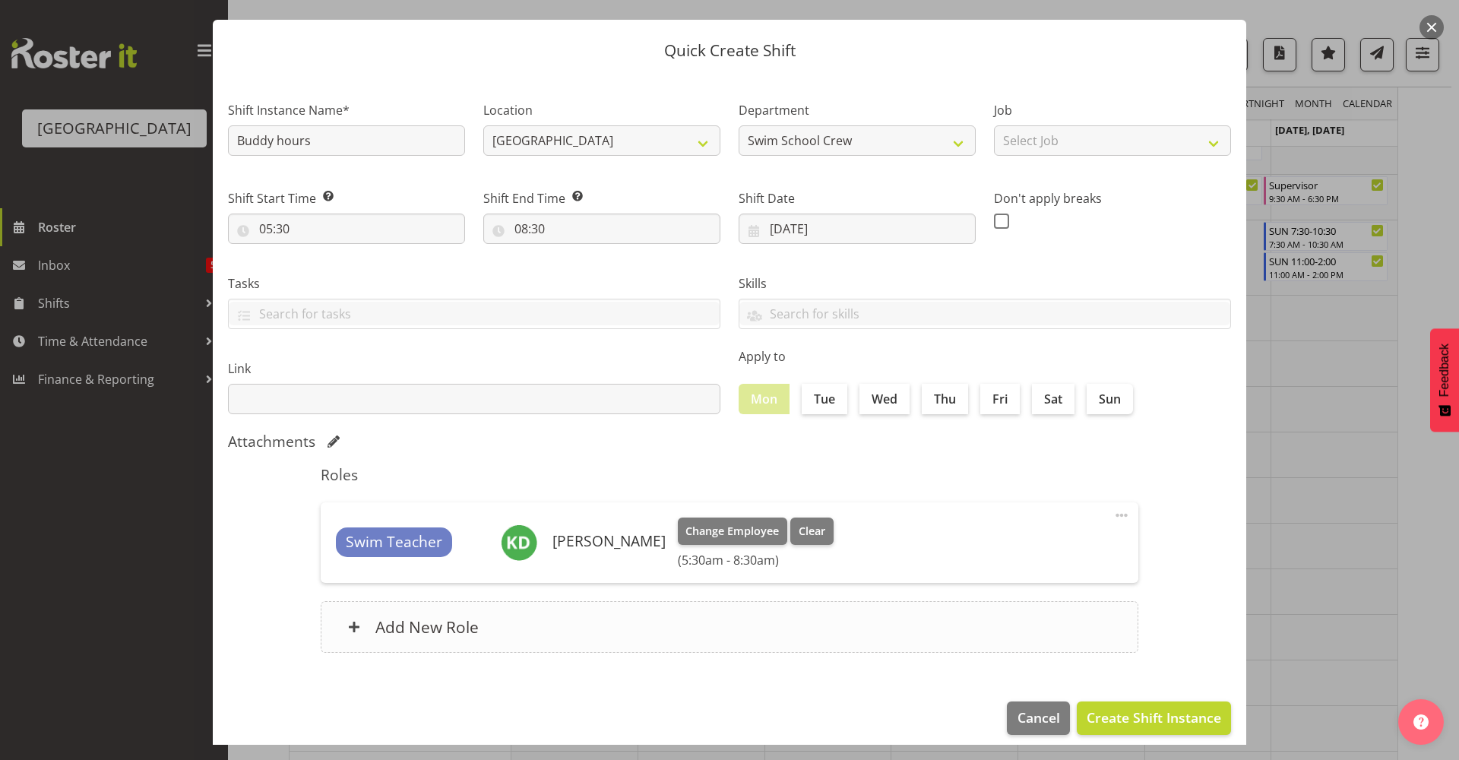
scroll to position [46, 0]
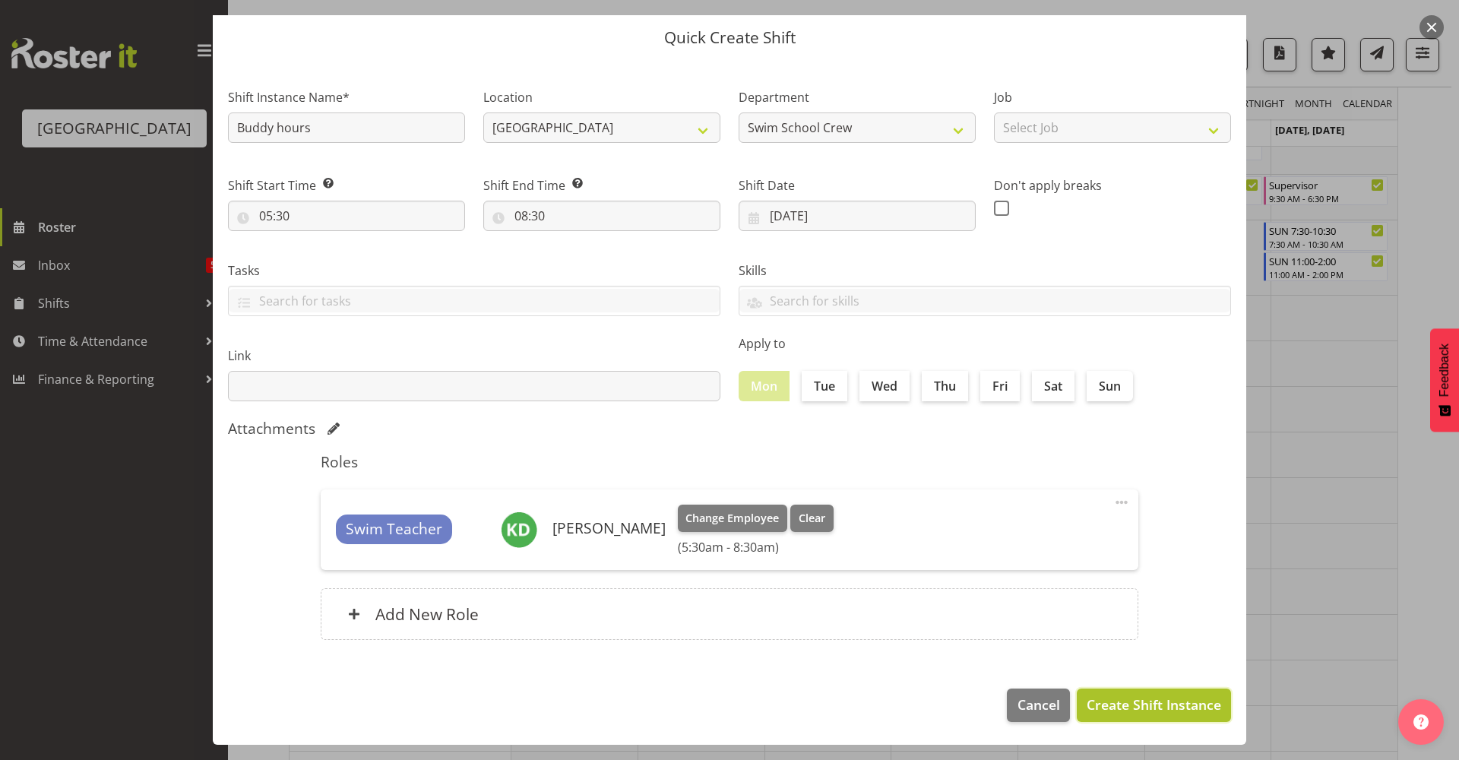
click at [1144, 720] on button "Create Shift Instance" at bounding box center [1153, 704] width 154 height 33
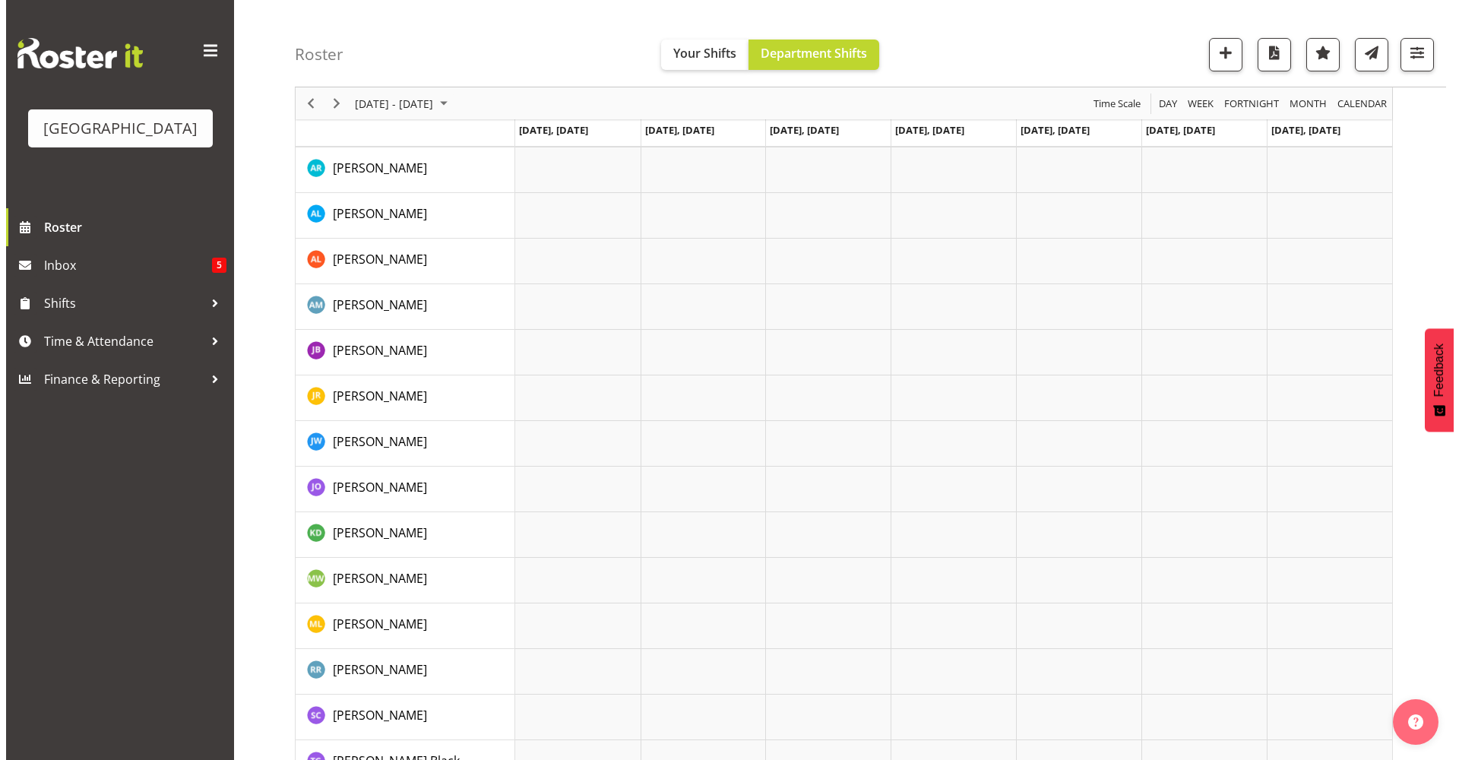
scroll to position [1890, 0]
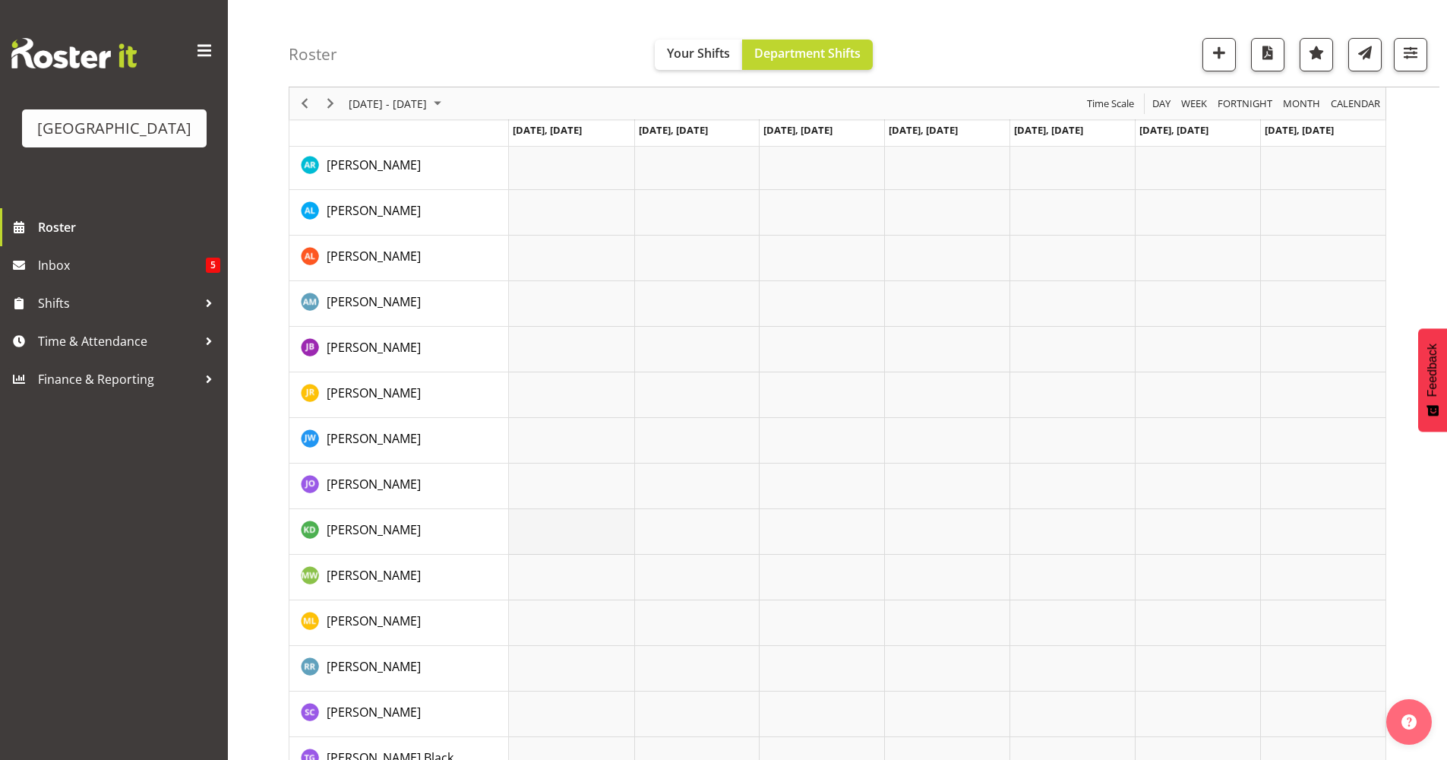
click at [621, 521] on td "Timeline Week of September 17, 2025" at bounding box center [571, 532] width 125 height 46
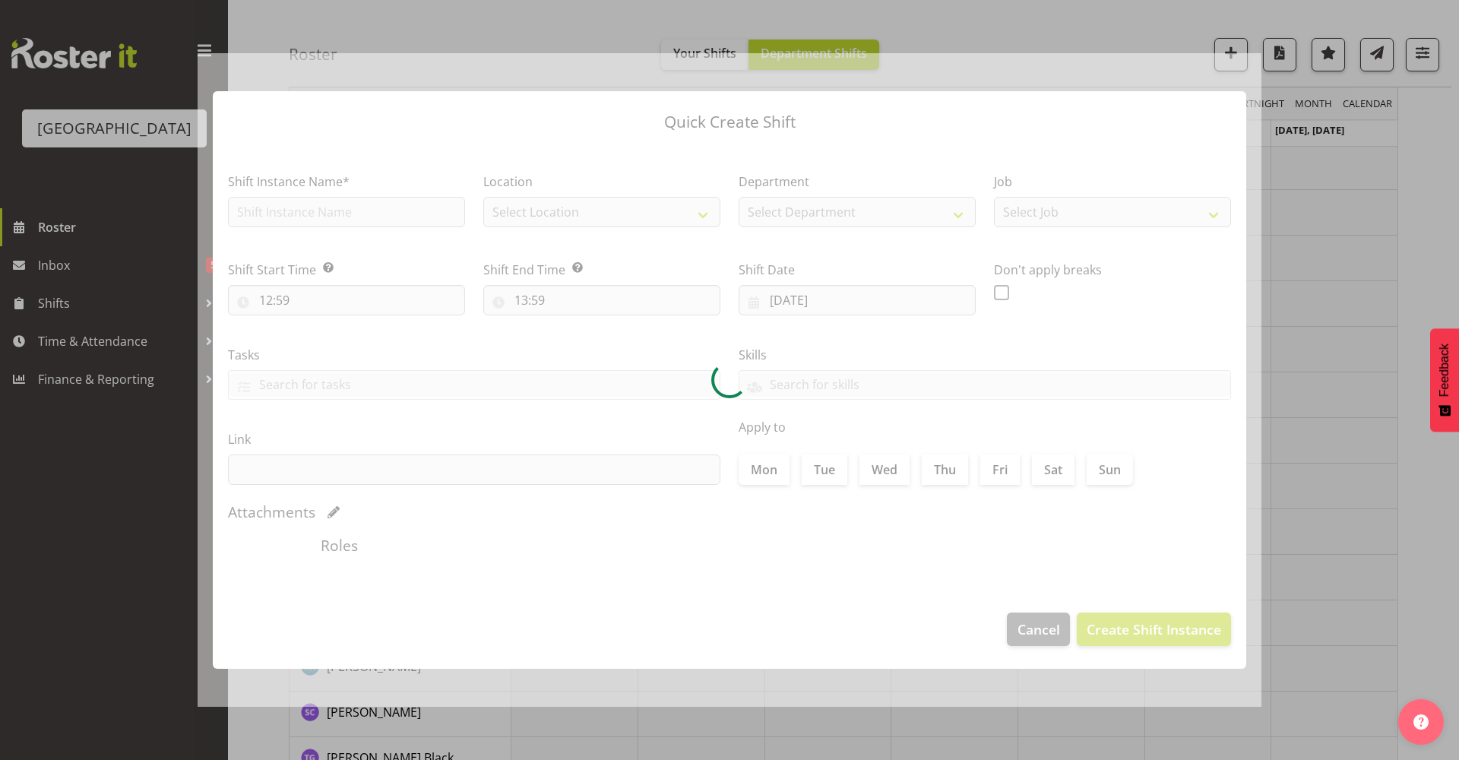
click at [621, 523] on div at bounding box center [730, 380] width 1064 height 654
type input "15/09/2025"
checkbox input "true"
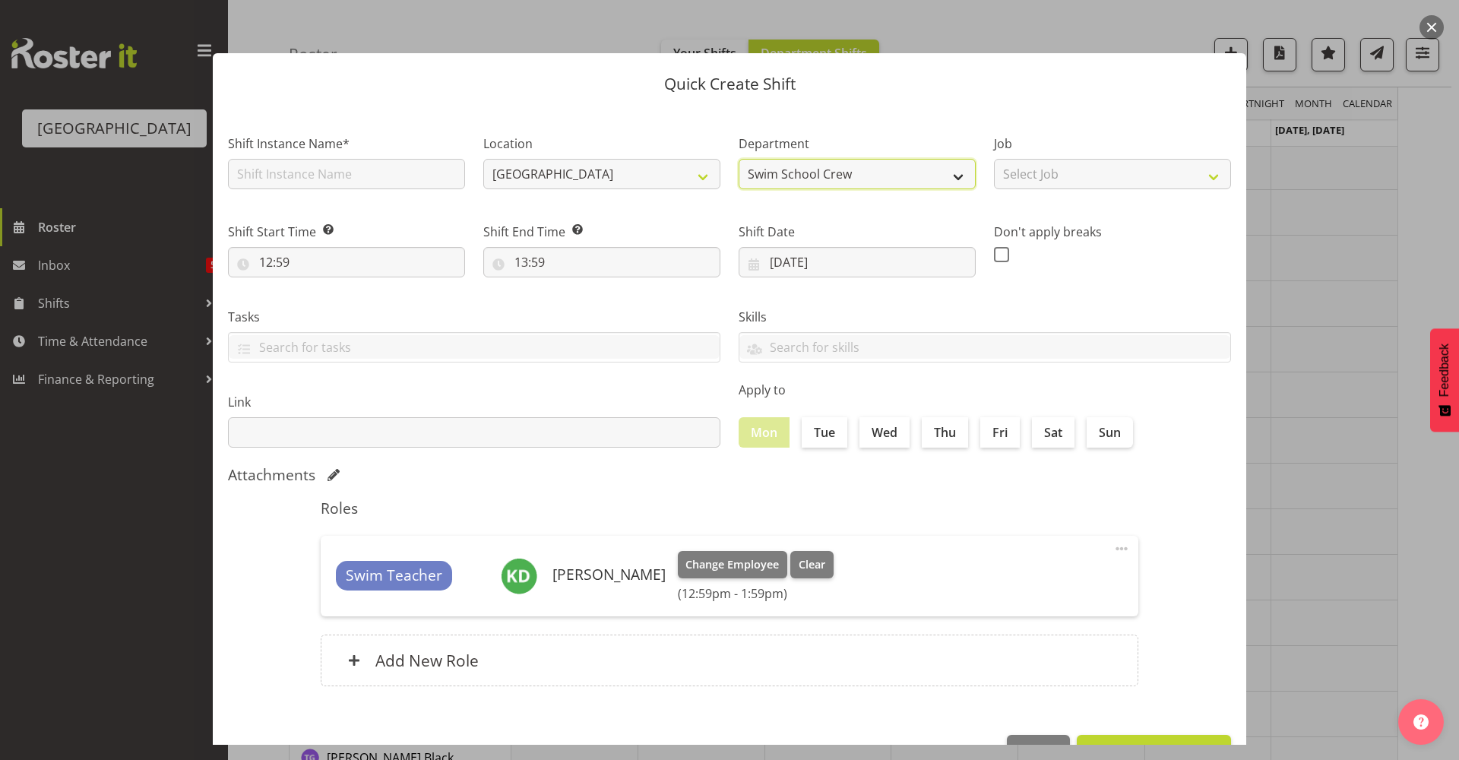
click at [891, 179] on select "Swim School Crew Swim School Crew Lifeguard Crew" at bounding box center [856, 174] width 237 height 30
select select "114"
click at [738, 159] on select "Swim School Crew Swim School Crew Lifeguard Crew" at bounding box center [856, 174] width 237 height 30
click at [408, 170] on input "text" at bounding box center [346, 174] width 237 height 30
click at [566, 91] on p "Quick Create Shift" at bounding box center [729, 84] width 1003 height 16
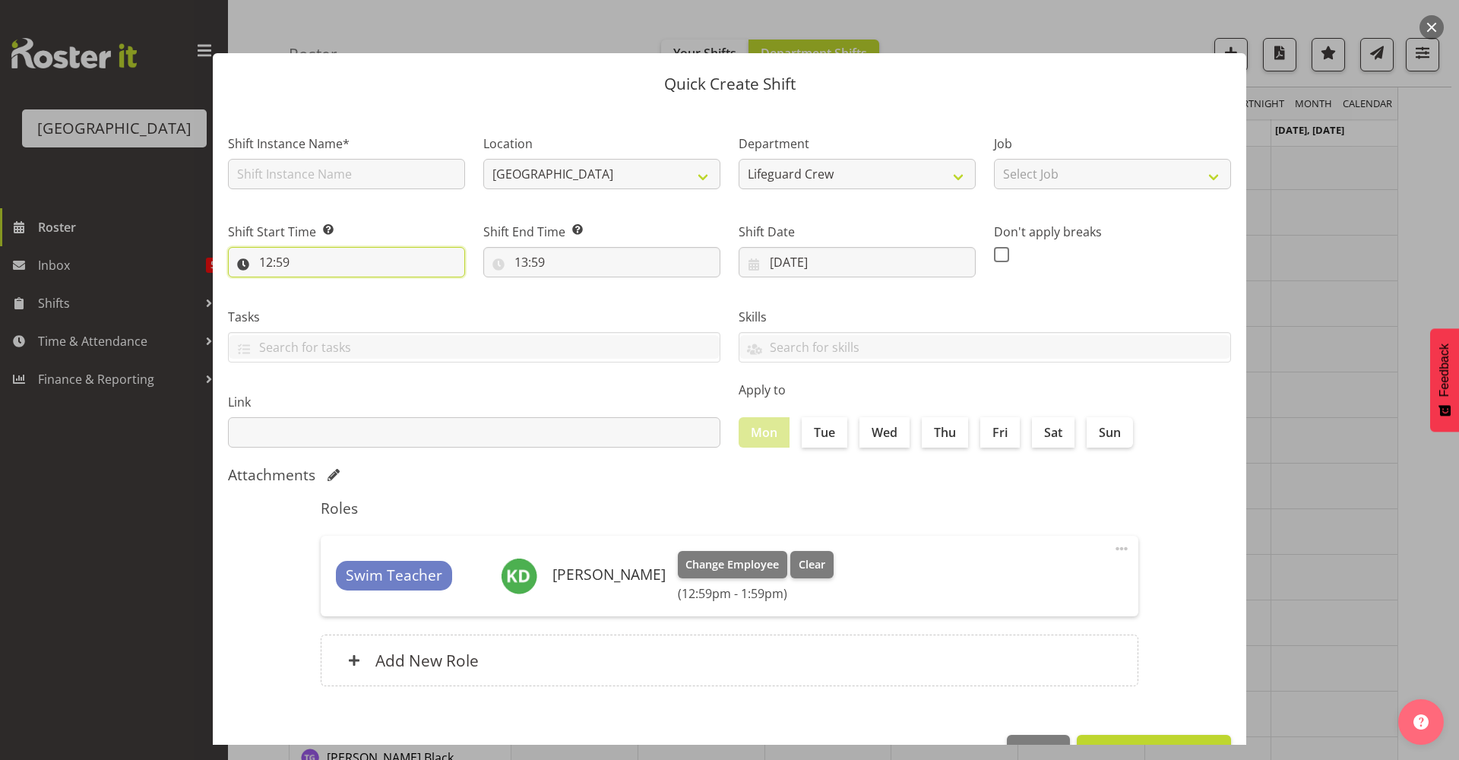
click at [379, 262] on input "12:59" at bounding box center [346, 262] width 237 height 30
click at [337, 311] on select "00 01 02 03 04 05 06 07 08 09 10 11 12 13 14 15 16 17 18 19 20 21 22 23" at bounding box center [332, 301] width 34 height 30
select select "8"
click at [315, 286] on select "00 01 02 03 04 05 06 07 08 09 10 11 12 13 14 15 16 17 18 19 20 21 22 23" at bounding box center [332, 301] width 34 height 30
type input "08:59"
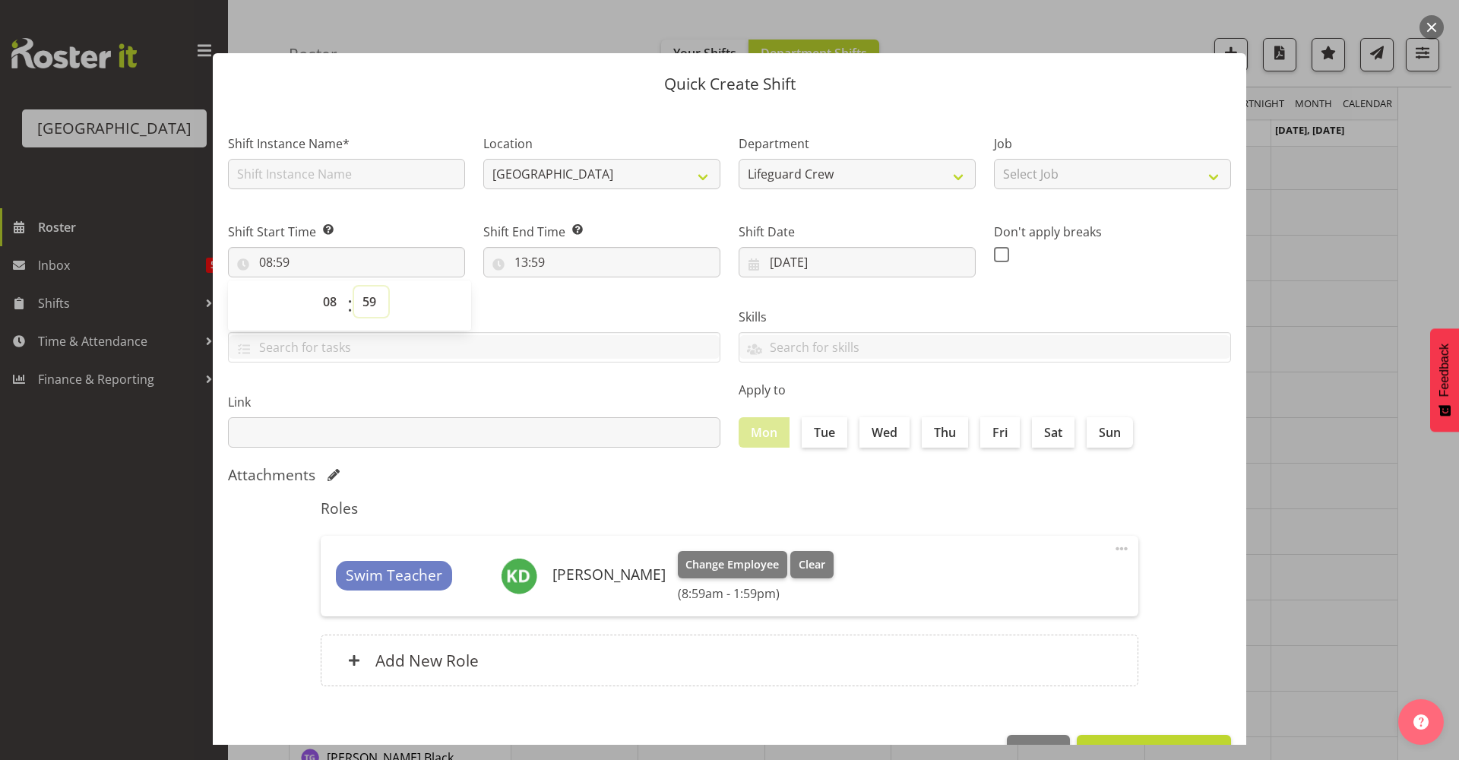
click at [368, 305] on select "00 01 02 03 04 05 06 07 08 09 10 11 12 13 14 15 16 17 18 19 20 21 22 23 24 25 2…" at bounding box center [371, 301] width 34 height 30
select select "30"
click at [354, 286] on select "00 01 02 03 04 05 06 07 08 09 10 11 12 13 14 15 16 17 18 19 20 21 22 23 24 25 2…" at bounding box center [371, 301] width 34 height 30
type input "08:30"
drag, startPoint x: 514, startPoint y: 359, endPoint x: 512, endPoint y: 313, distance: 46.4
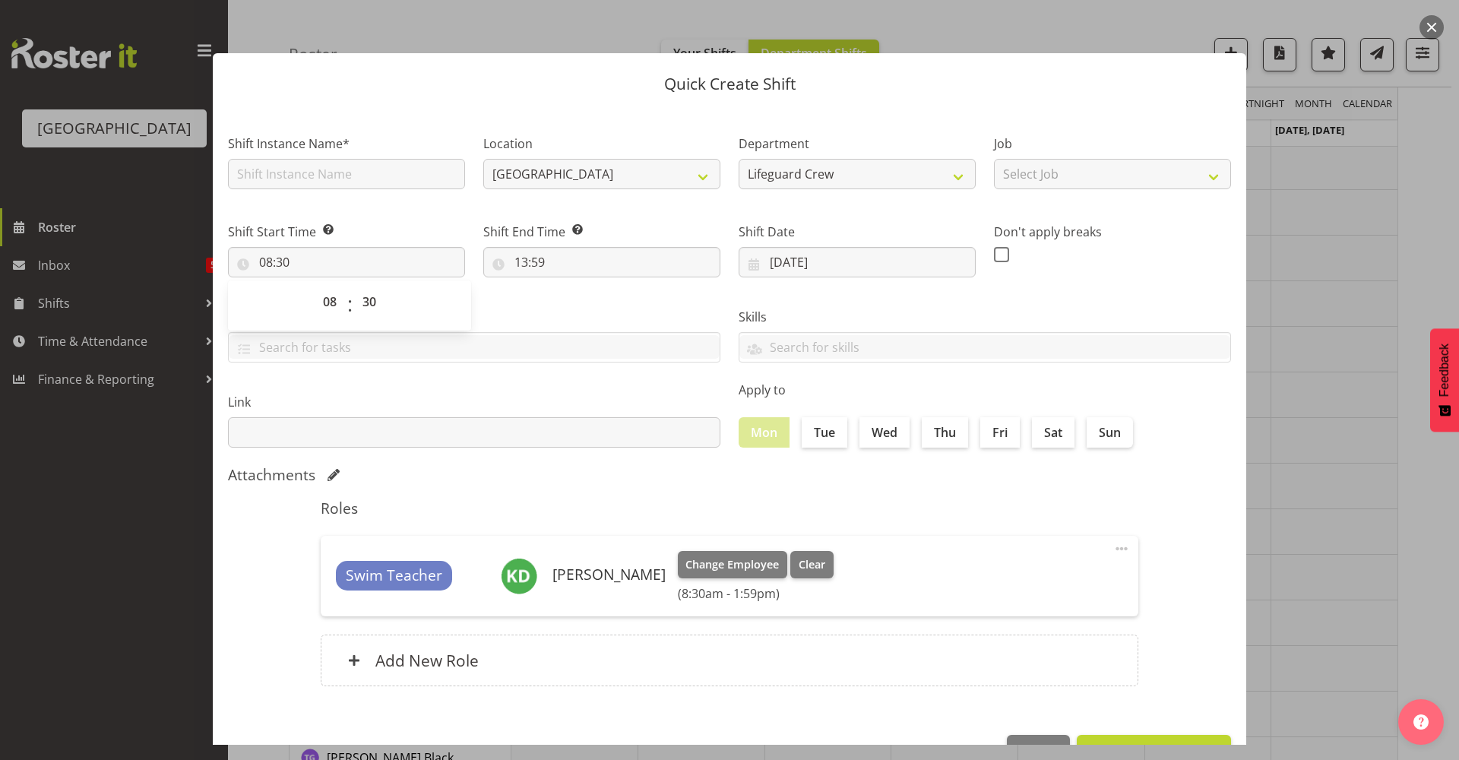
click at [514, 358] on div at bounding box center [474, 348] width 491 height 26
click at [539, 269] on input "13:59" at bounding box center [601, 262] width 237 height 30
click at [577, 298] on select "00 01 02 03 04 05 06 07 08 09 10 11 12 13 14 15 16 17 18 19 20 21 22 23" at bounding box center [587, 301] width 34 height 30
click at [389, 261] on input "08:30" at bounding box center [346, 262] width 237 height 30
click at [388, 261] on input "08:30" at bounding box center [346, 262] width 237 height 30
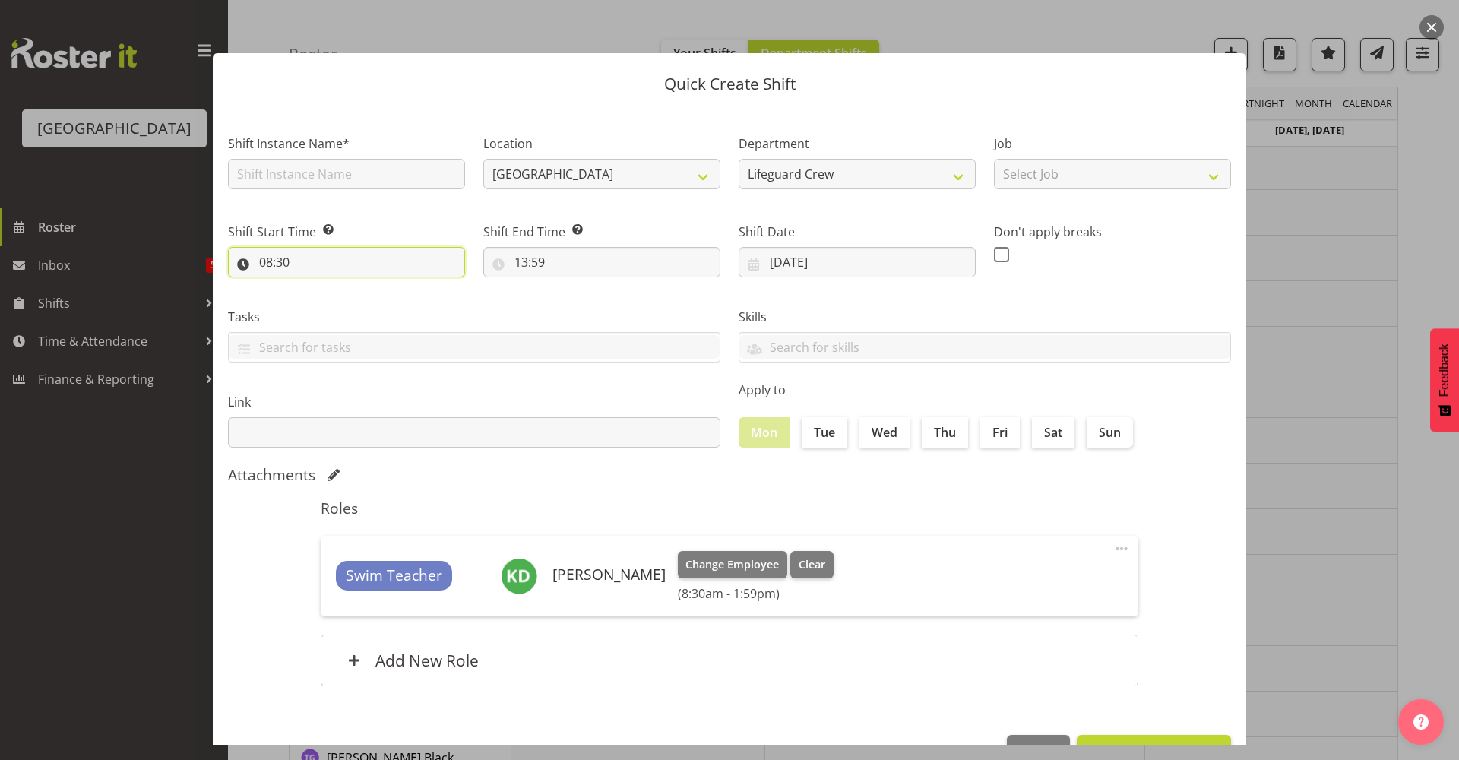
drag, startPoint x: 388, startPoint y: 261, endPoint x: 333, endPoint y: 261, distance: 55.5
click at [334, 262] on input "08:30" at bounding box center [346, 262] width 237 height 30
click at [341, 315] on select "00 01 02 03 04 05 06 07 08 09 10 11 12 13 14 15 16 17 18 19 20 21 22 23" at bounding box center [332, 301] width 34 height 30
select select "5"
click at [315, 286] on select "00 01 02 03 04 05 06 07 08 09 10 11 12 13 14 15 16 17 18 19 20 21 22 23" at bounding box center [332, 301] width 34 height 30
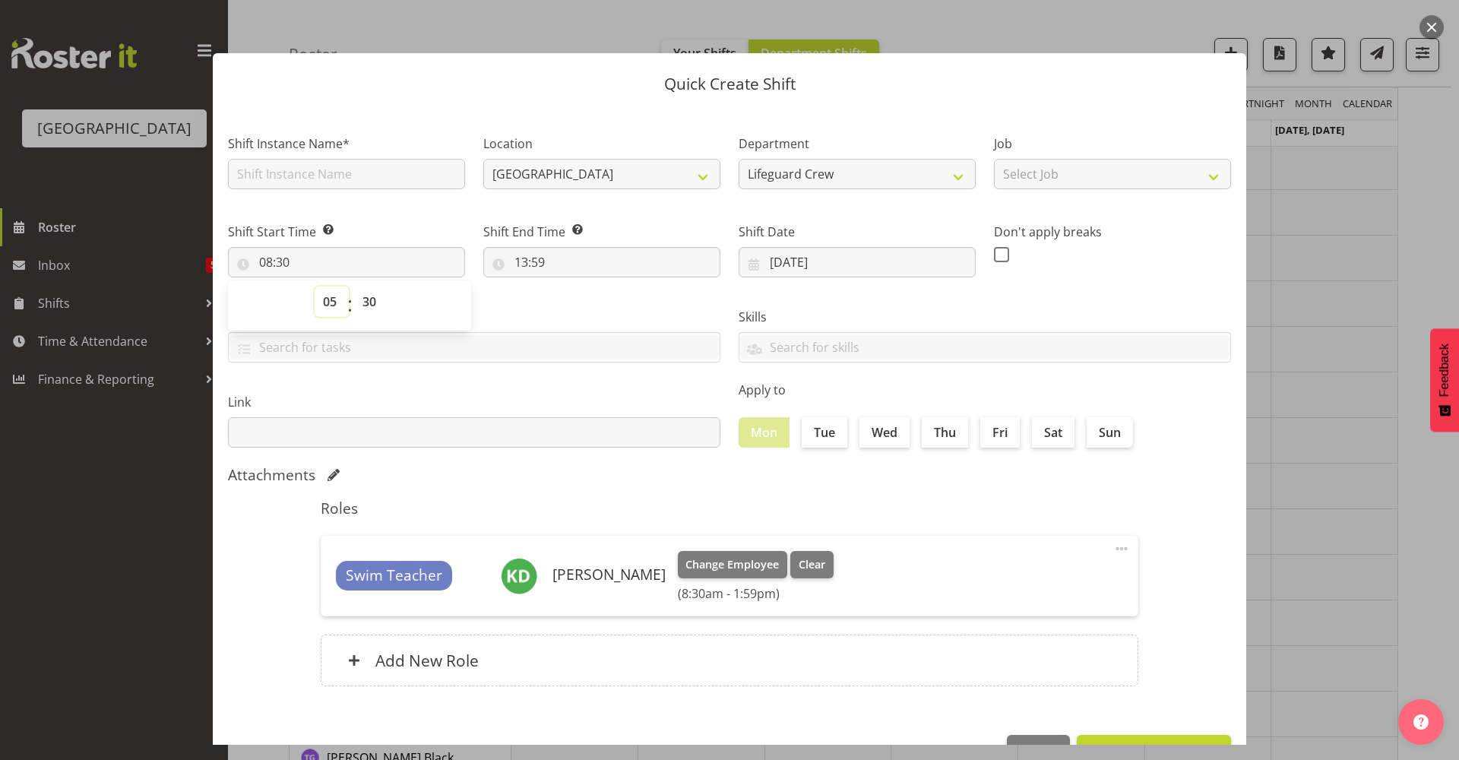
type input "05:30"
click at [530, 264] on input "13:59" at bounding box center [601, 262] width 237 height 30
click at [577, 306] on select "00 01 02 03 04 05 06 07 08 09 10 11 12 13 14 15 16 17 18 19 20 21 22 23" at bounding box center [587, 301] width 34 height 30
select select "8"
click at [570, 286] on select "00 01 02 03 04 05 06 07 08 09 10 11 12 13 14 15 16 17 18 19 20 21 22 23" at bounding box center [587, 301] width 34 height 30
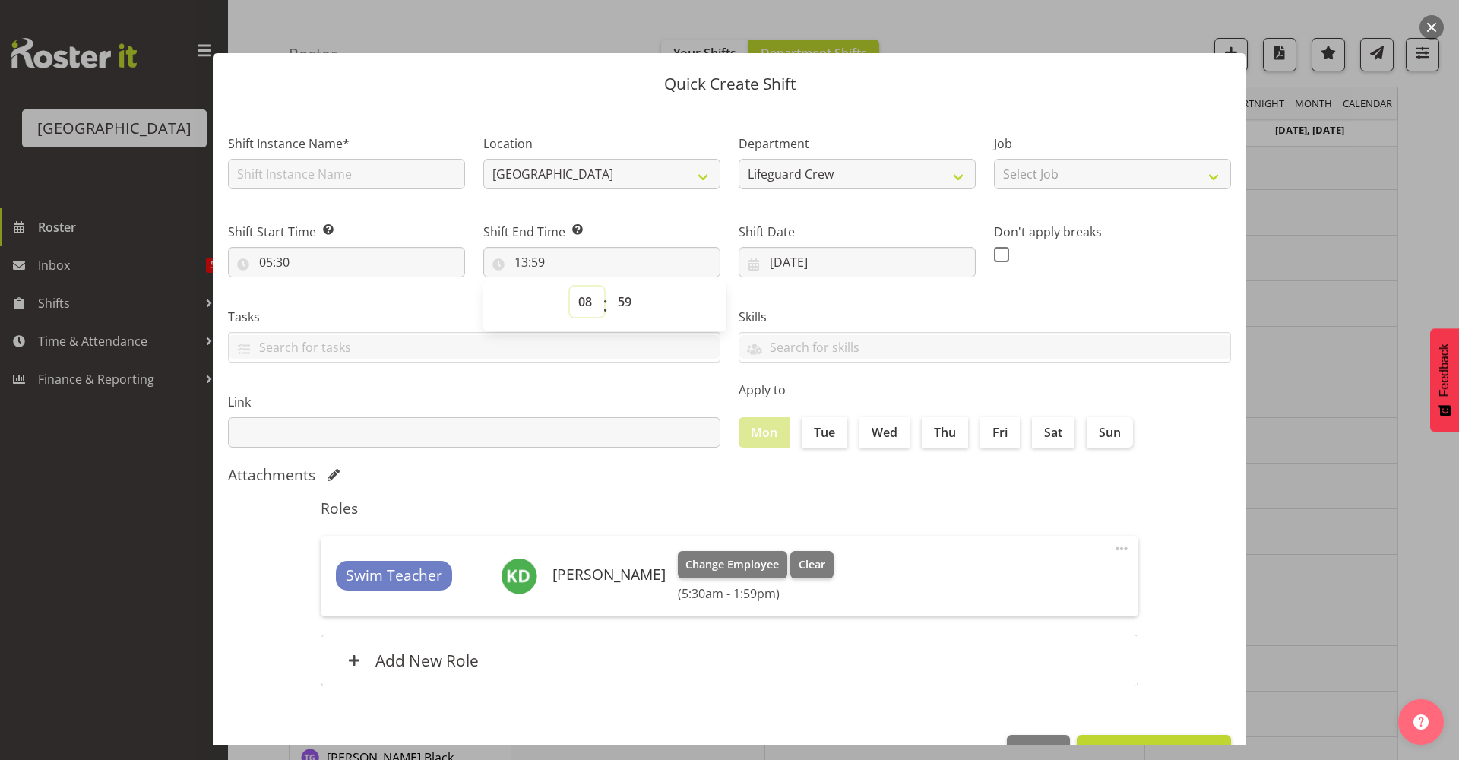
type input "08:59"
click at [610, 306] on select "00 01 02 03 04 05 06 07 08 09 10 11 12 13 14 15 16 17 18 19 20 21 22 23 24 25 2…" at bounding box center [626, 301] width 34 height 30
select select "30"
click at [609, 286] on select "00 01 02 03 04 05 06 07 08 09 10 11 12 13 14 15 16 17 18 19 20 21 22 23 24 25 2…" at bounding box center [626, 301] width 34 height 30
type input "08:30"
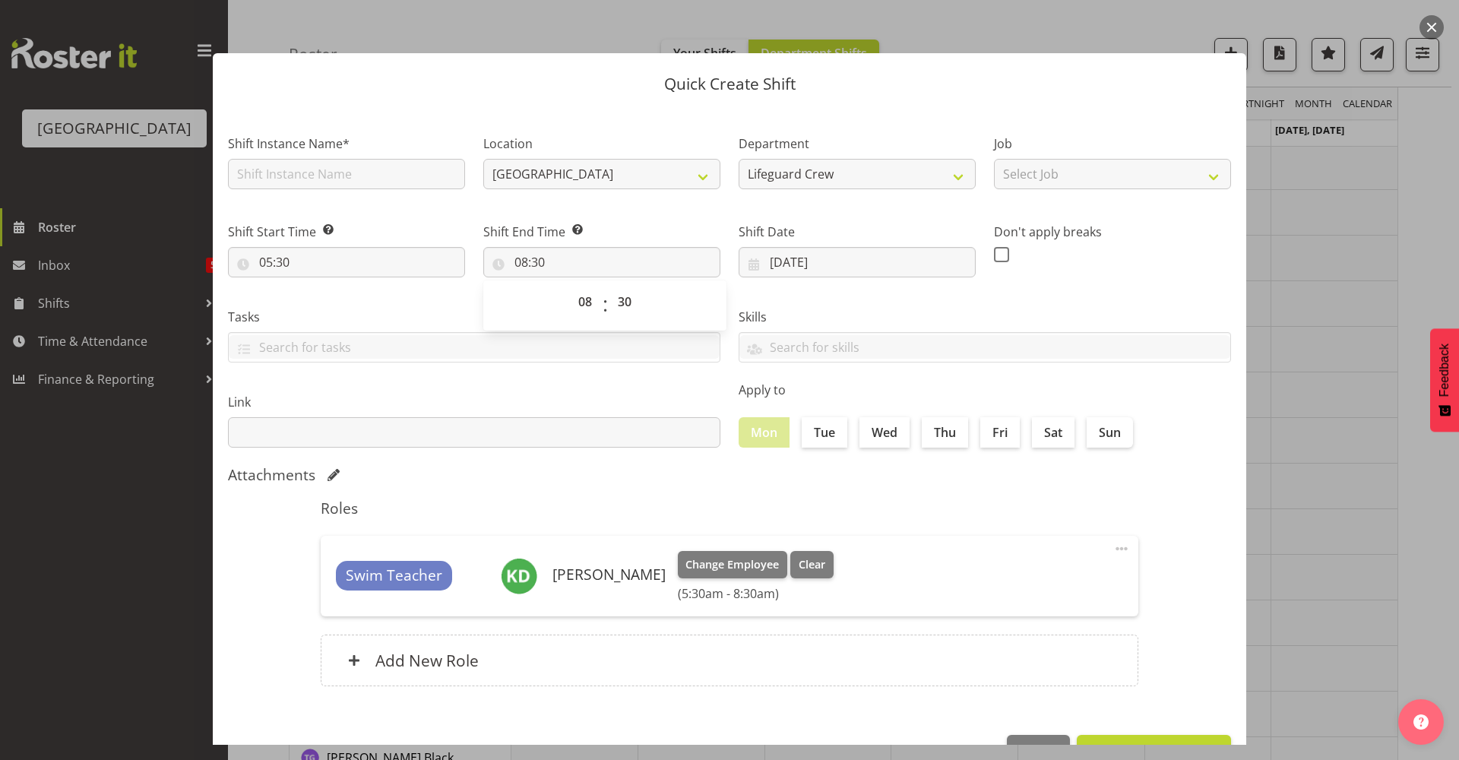
click at [816, 474] on div "Attachments" at bounding box center [729, 475] width 1003 height 18
click at [412, 188] on input "text" at bounding box center [346, 174] width 237 height 30
type input "Buddy hours"
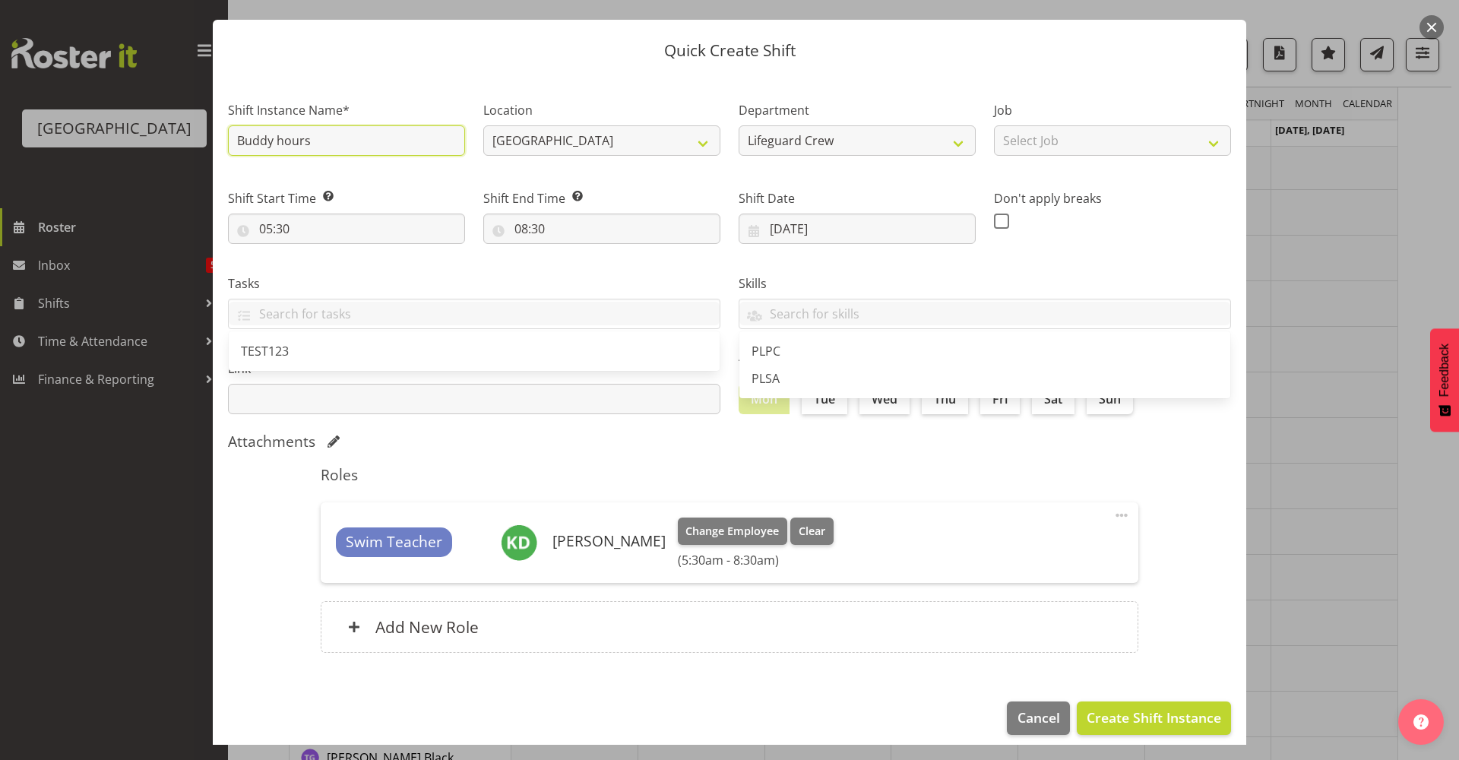
scroll to position [46, 0]
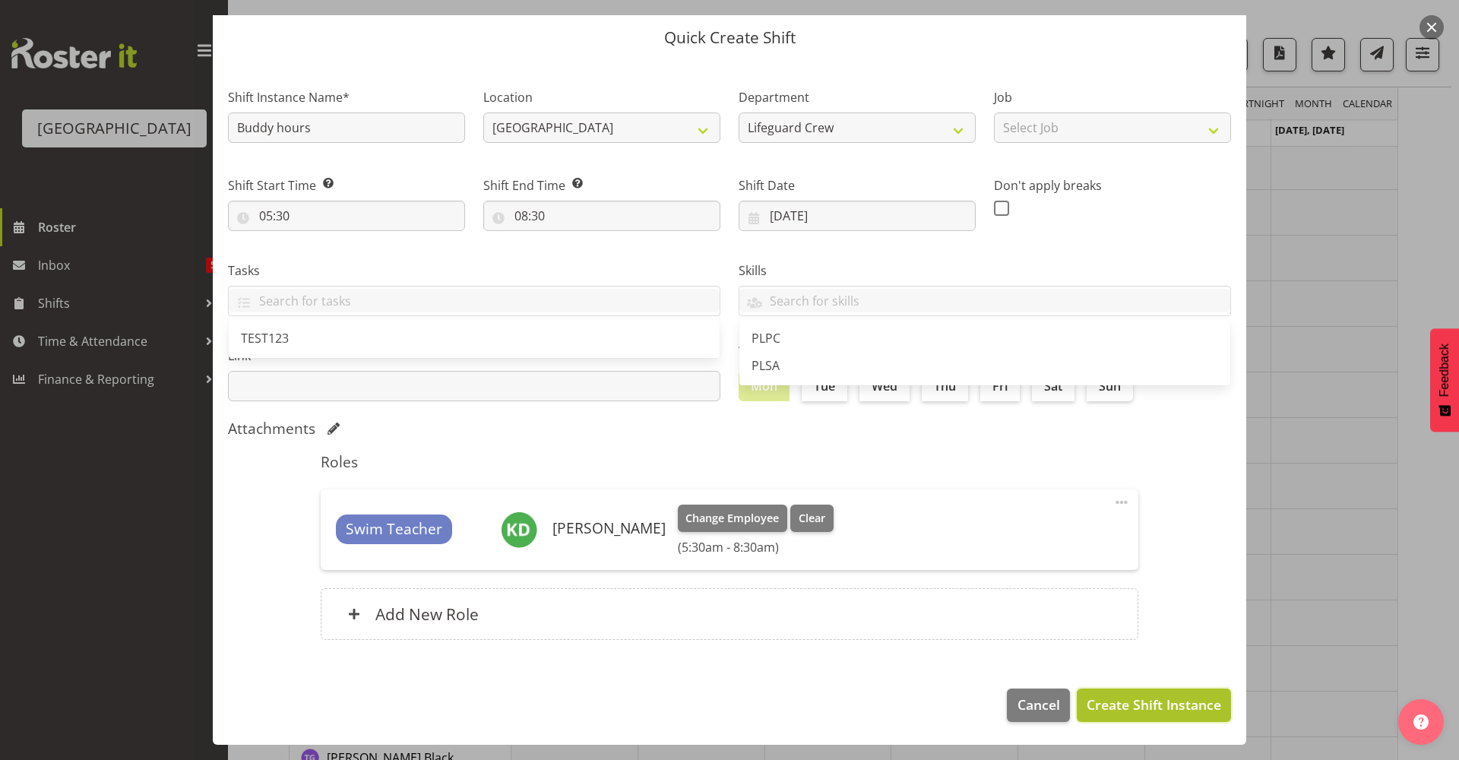
click at [1135, 704] on span "Create Shift Instance" at bounding box center [1153, 704] width 134 height 20
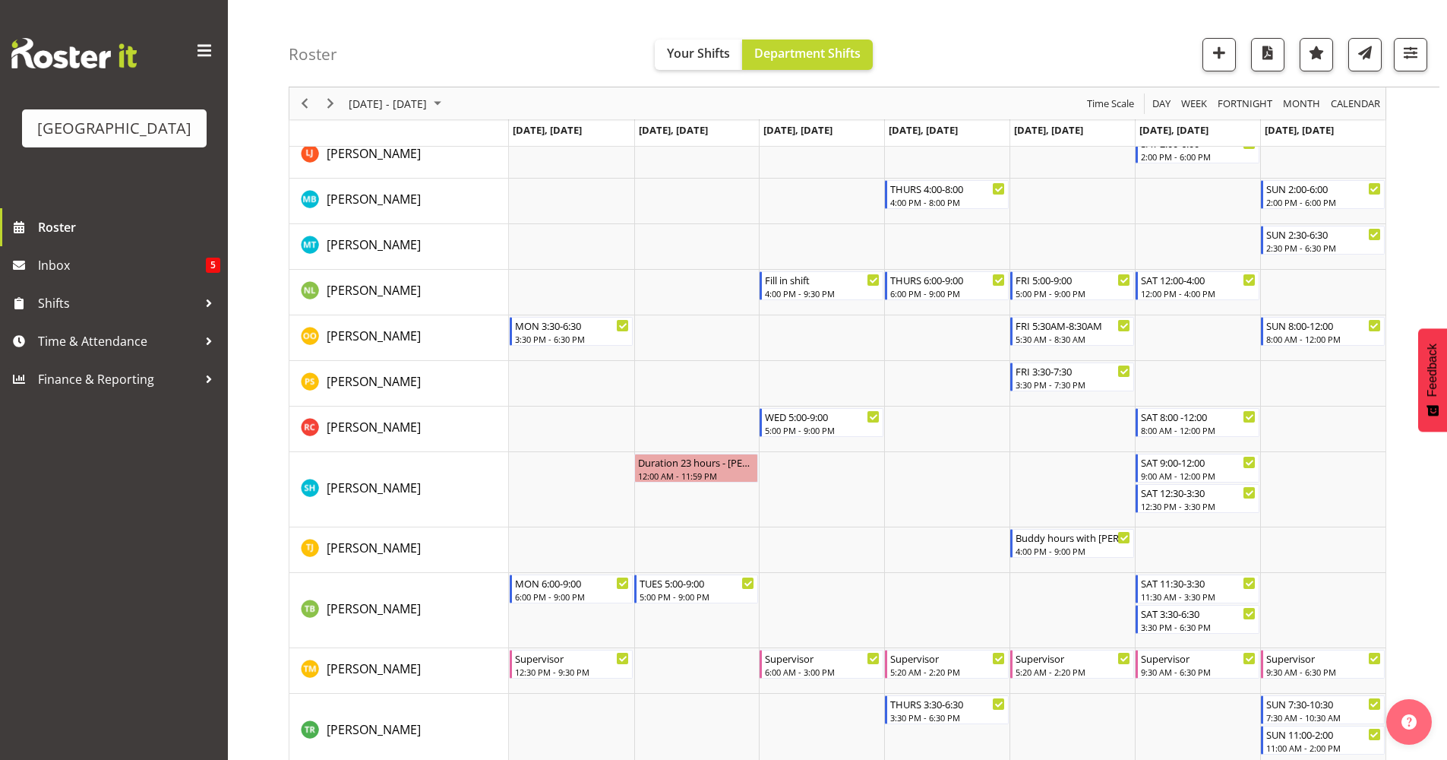
scroll to position [1252, 0]
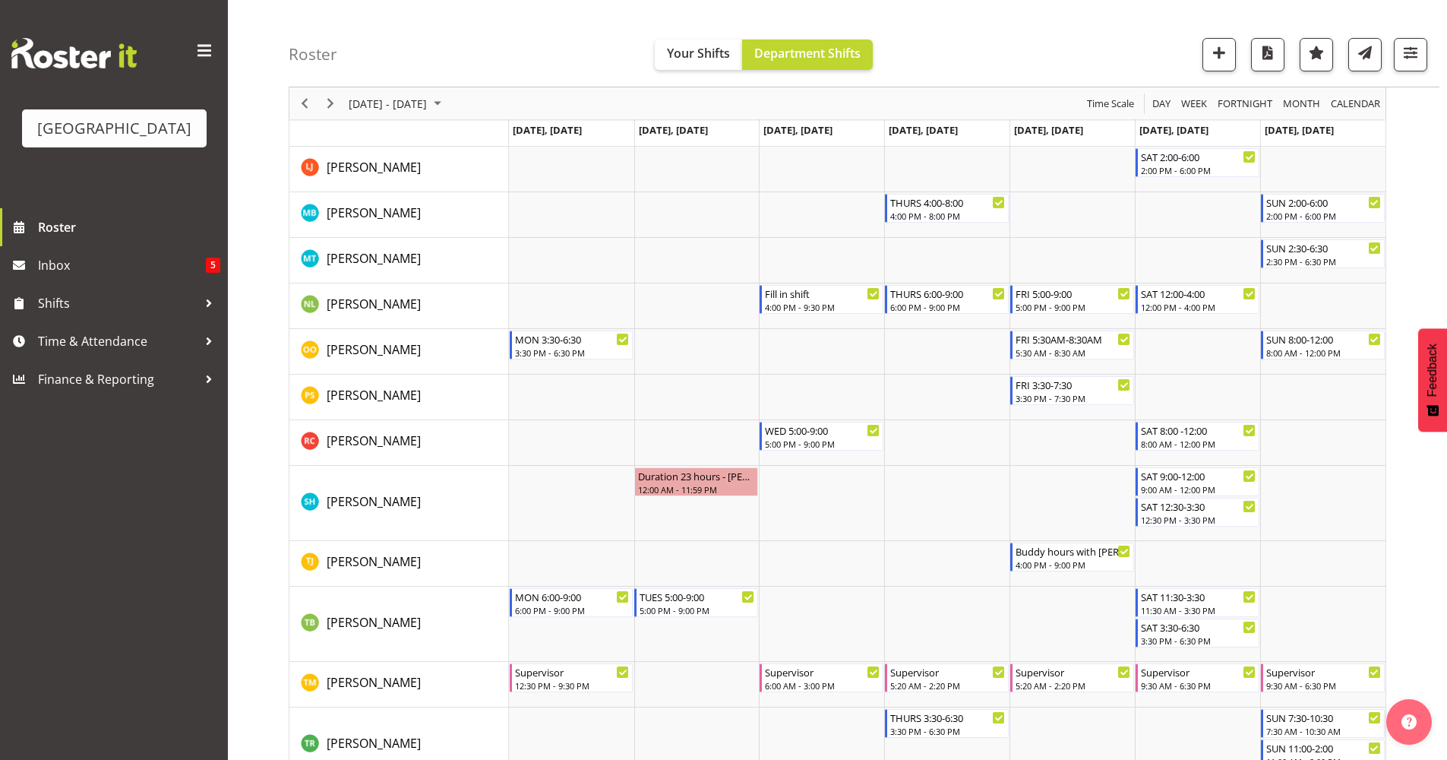
click at [337, 114] on div "Timeline Week of September 17, 2025" at bounding box center [331, 103] width 26 height 32
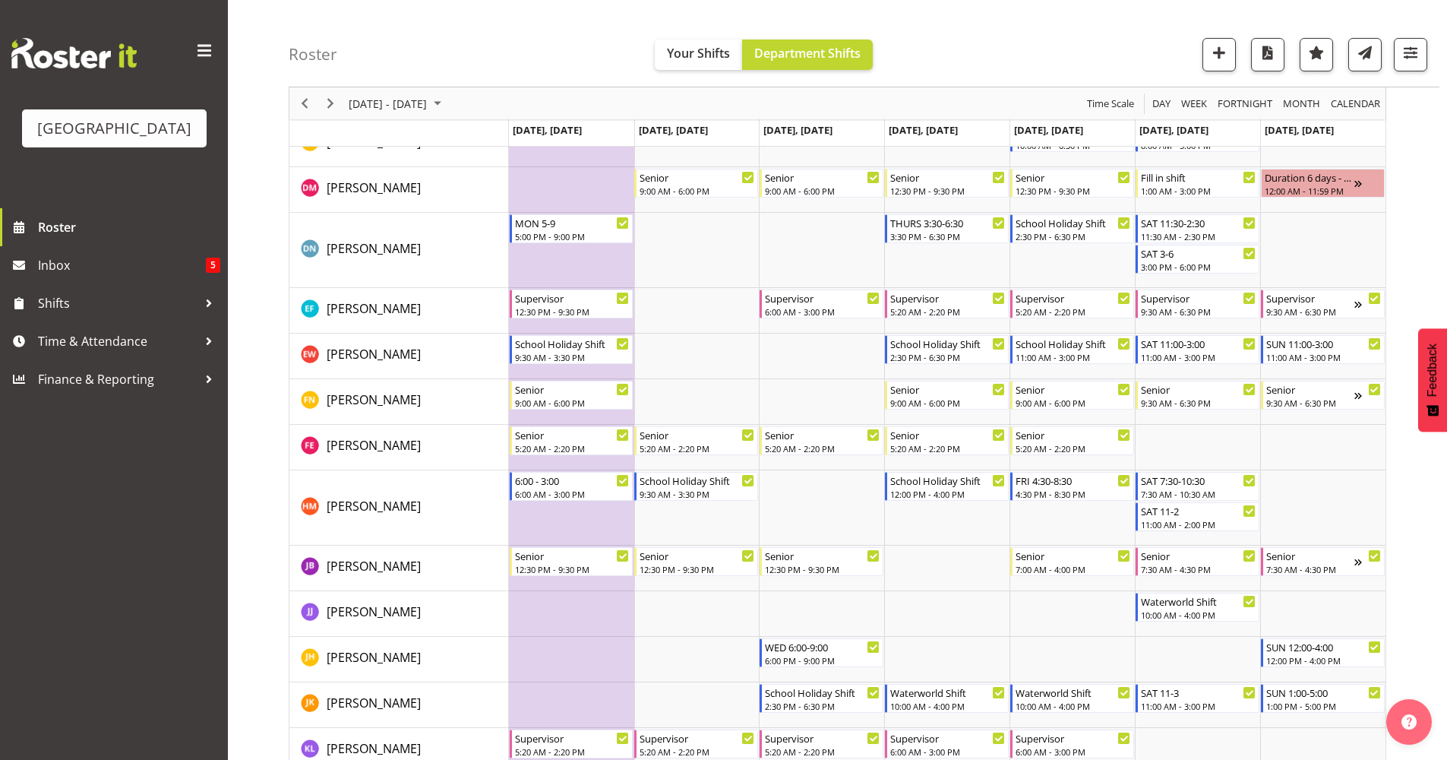
scroll to position [501, 0]
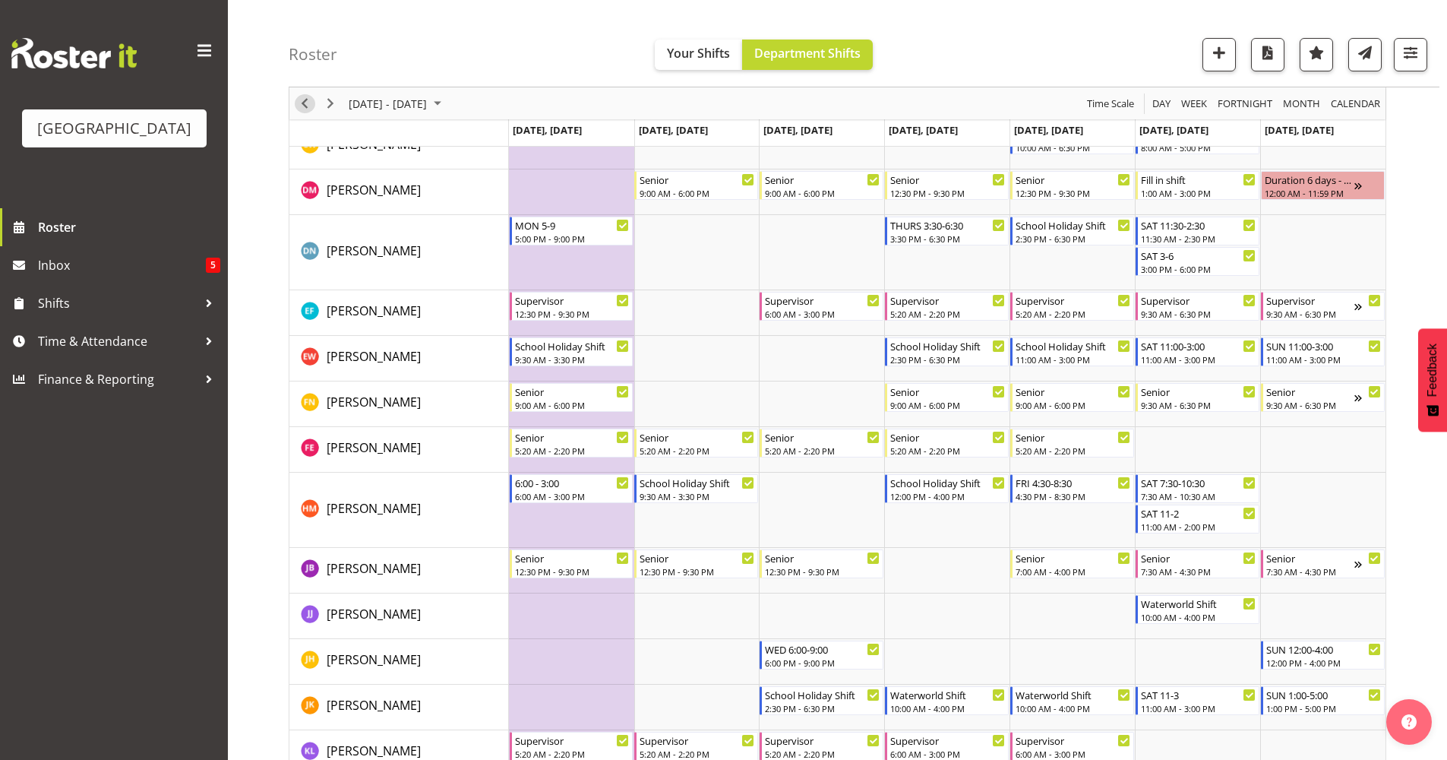
drag, startPoint x: 306, startPoint y: 103, endPoint x: 367, endPoint y: 150, distance: 76.9
click at [306, 103] on span "Previous" at bounding box center [305, 103] width 18 height 19
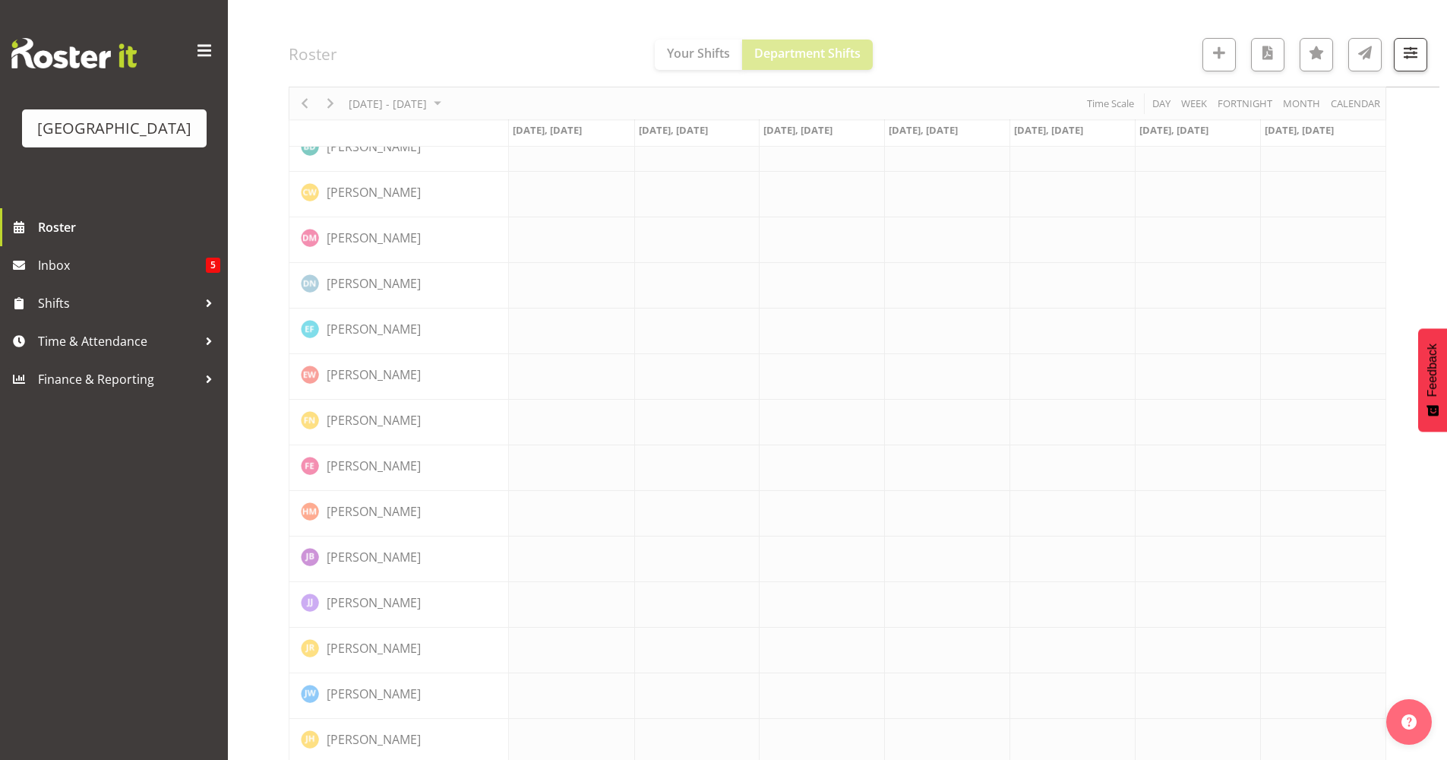
scroll to position [0, 0]
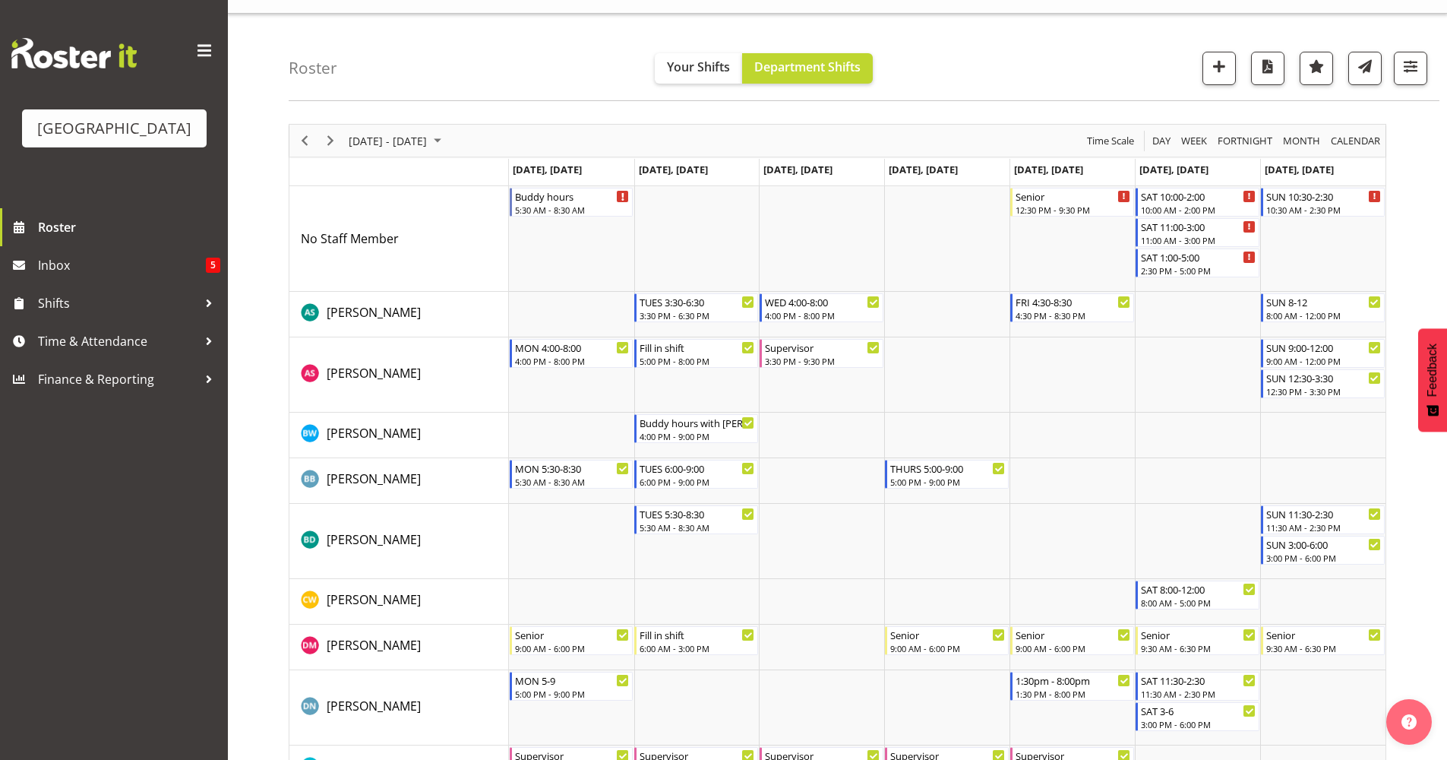
scroll to position [46, 0]
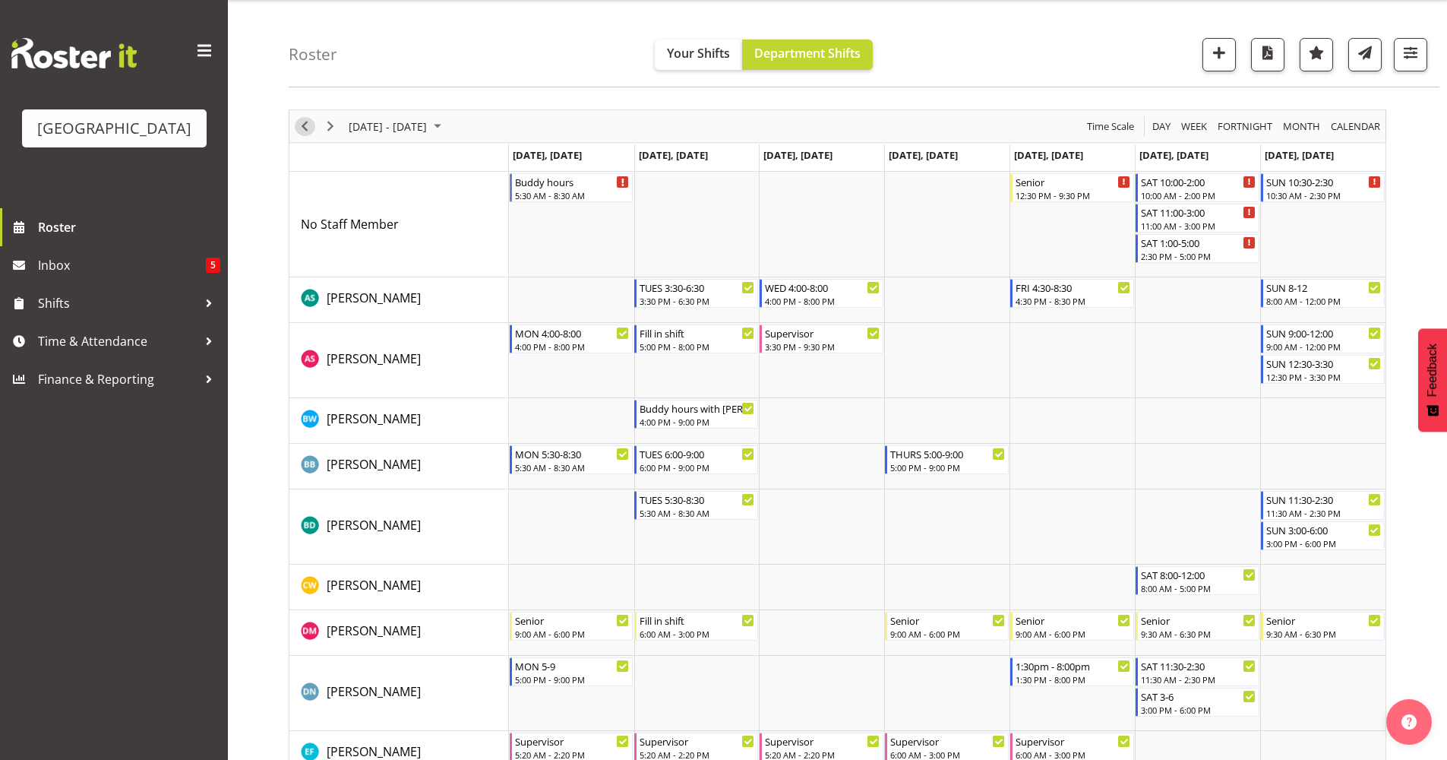
click at [301, 120] on span "Previous" at bounding box center [305, 126] width 18 height 19
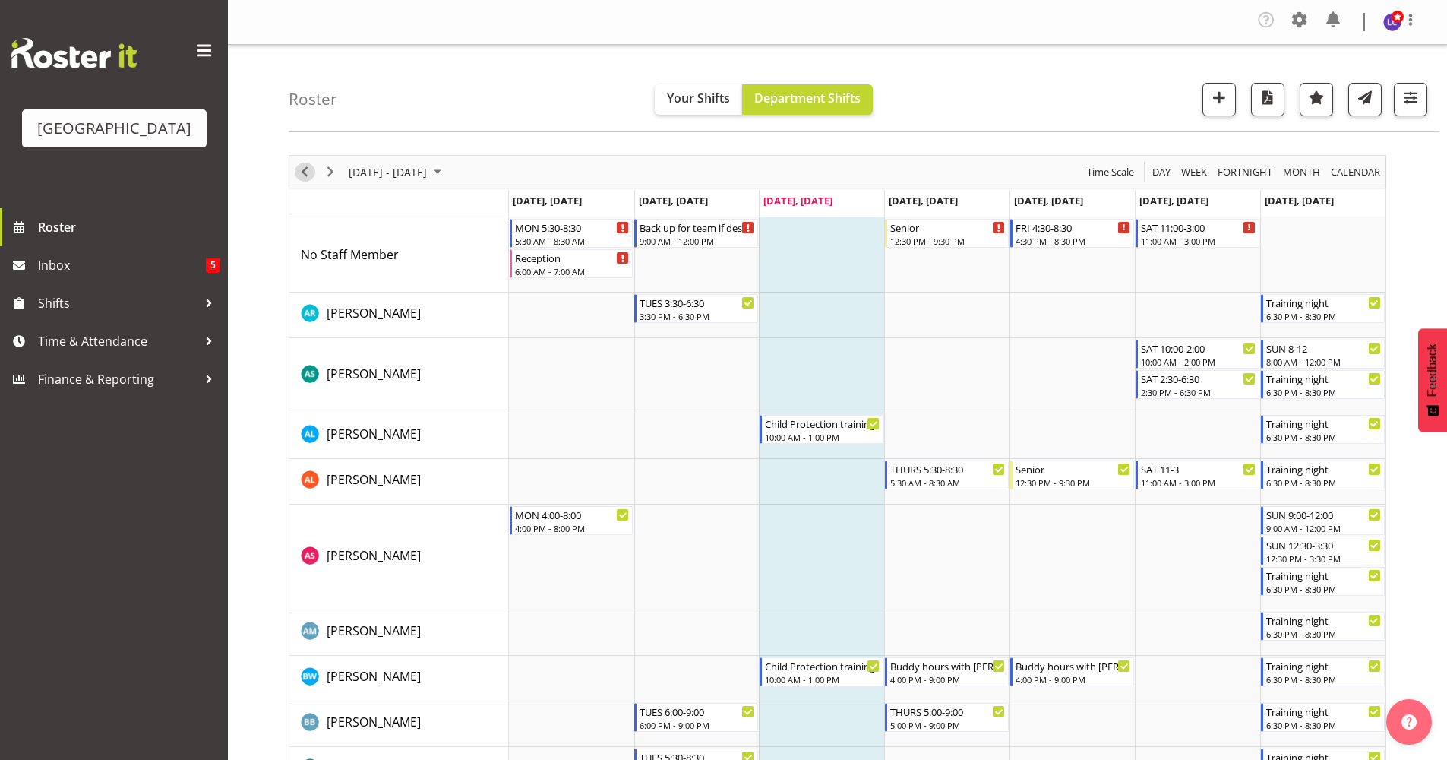
click at [303, 170] on span "Previous" at bounding box center [305, 172] width 18 height 19
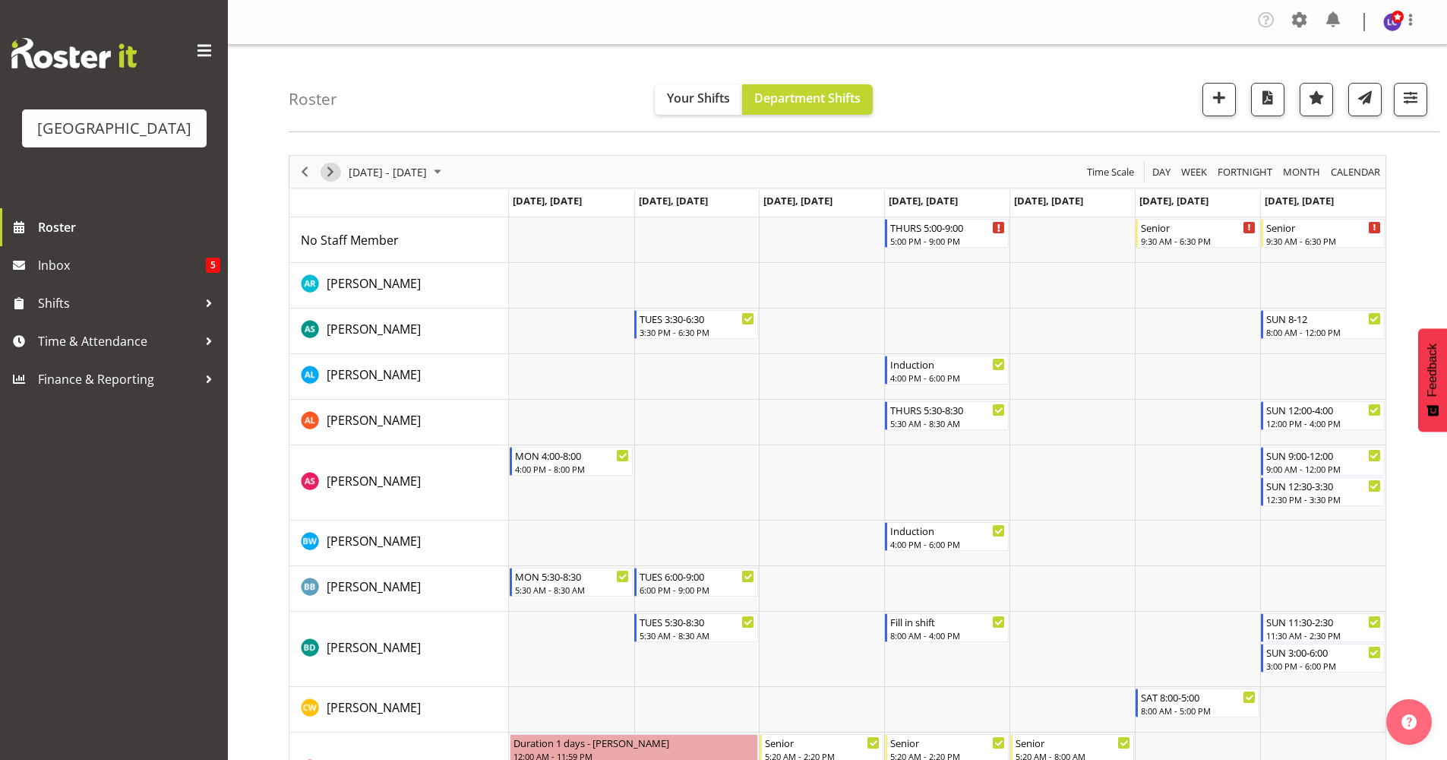
click at [327, 172] on span "Next" at bounding box center [330, 172] width 18 height 19
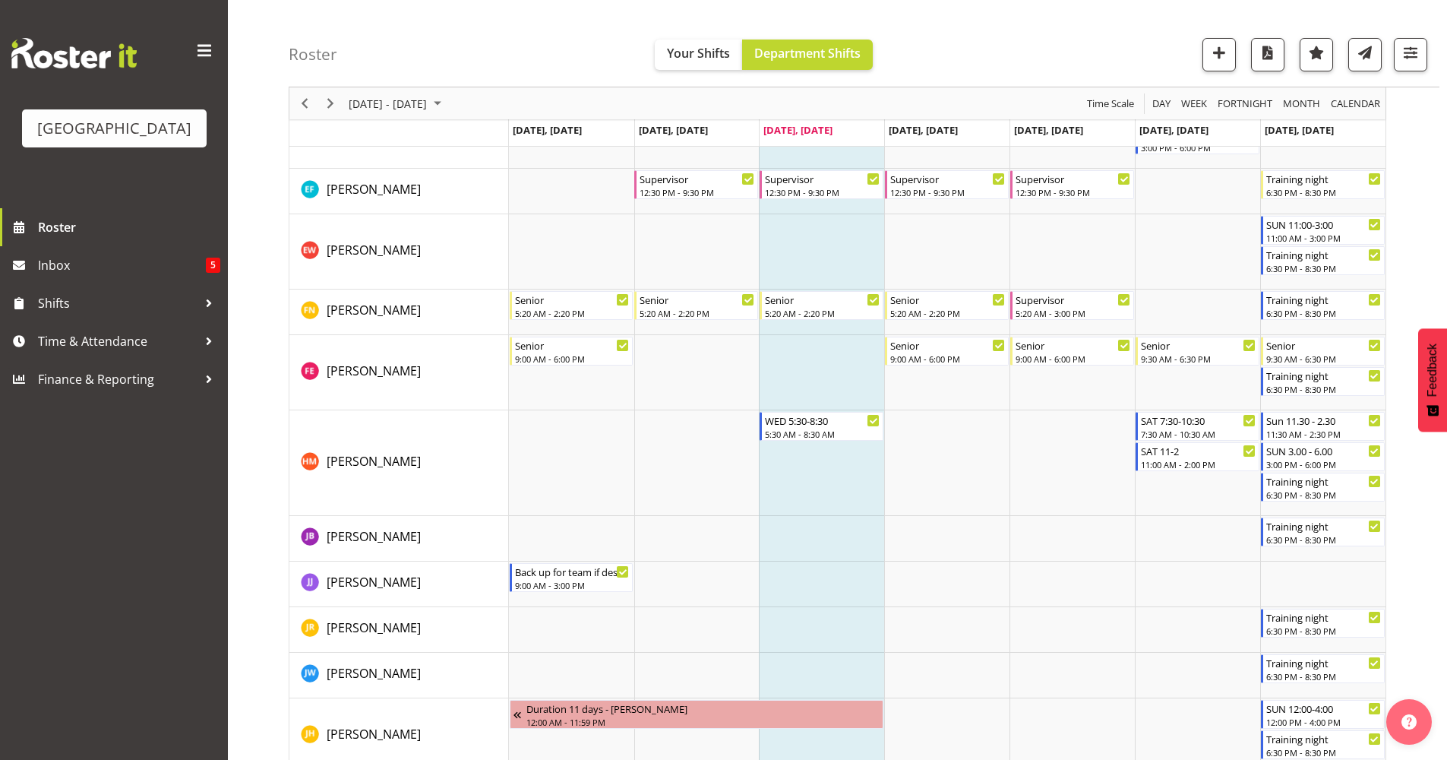
scroll to position [823, 0]
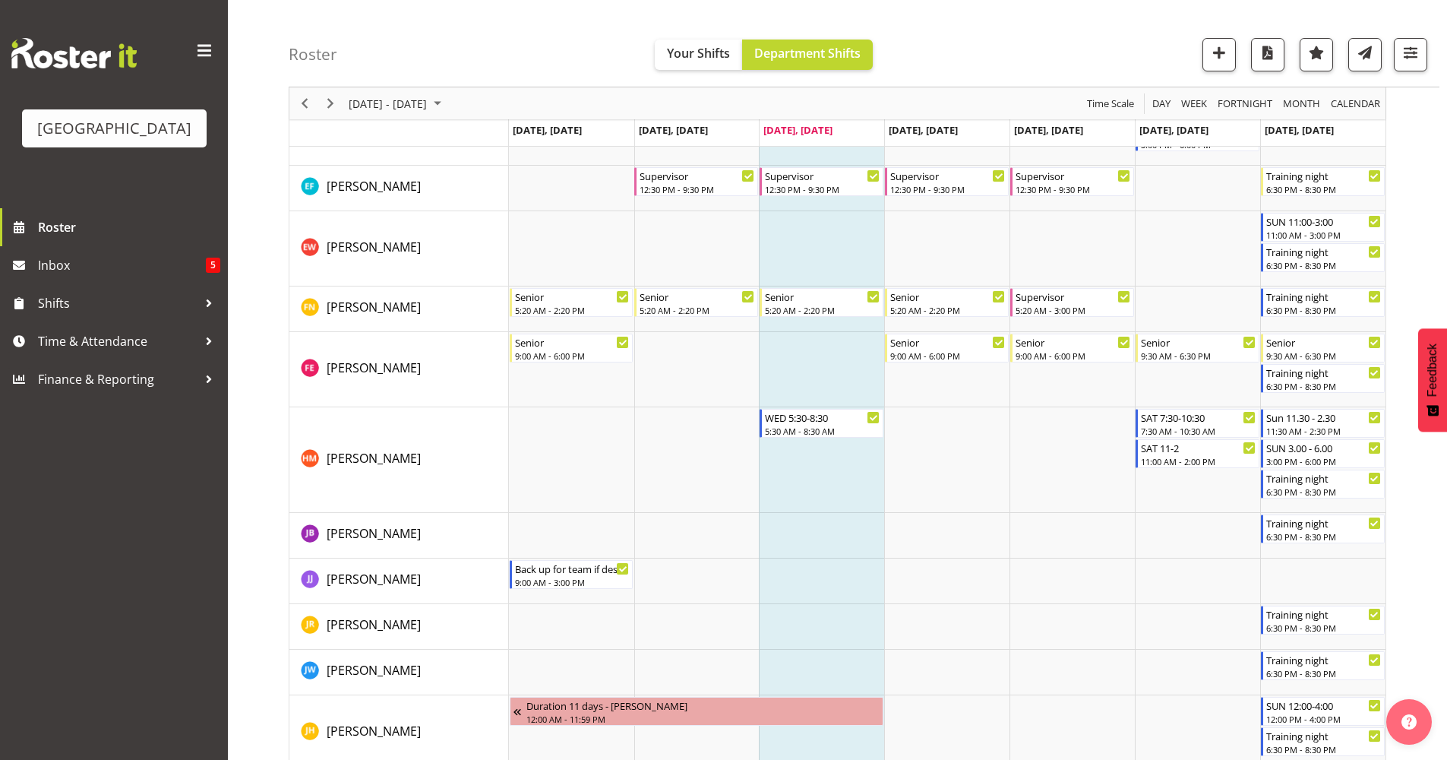
click at [803, 606] on td "Timeline Week of September 10, 2025" at bounding box center [821, 627] width 125 height 46
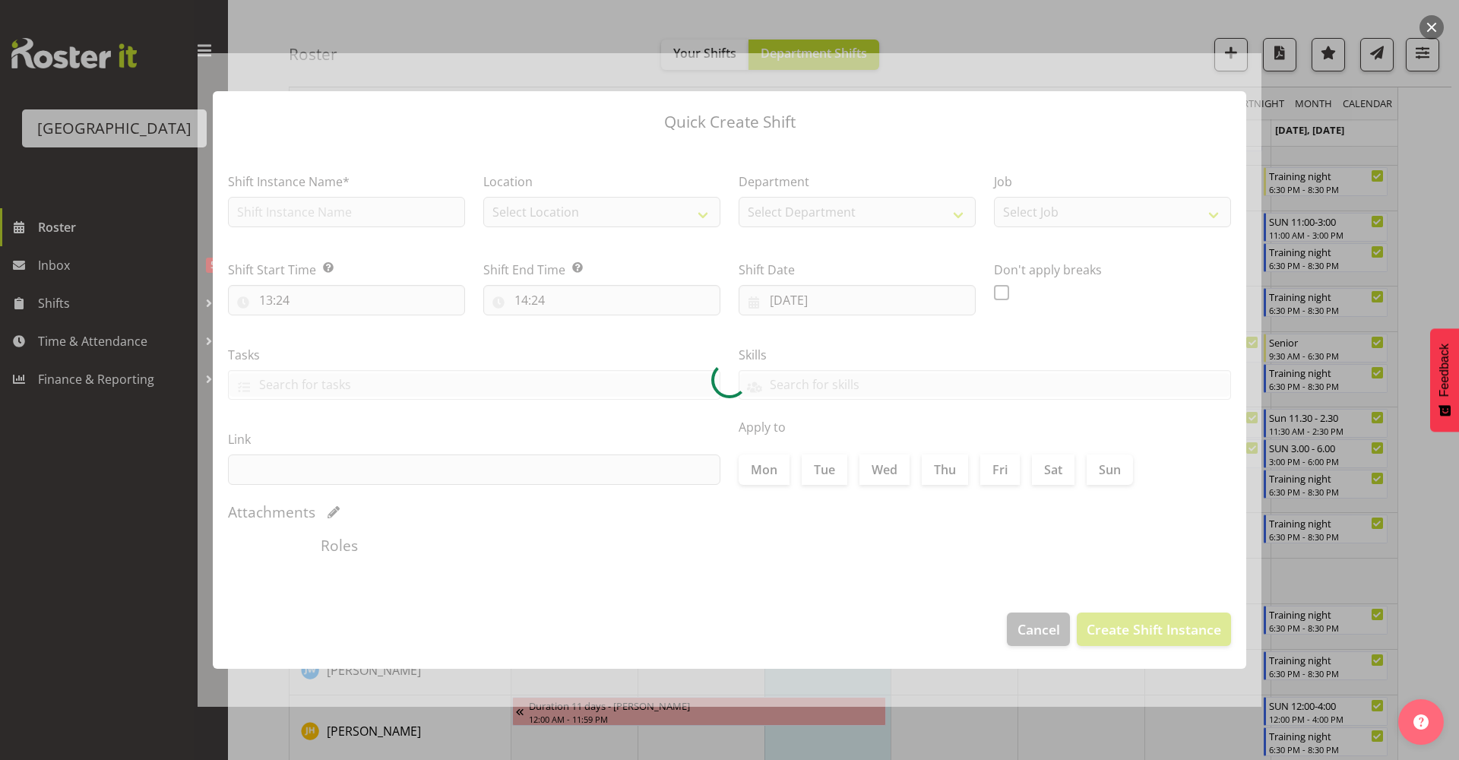
checkbox input "true"
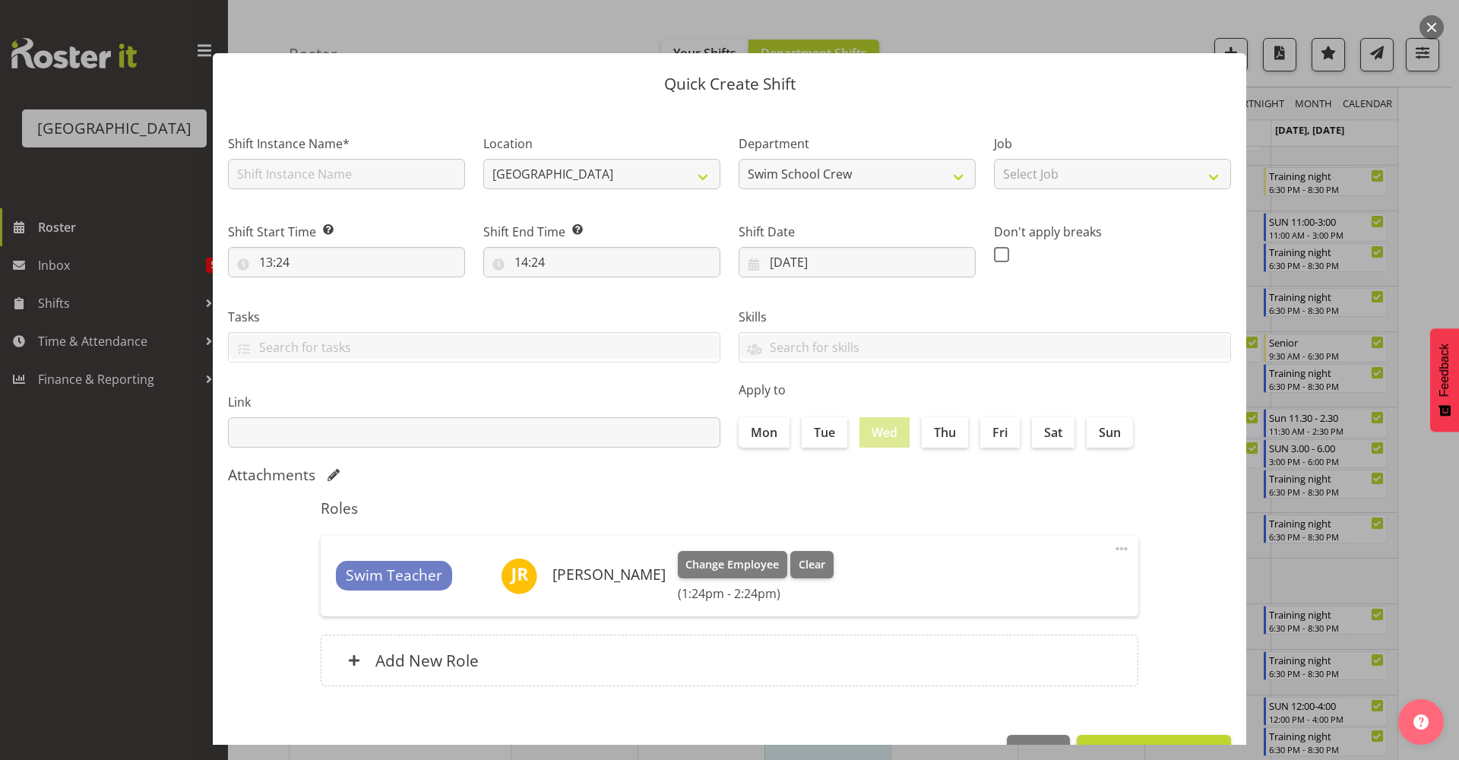
click at [1436, 33] on button "button" at bounding box center [1431, 27] width 24 height 24
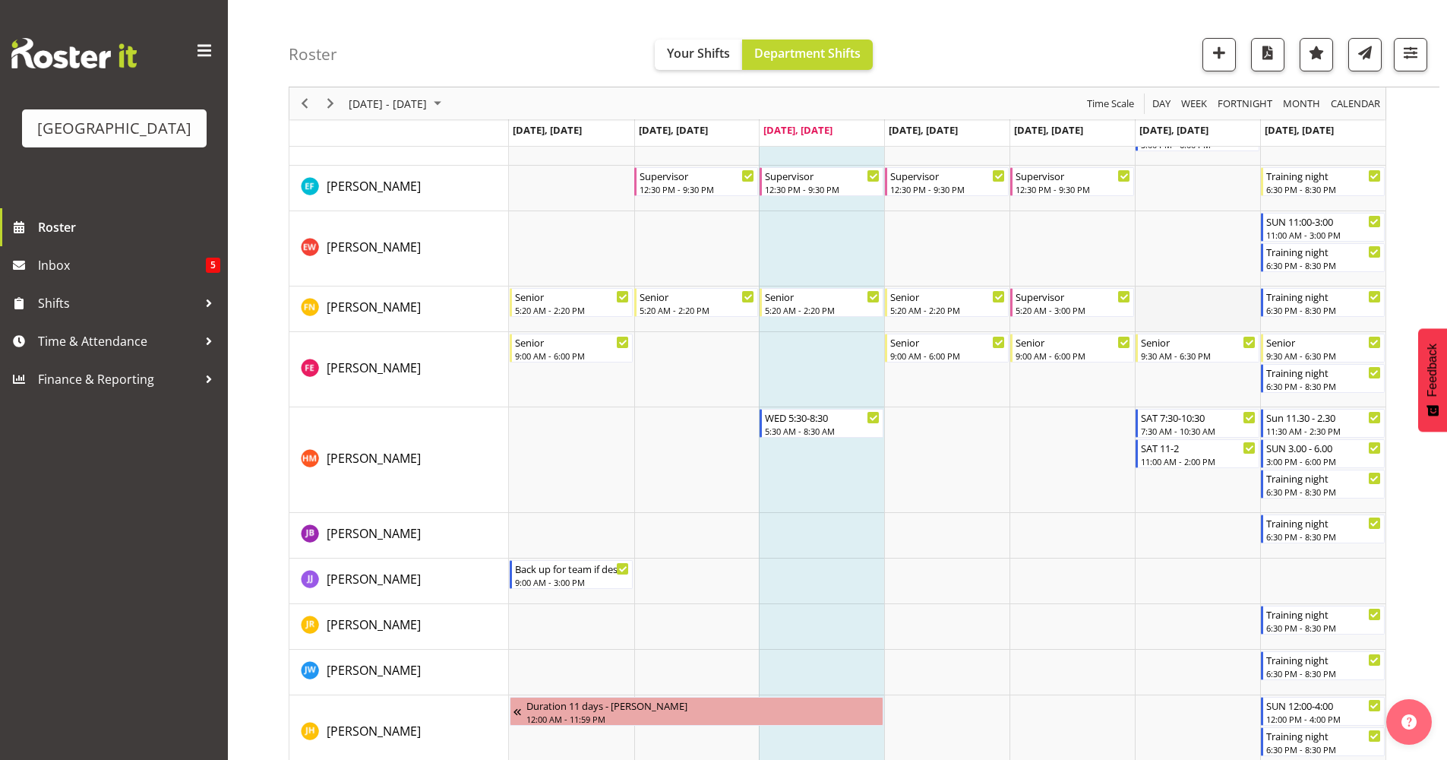
scroll to position [0, 0]
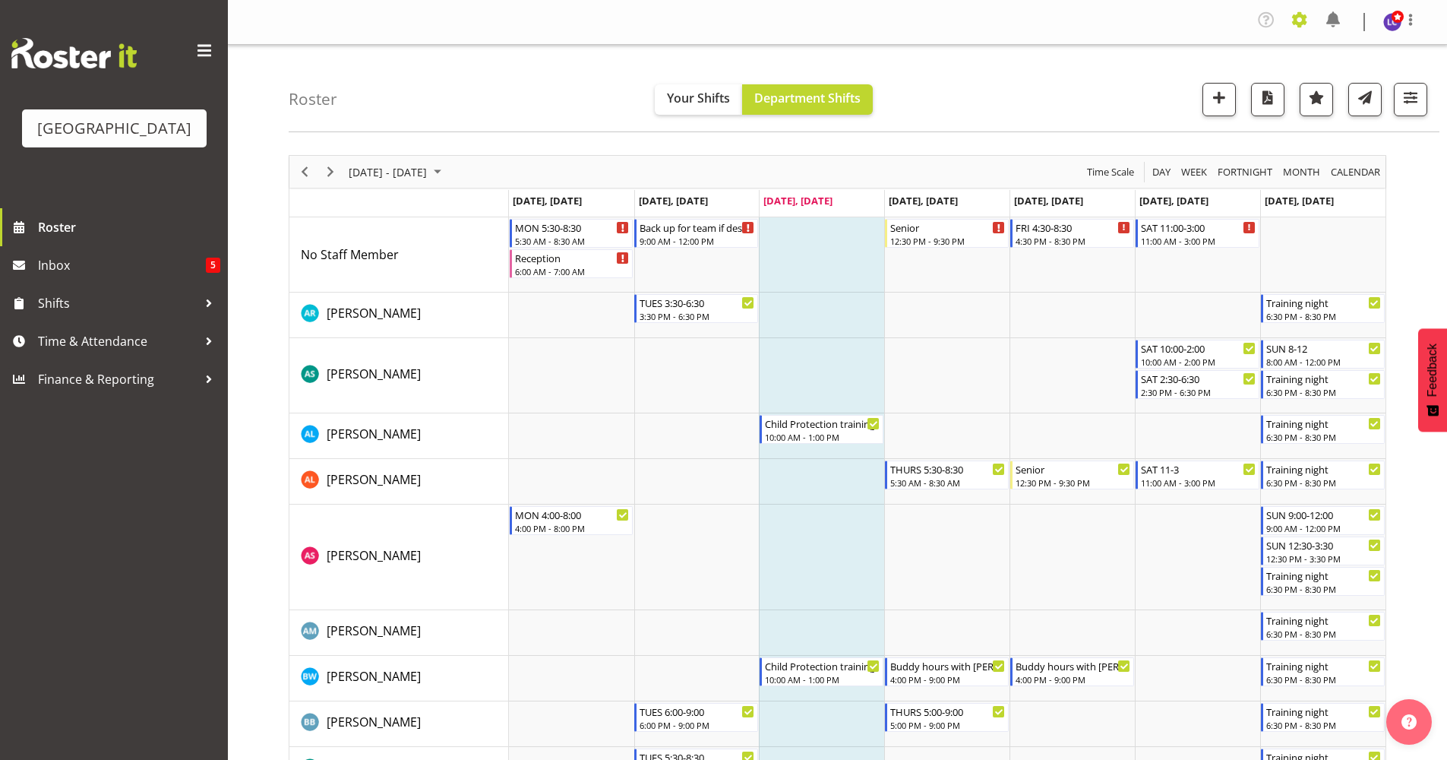
click at [1302, 28] on span at bounding box center [1300, 20] width 24 height 24
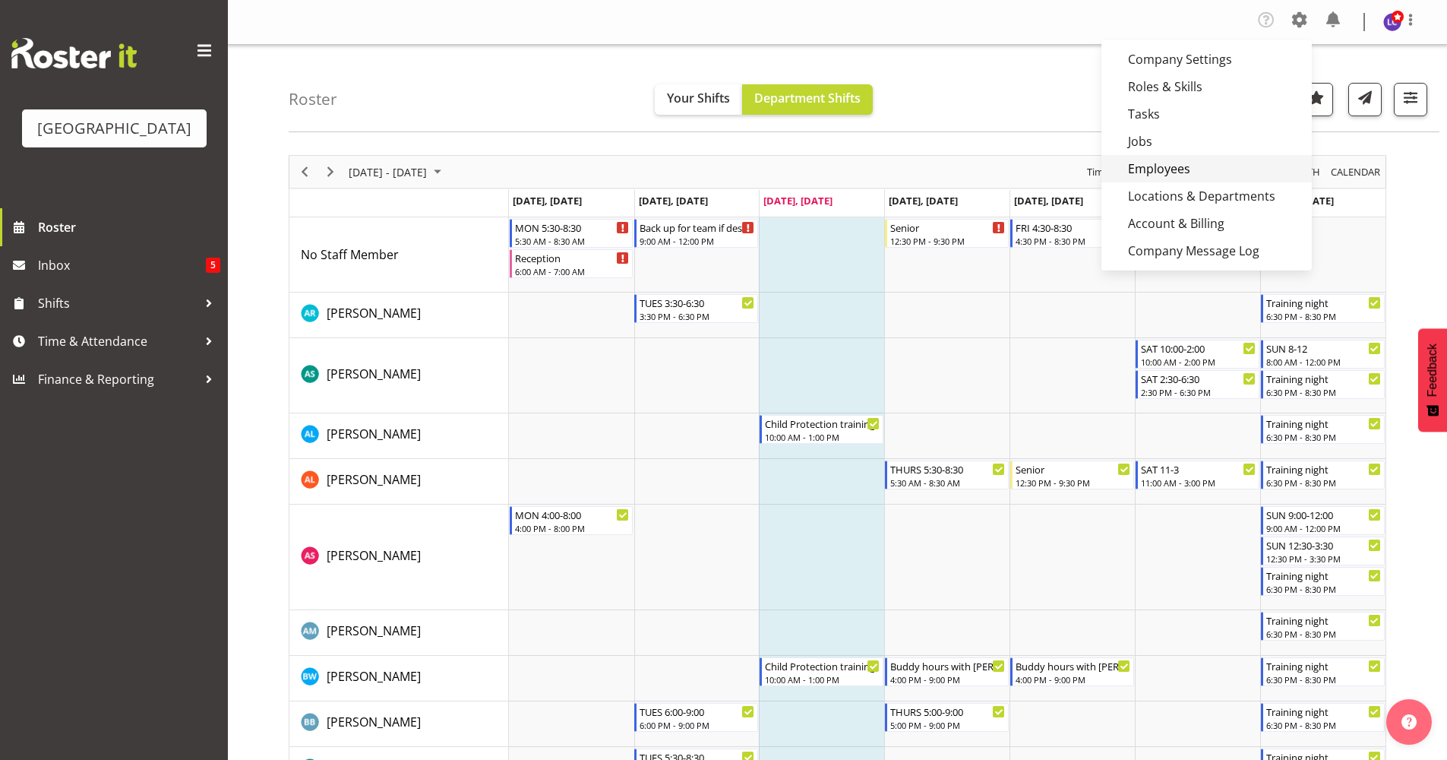
click at [1214, 168] on link "Employees" at bounding box center [1207, 168] width 210 height 27
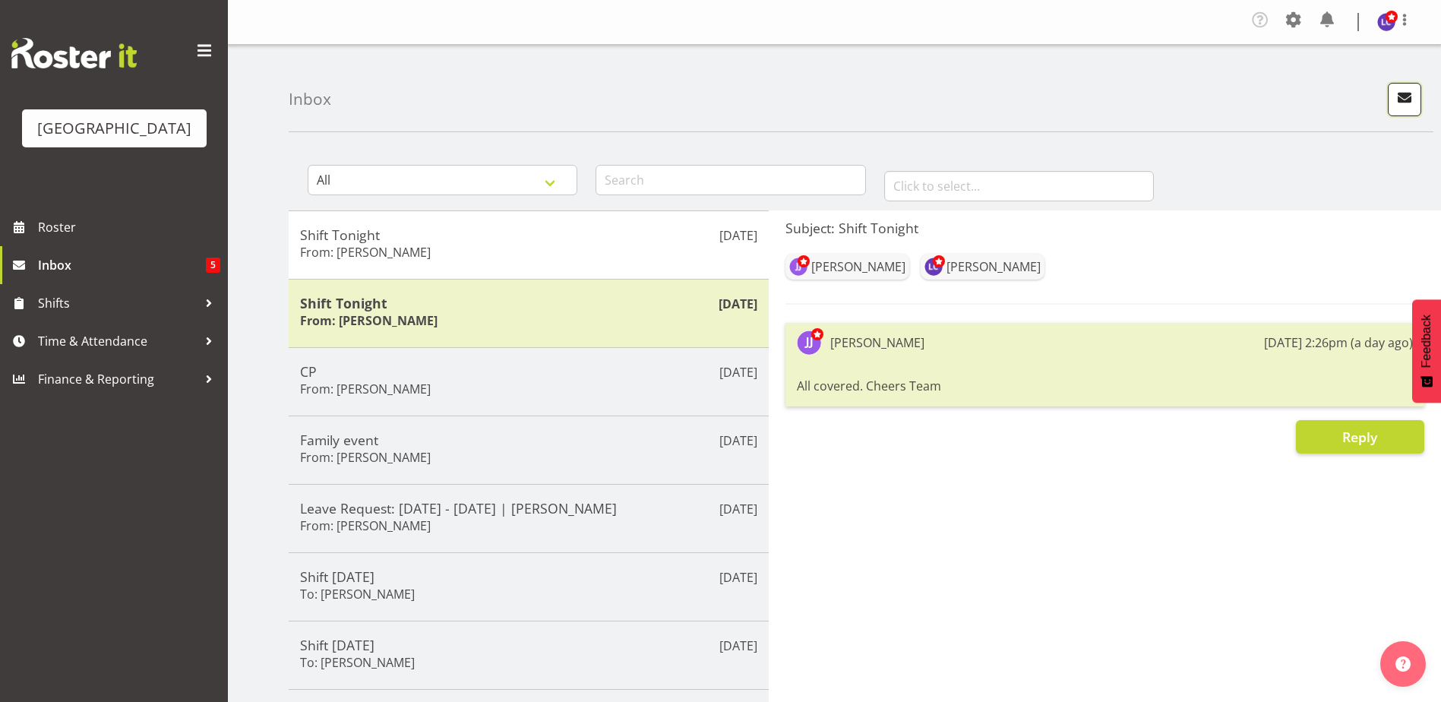
click at [1400, 103] on span "button" at bounding box center [1405, 97] width 20 height 20
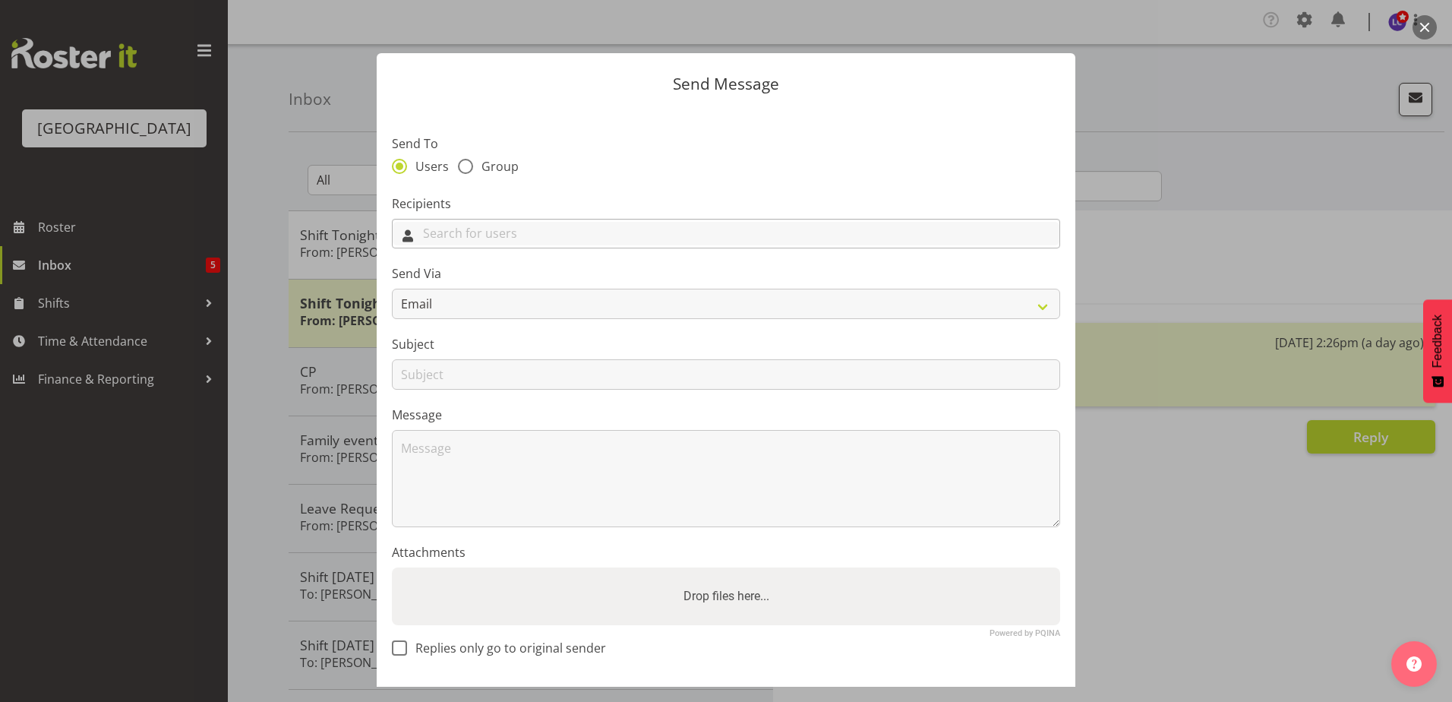
click at [669, 232] on input "text" at bounding box center [726, 234] width 667 height 24
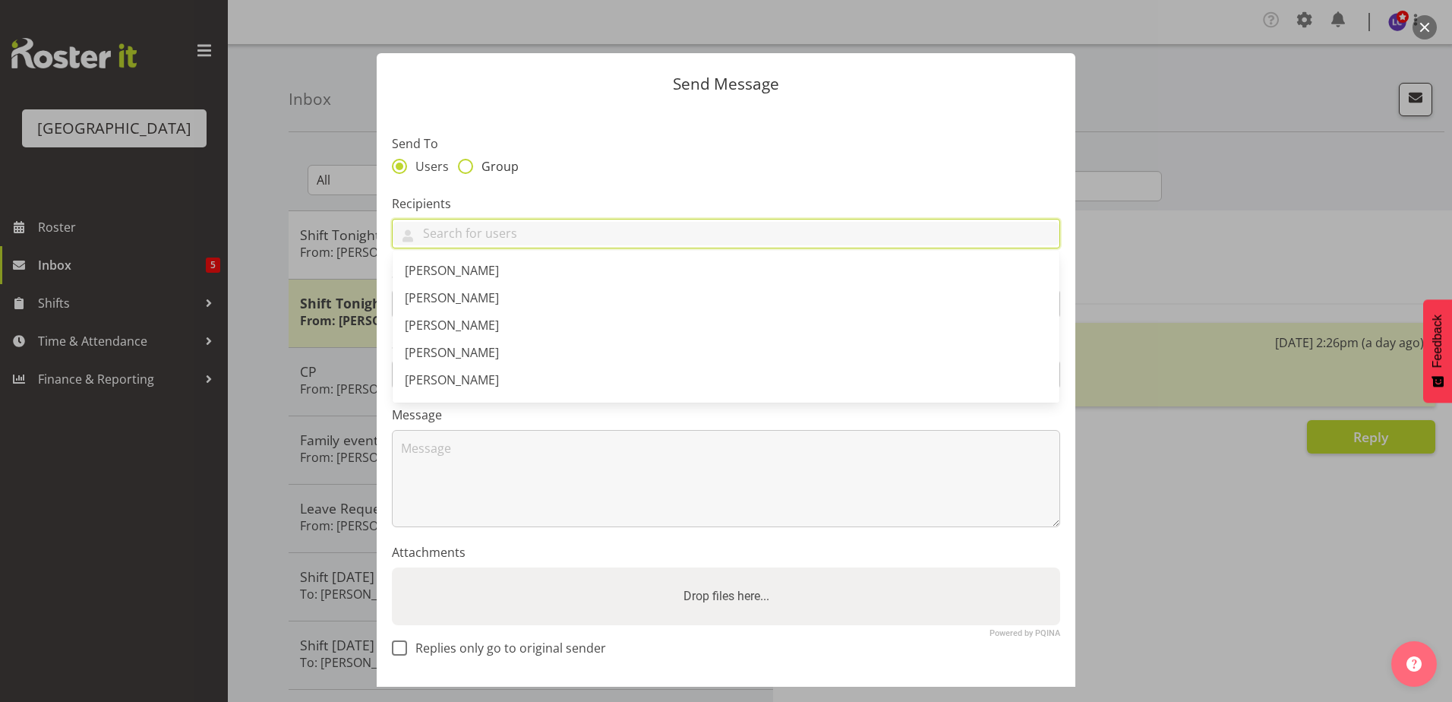
click at [495, 172] on span "Group" at bounding box center [496, 166] width 46 height 15
click at [468, 171] on input "Group" at bounding box center [463, 166] width 10 height 10
radio input "true"
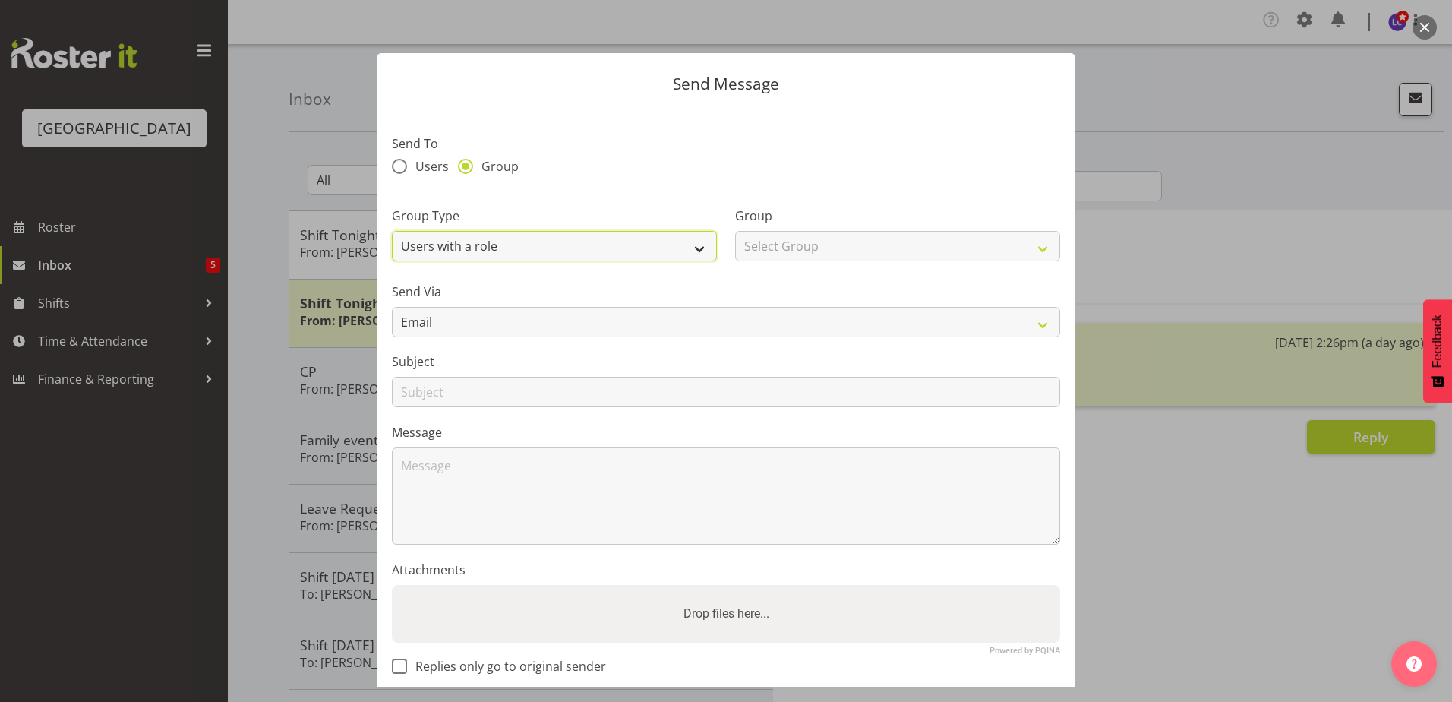
click at [516, 247] on select "Users with a role Users with a skill Primary users in a location All users in a…" at bounding box center [554, 246] width 325 height 30
select select "all_department"
click at [392, 231] on select "Users with a role Users with a skill Primary users in a location All users in a…" at bounding box center [554, 246] width 325 height 30
click at [758, 254] on select "Select Group Cleaning Crew Customer Services Crew Lifeguard Crew Maintenance Cr…" at bounding box center [897, 246] width 325 height 30
select select "114"
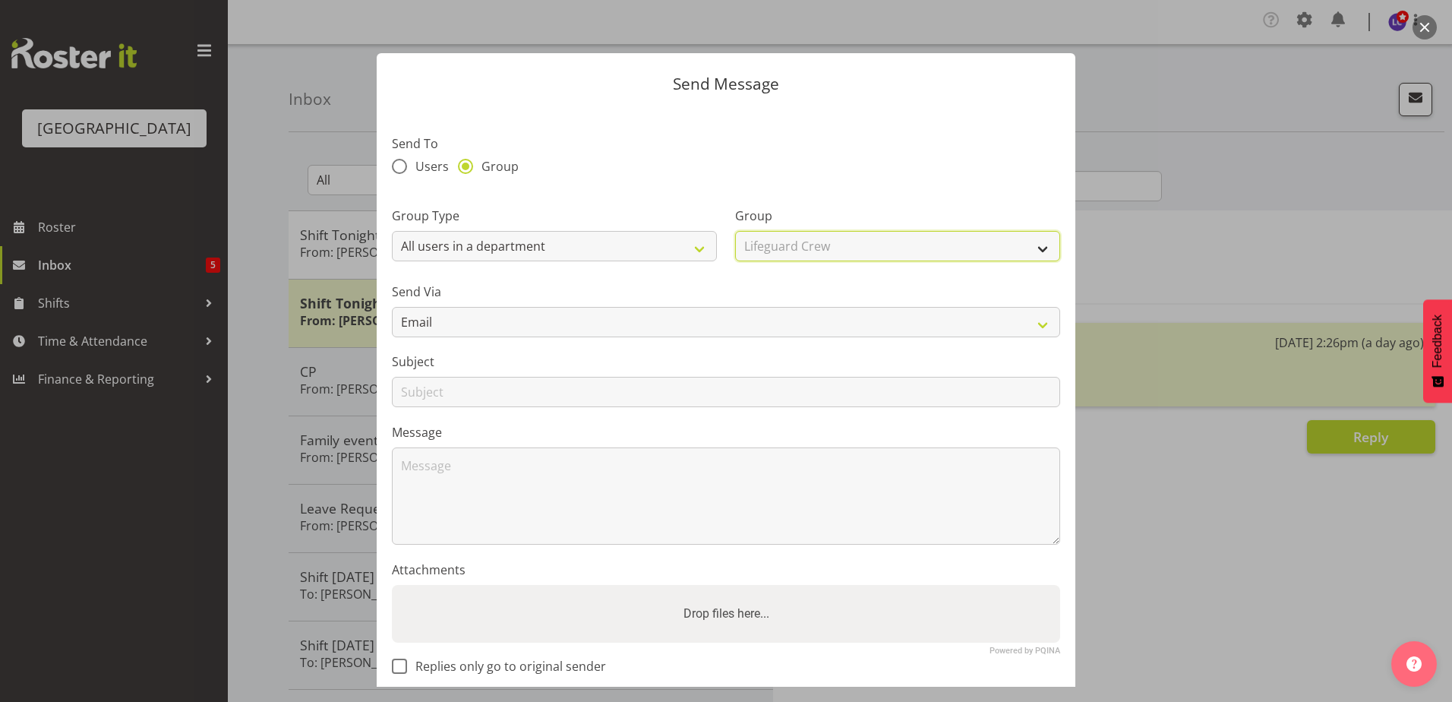
click at [735, 231] on select "Select Group Cleaning Crew Customer Services Crew Lifeguard Crew Maintenance Cr…" at bounding box center [897, 246] width 325 height 30
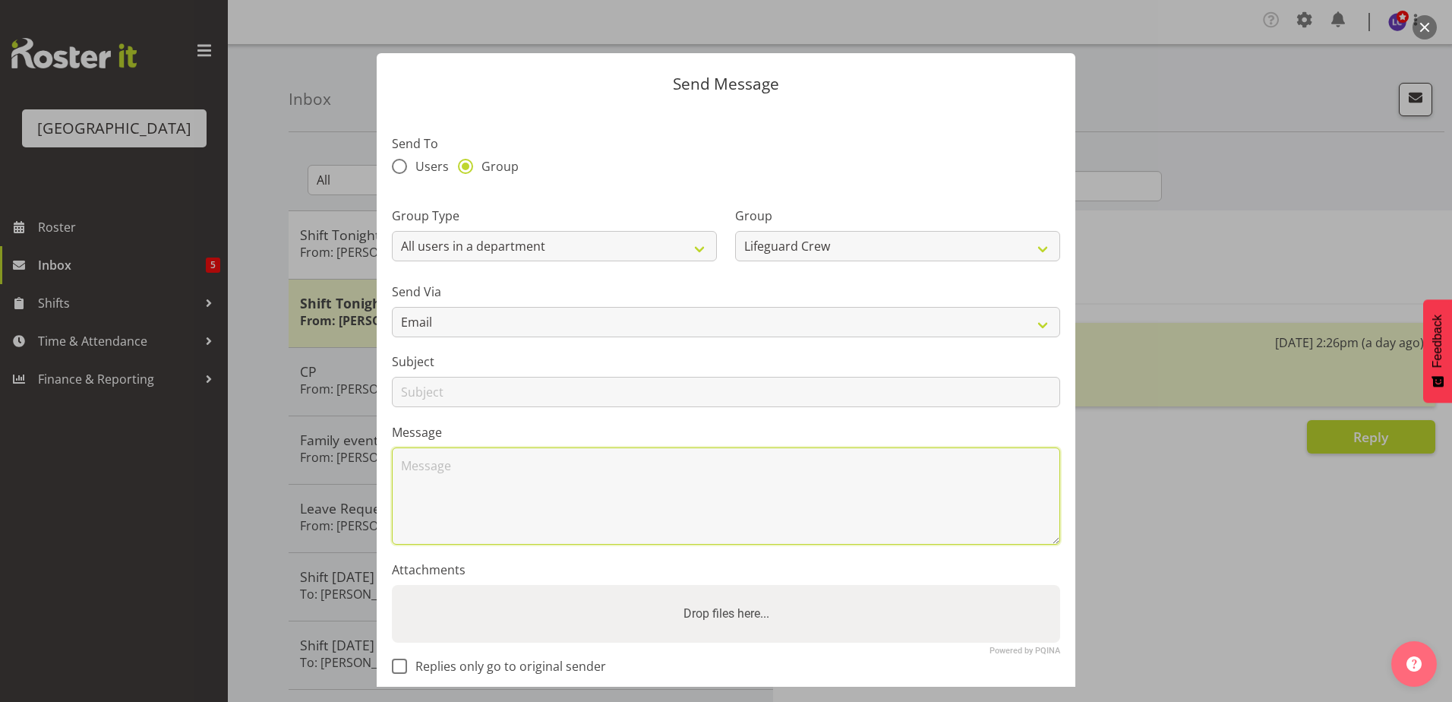
click at [555, 488] on textarea at bounding box center [726, 495] width 669 height 97
type textarea "Hey Team,"
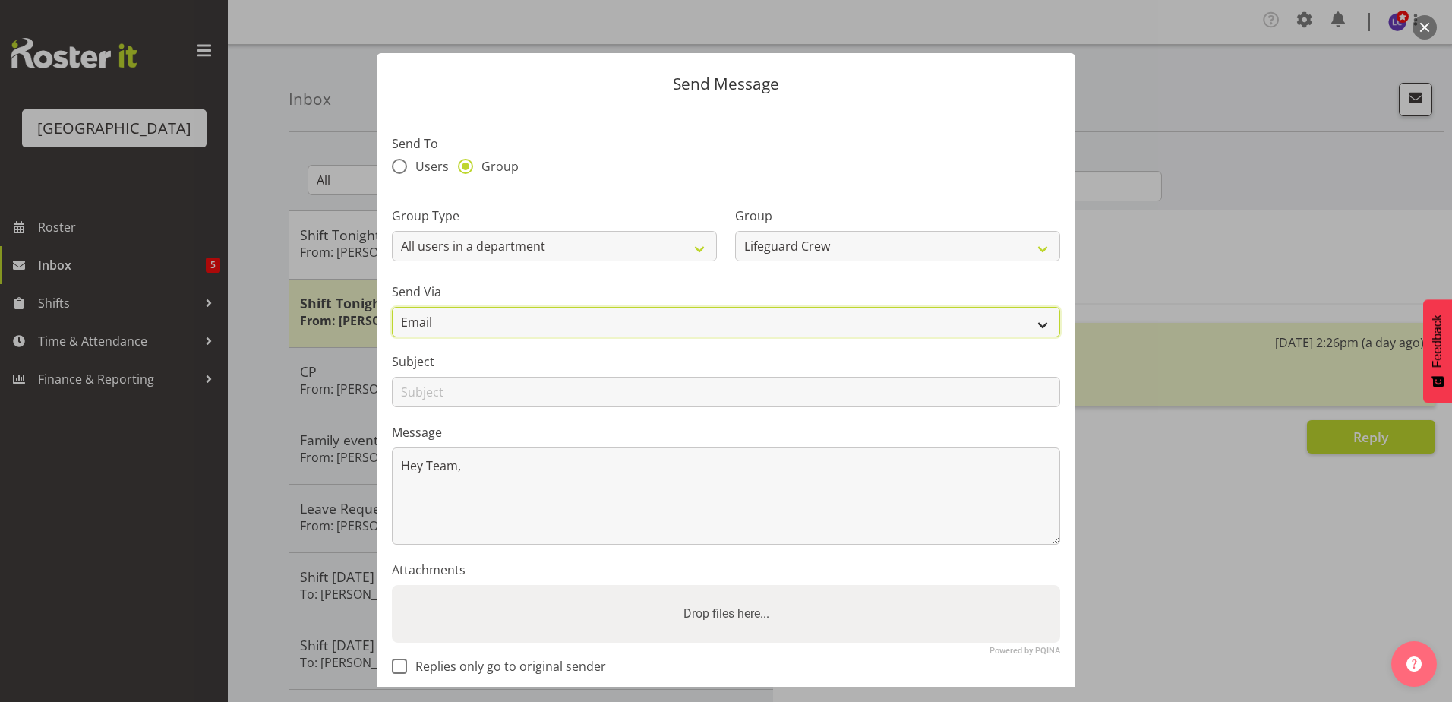
click at [656, 319] on select "Email" at bounding box center [726, 322] width 669 height 30
click at [656, 325] on select "Email" at bounding box center [726, 322] width 669 height 30
click at [1215, 280] on div at bounding box center [726, 351] width 1452 height 702
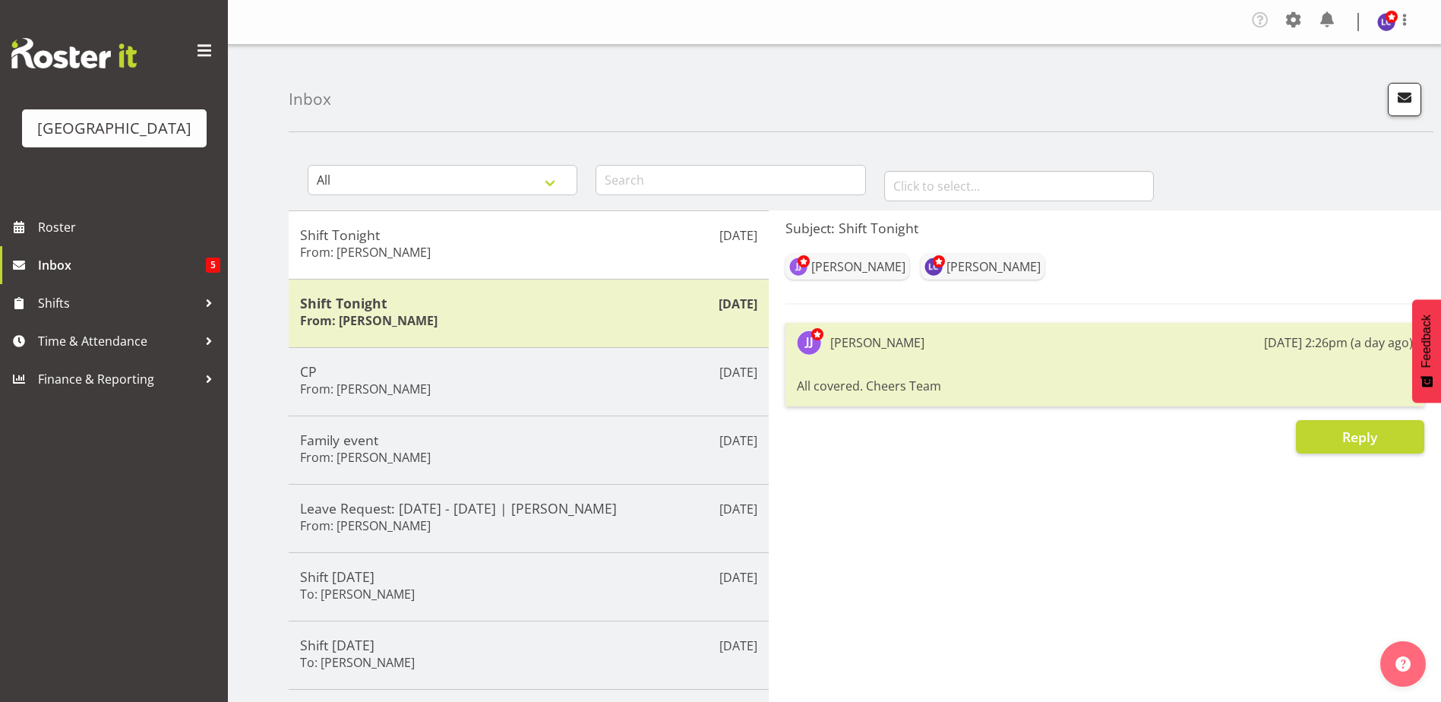
click at [1418, 101] on div "Inbox" at bounding box center [861, 88] width 1145 height 87
click at [1401, 107] on span "button" at bounding box center [1405, 97] width 20 height 20
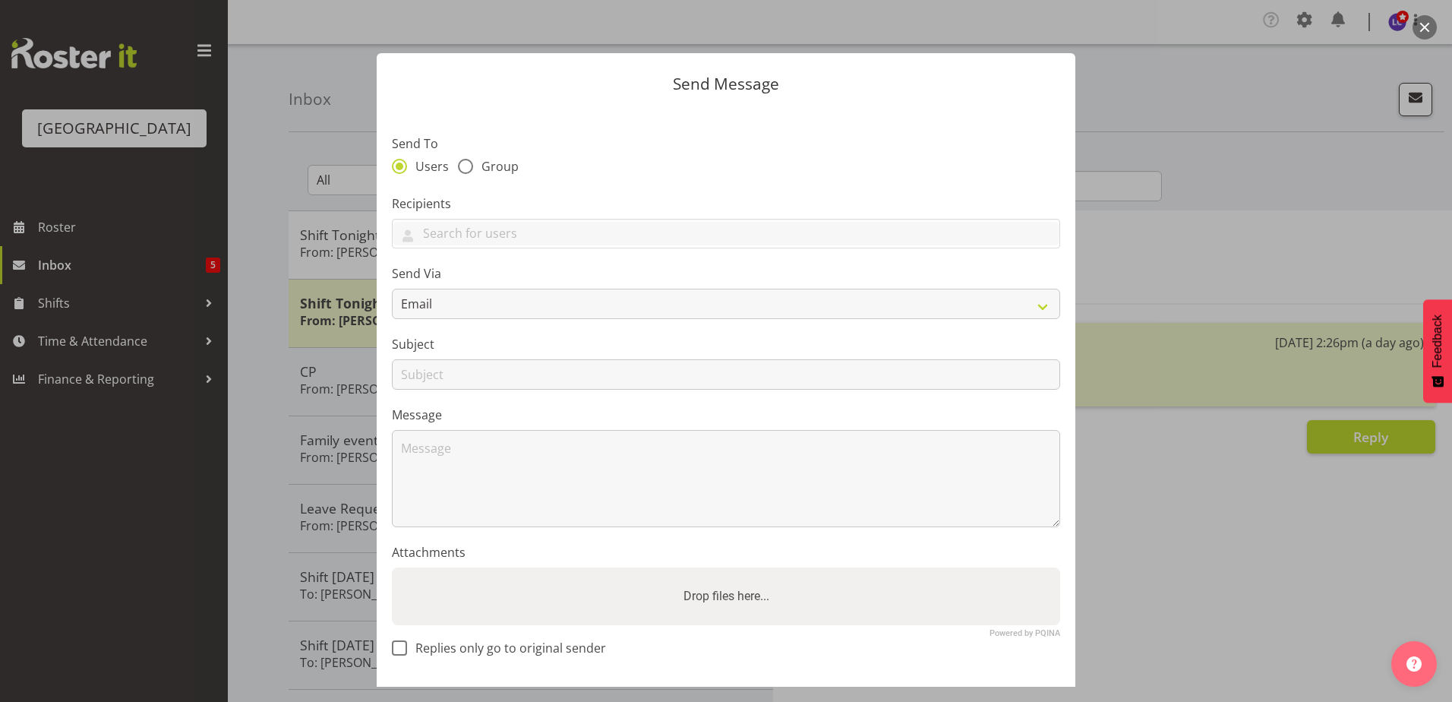
click at [716, 271] on label "Send Via" at bounding box center [726, 273] width 669 height 18
click at [706, 296] on select "Email" at bounding box center [726, 304] width 669 height 30
click at [722, 305] on select "Email" at bounding box center [726, 304] width 669 height 30
click at [1339, 85] on div at bounding box center [726, 351] width 1452 height 702
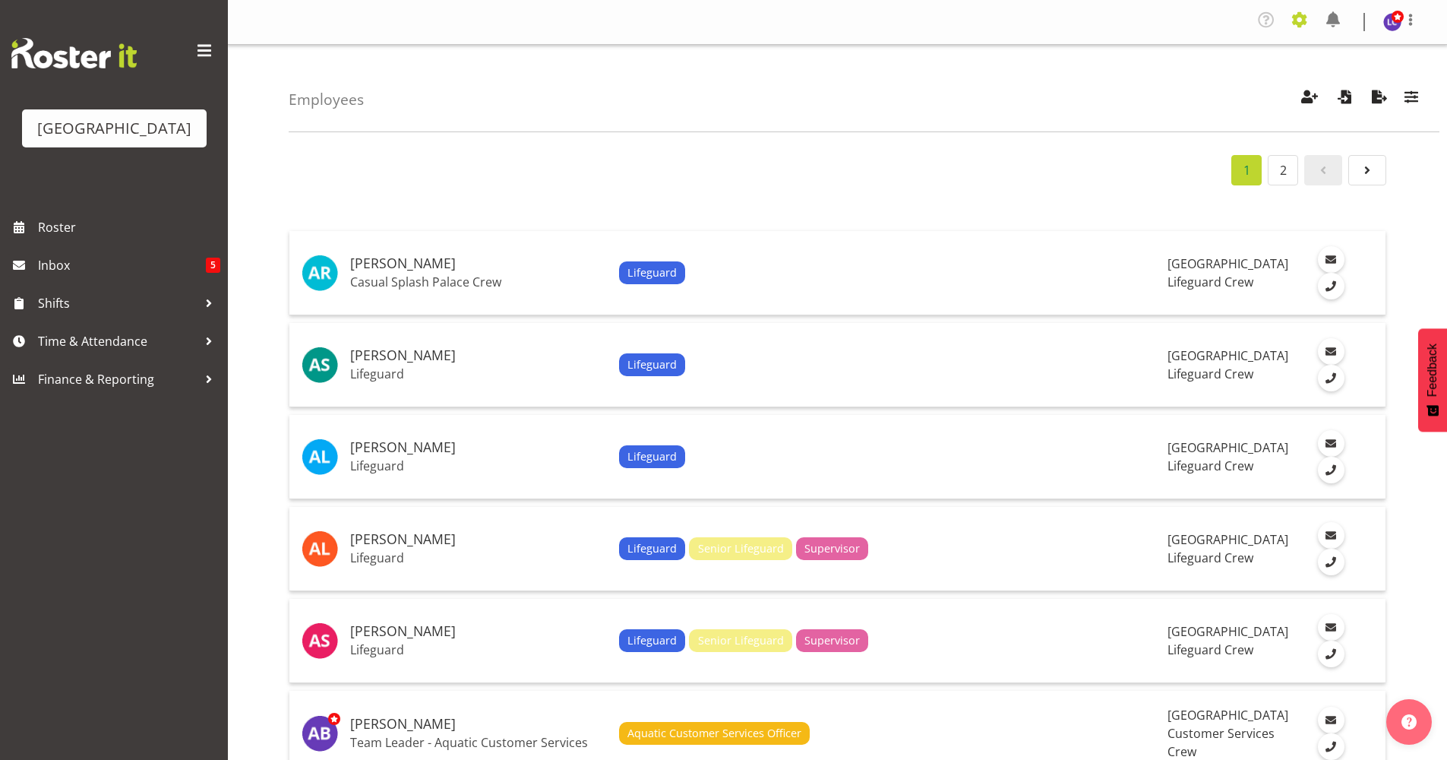
click at [1297, 23] on span at bounding box center [1300, 20] width 24 height 24
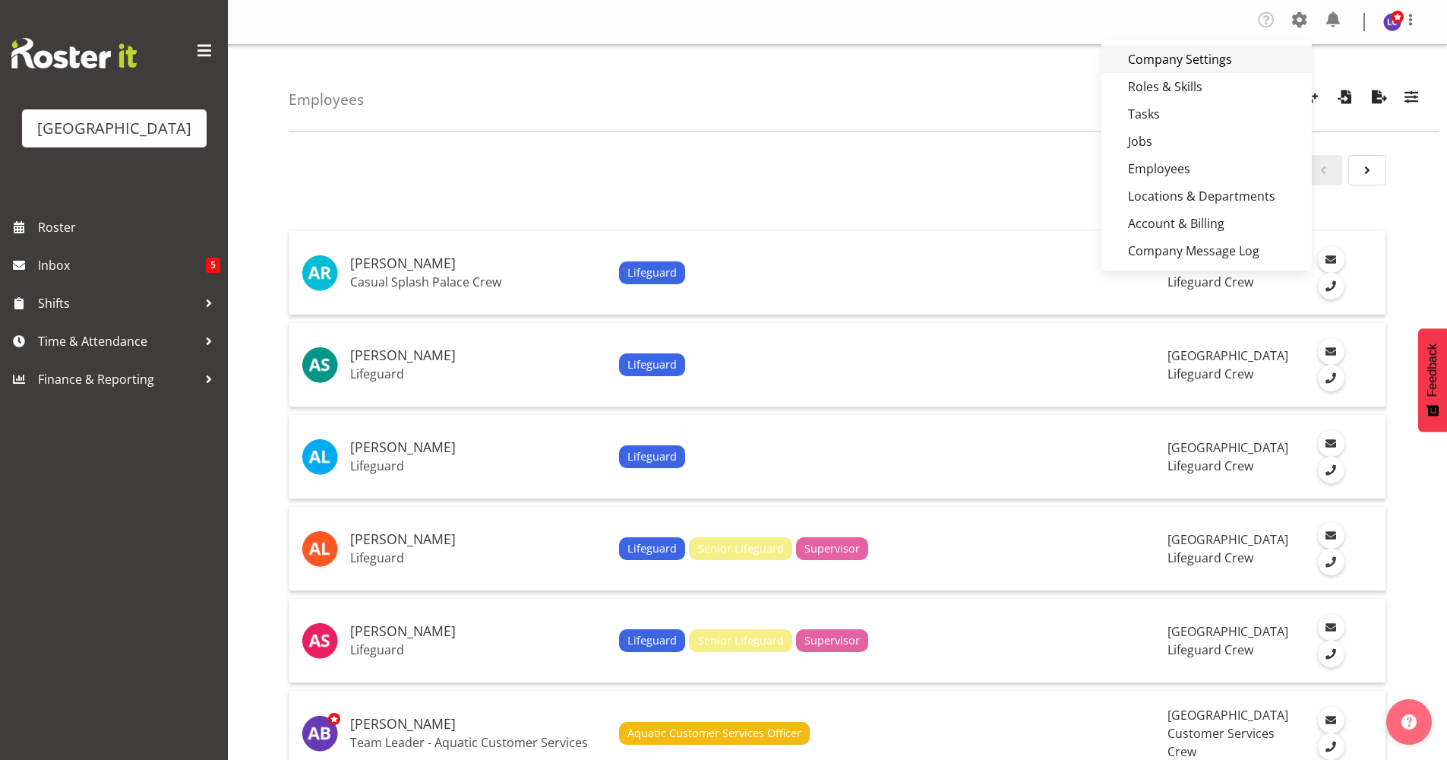
click at [1237, 64] on link "Company Settings" at bounding box center [1207, 59] width 210 height 27
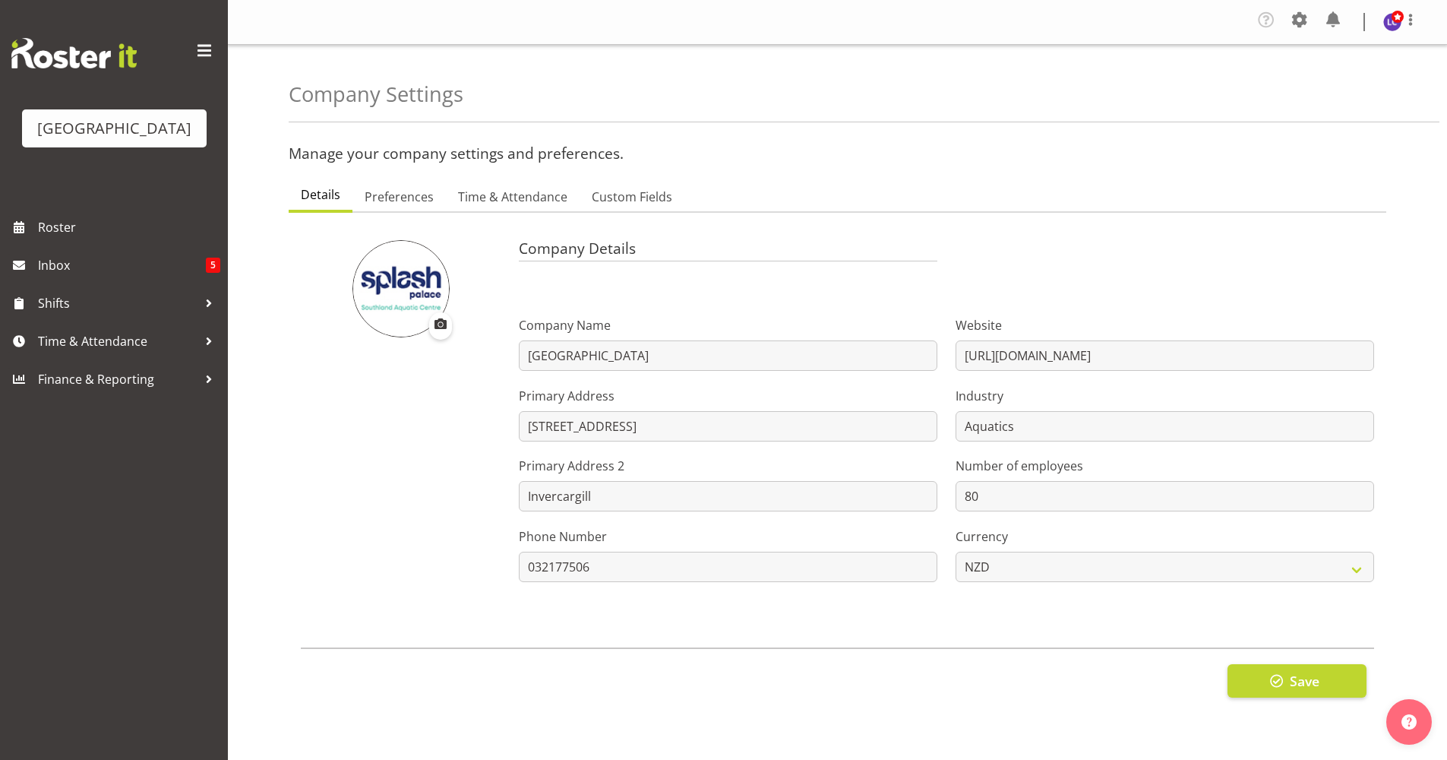
select select "[DATE]"
select select "1_day_before"
click at [409, 198] on span "Preferences" at bounding box center [399, 197] width 69 height 18
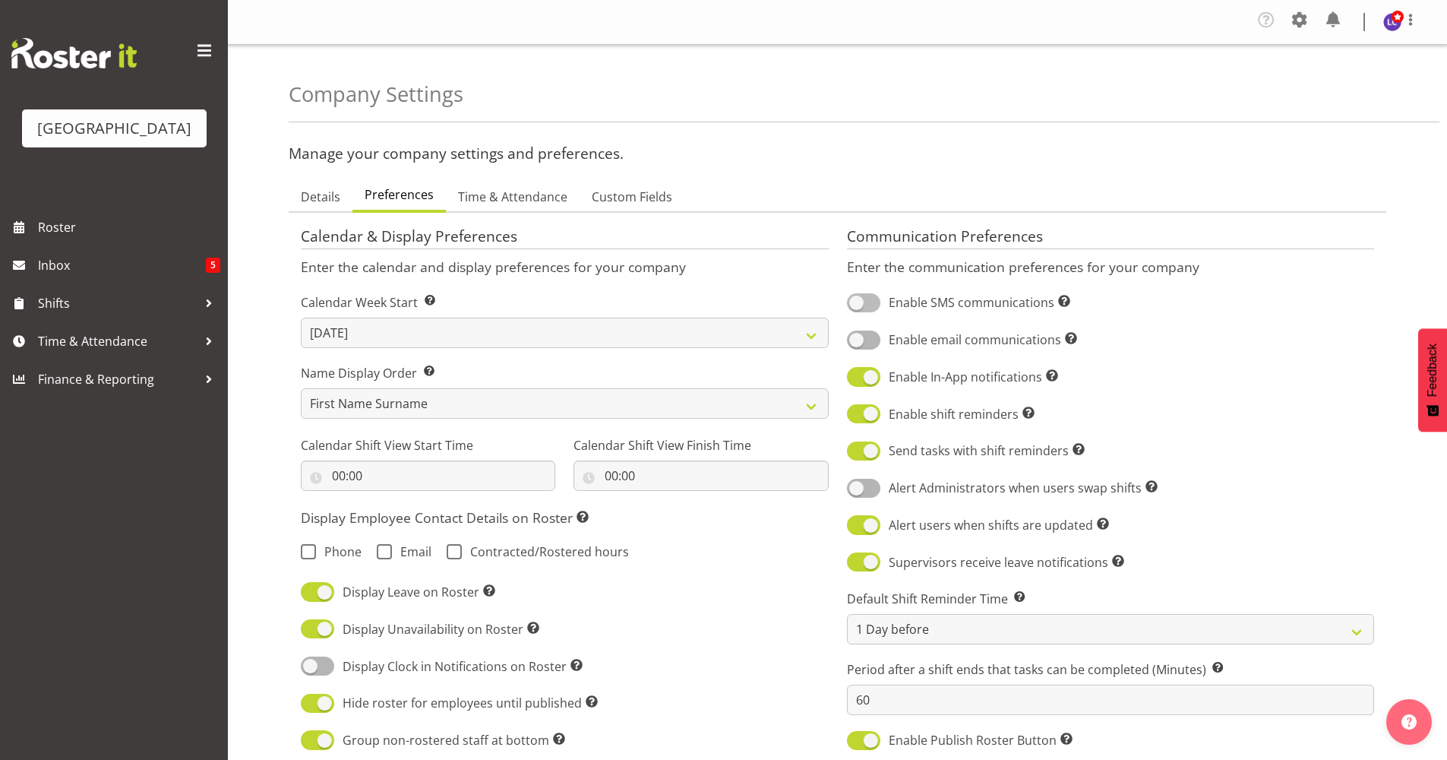
click at [870, 308] on span at bounding box center [863, 302] width 33 height 19
click at [857, 308] on input "Enable SMS communications Turn on or off SMS communications for your entire com…" at bounding box center [852, 303] width 10 height 10
checkbox input "true"
click at [871, 345] on span at bounding box center [863, 339] width 33 height 19
click at [857, 345] on input "Enable email communications Turn on or off email communications for your entire…" at bounding box center [852, 340] width 10 height 10
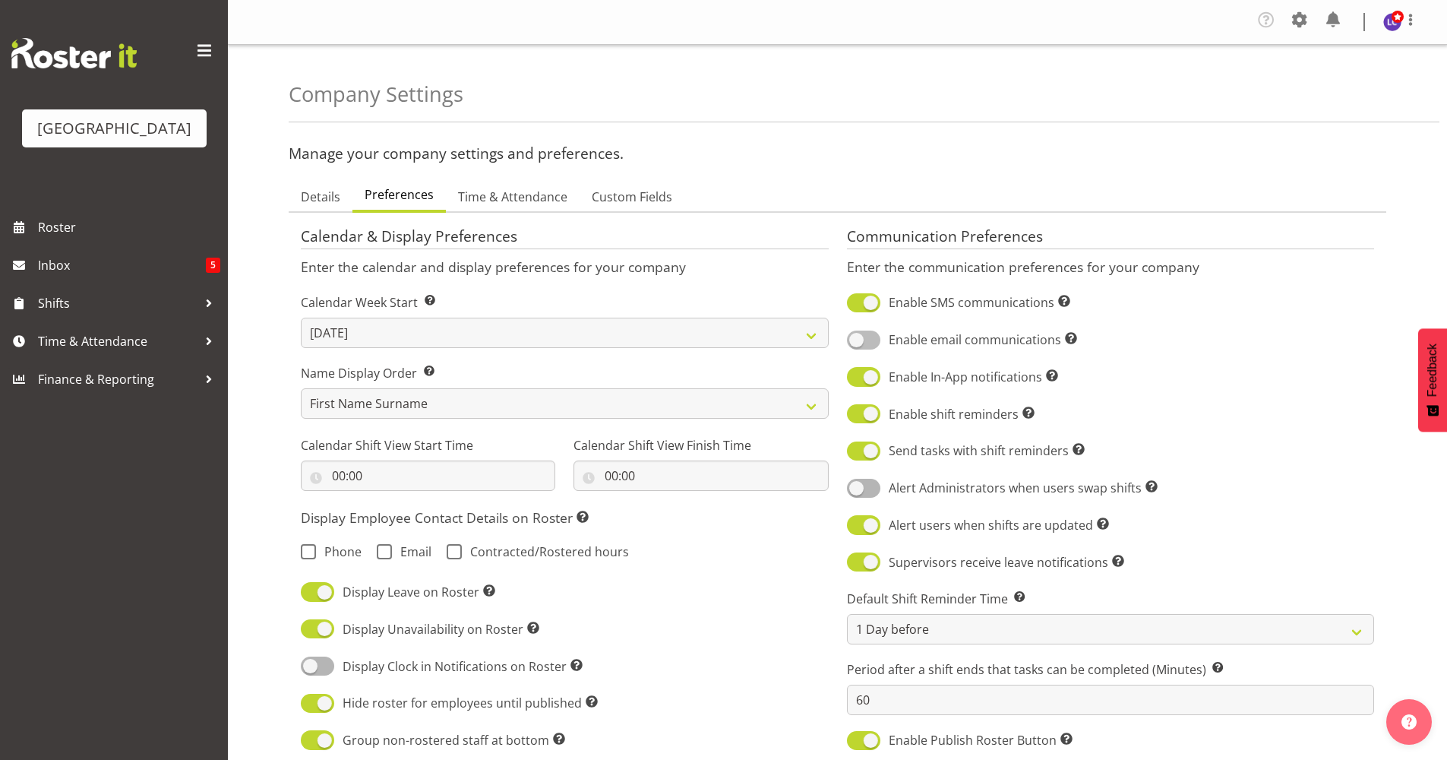
checkbox input "true"
click at [869, 492] on span at bounding box center [863, 488] width 33 height 19
click at [857, 492] on input "Alert Administrators when users swap shifts Sends a notification to Administrat…" at bounding box center [852, 488] width 10 height 10
checkbox input "true"
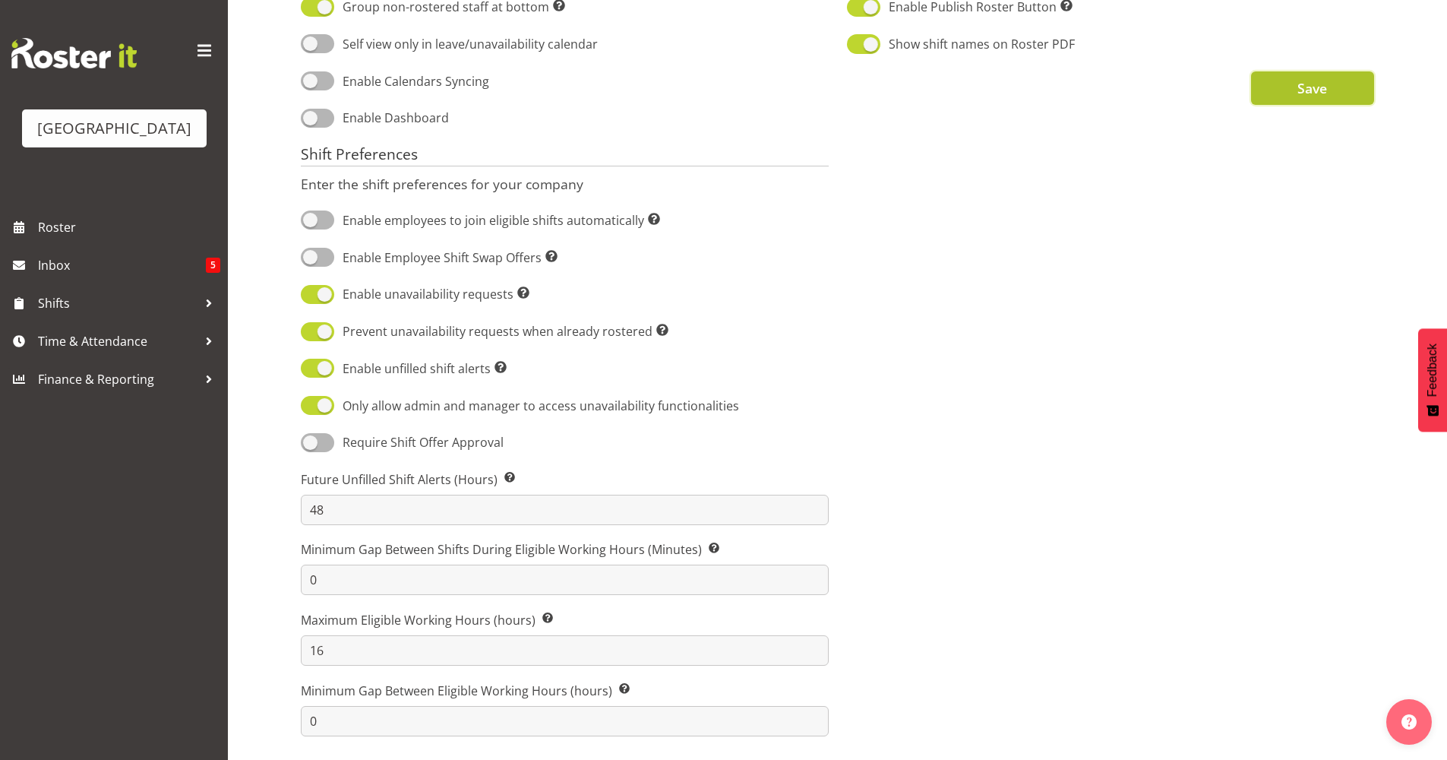
click at [1314, 87] on span "Save" at bounding box center [1313, 88] width 30 height 20
click at [1310, 71] on button "Save" at bounding box center [1312, 87] width 123 height 33
click at [115, 233] on span "Roster" at bounding box center [129, 227] width 182 height 23
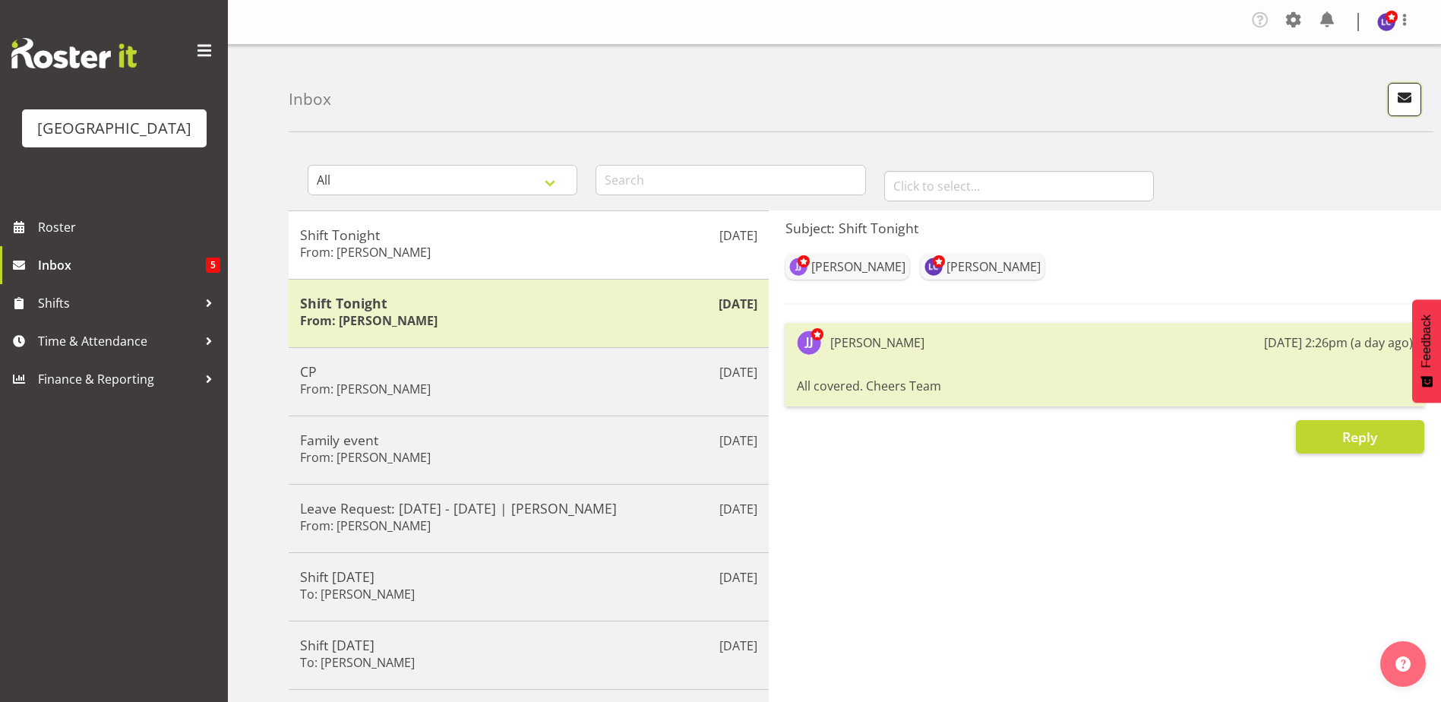
click at [1406, 106] on span "button" at bounding box center [1405, 97] width 20 height 20
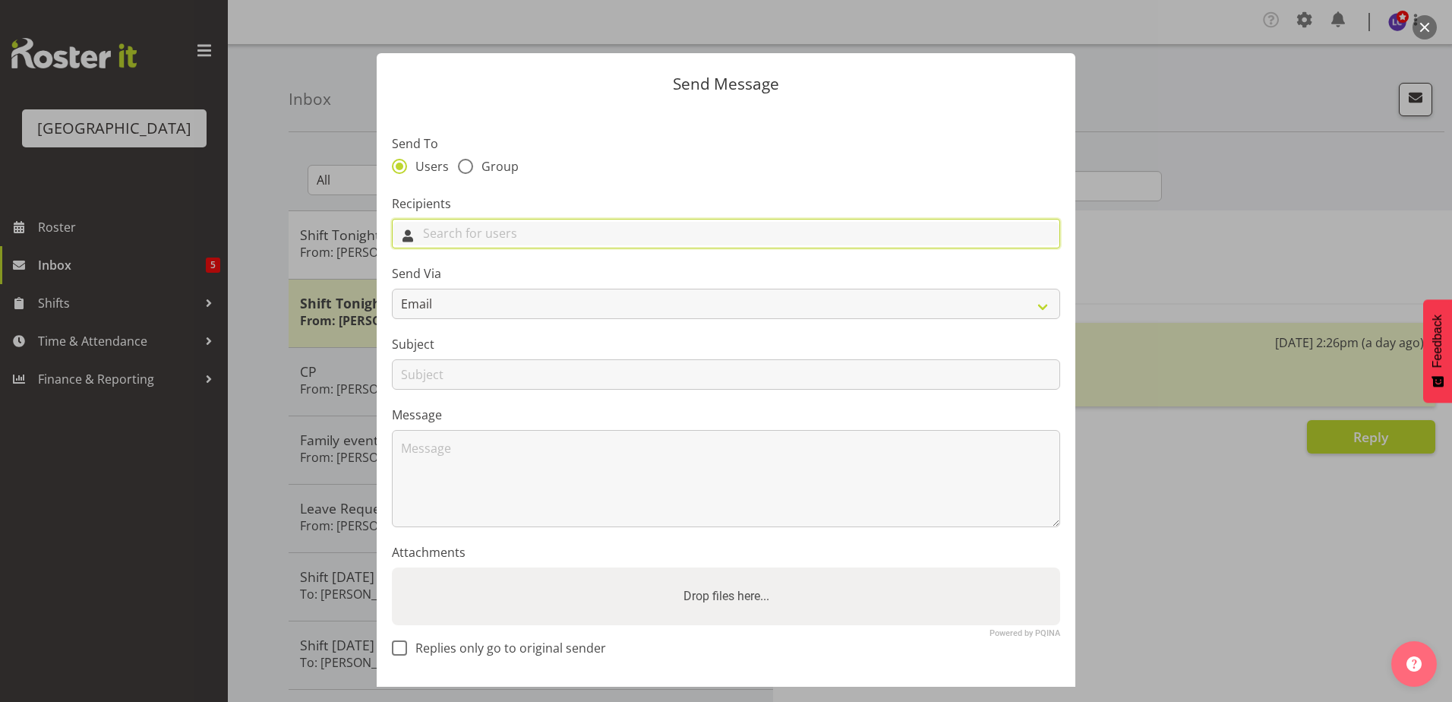
click at [459, 244] on input "text" at bounding box center [726, 234] width 667 height 24
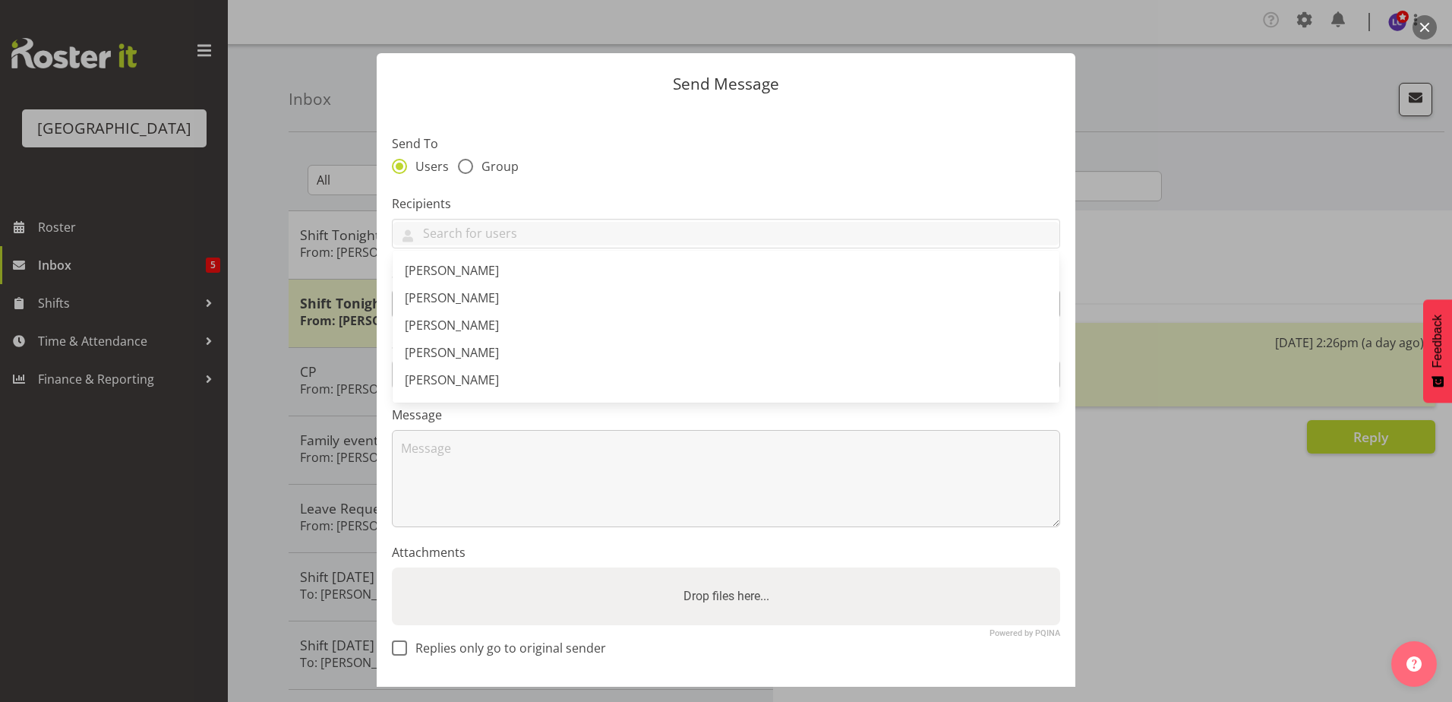
click at [457, 304] on span "[PERSON_NAME]" at bounding box center [452, 297] width 94 height 17
click at [493, 235] on link at bounding box center [499, 234] width 12 height 12
click at [802, 152] on label "Send To" at bounding box center [726, 143] width 669 height 18
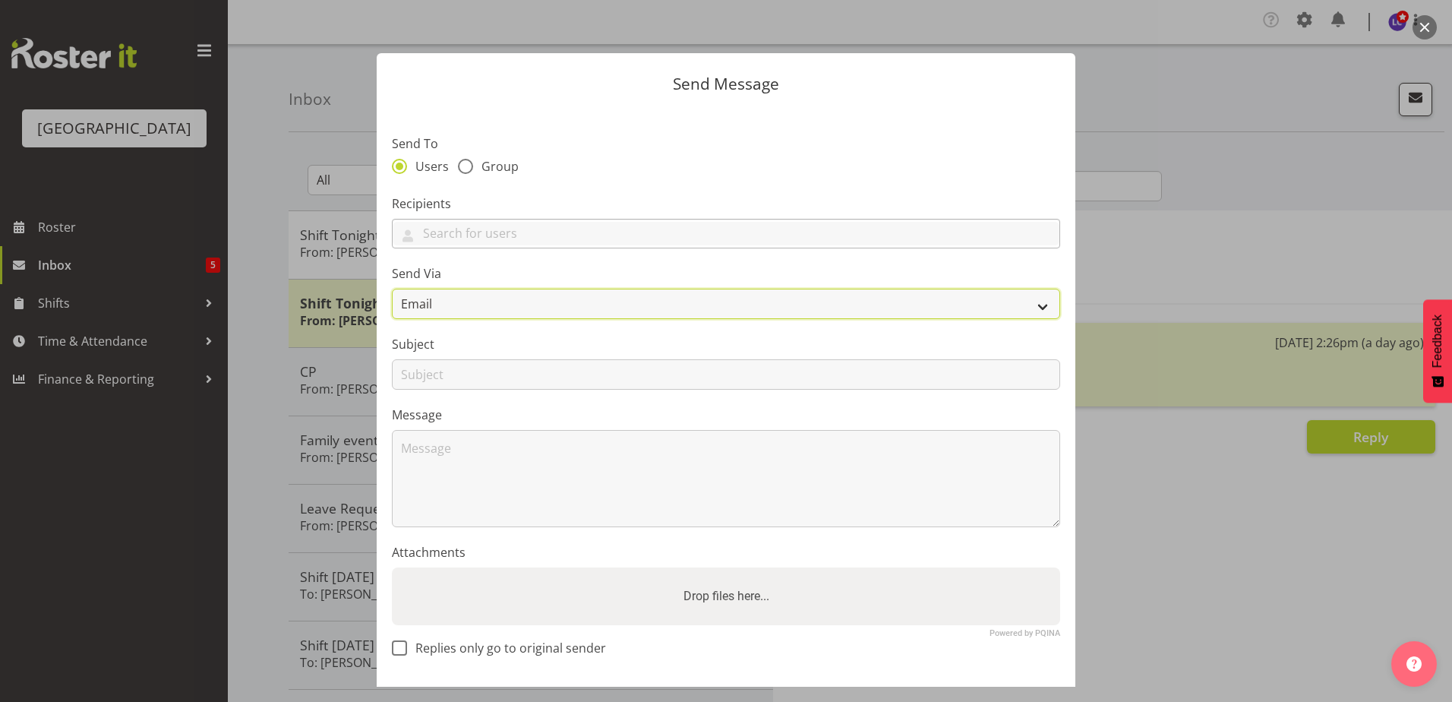
click at [677, 298] on select "Email SMS" at bounding box center [726, 304] width 669 height 30
select select "sms"
click at [392, 289] on select "Email SMS" at bounding box center [726, 304] width 669 height 30
click at [485, 168] on span "Group" at bounding box center [496, 166] width 46 height 15
click at [468, 168] on input "Group" at bounding box center [463, 166] width 10 height 10
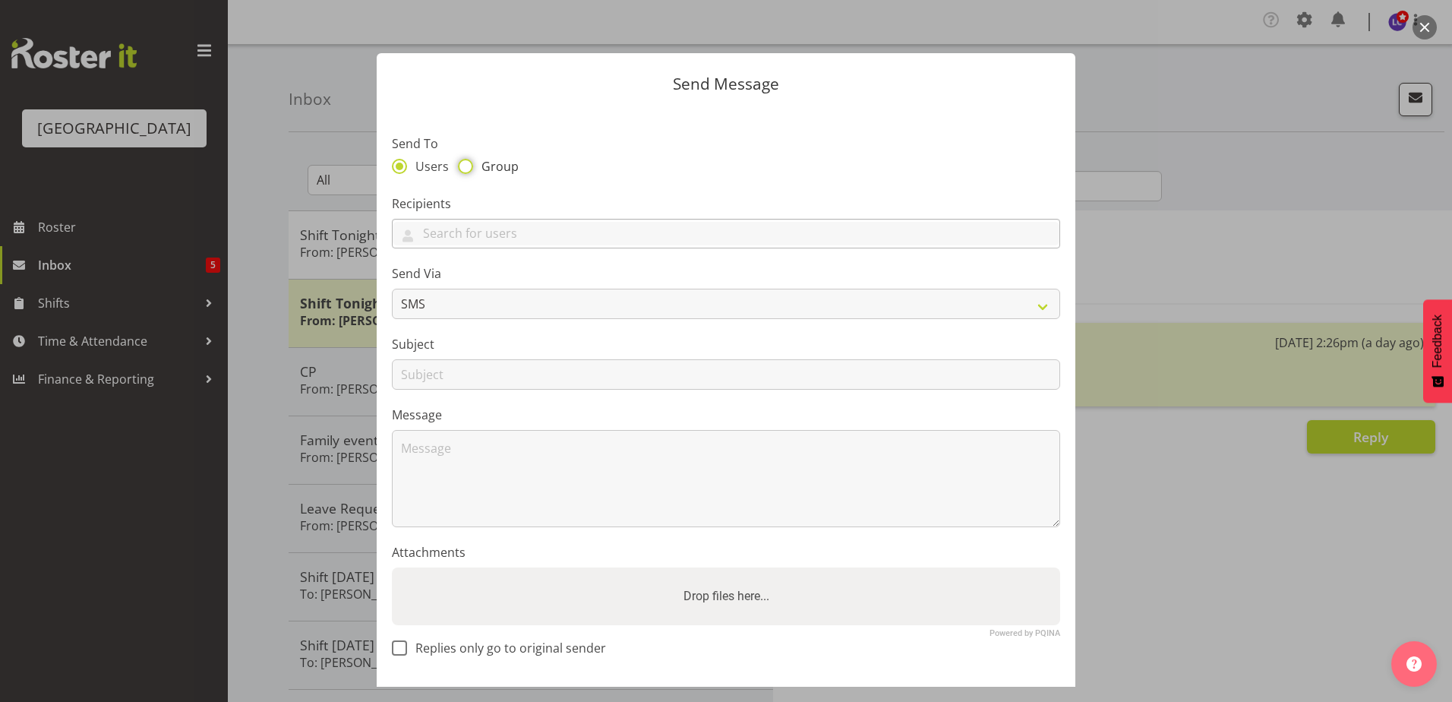
radio input "true"
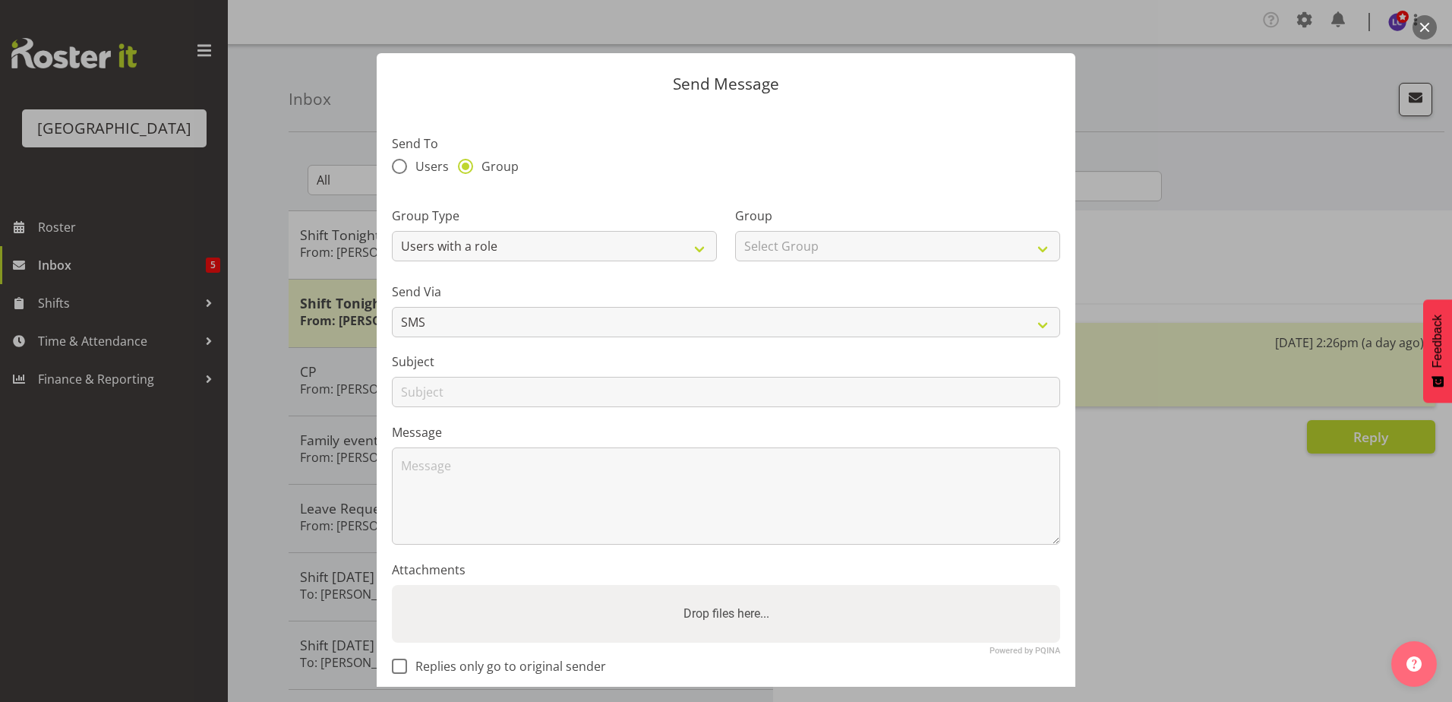
click at [534, 229] on div "Group Type Users with a role Users with a skill Primary users in a location All…" at bounding box center [554, 234] width 325 height 55
click at [834, 235] on select "Select Group Aquatic Customer Services Officer Cleaner - Splash Palace Faciltie…" at bounding box center [897, 246] width 325 height 30
select select "96"
click at [735, 231] on select "Select Group Aquatic Customer Services Officer Cleaner - Splash Palace Faciltie…" at bounding box center [897, 246] width 325 height 30
click at [626, 318] on select "Email SMS" at bounding box center [726, 322] width 669 height 30
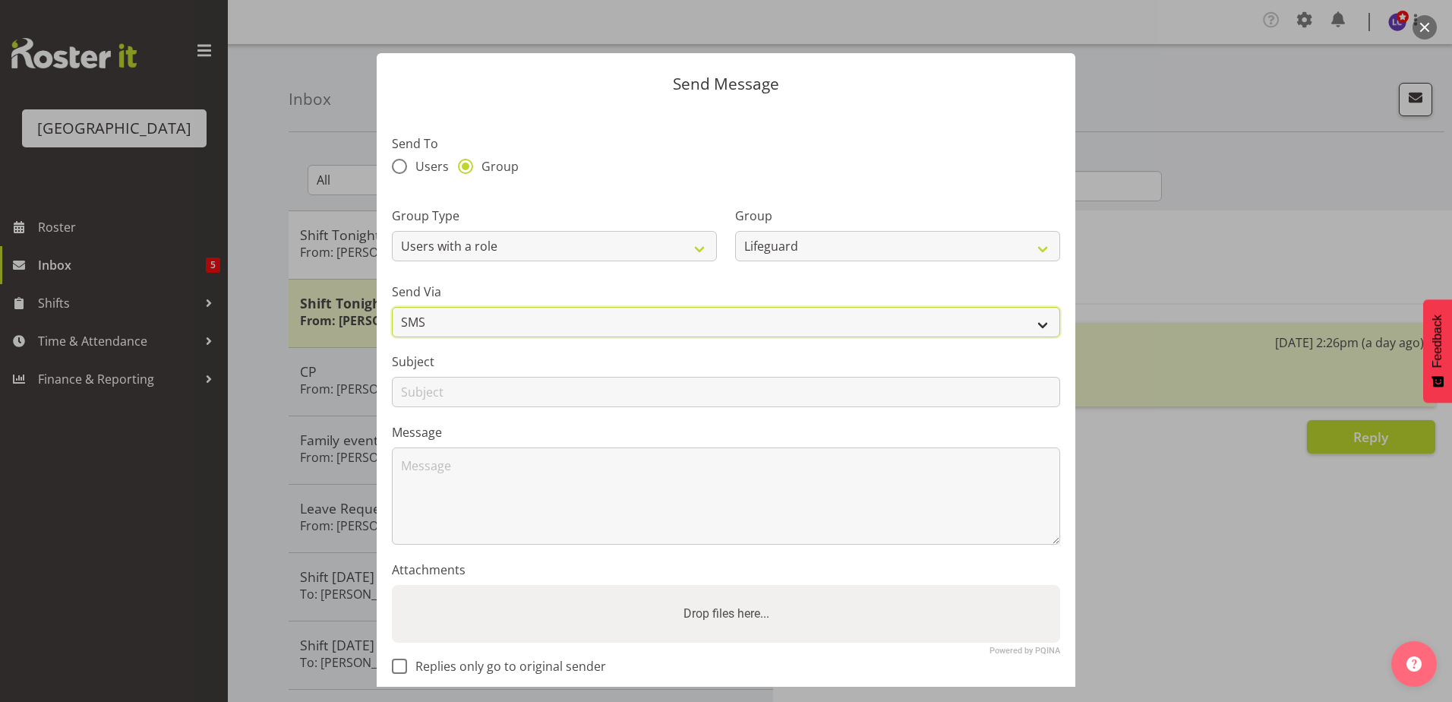
click at [626, 318] on select "Email SMS" at bounding box center [726, 322] width 669 height 30
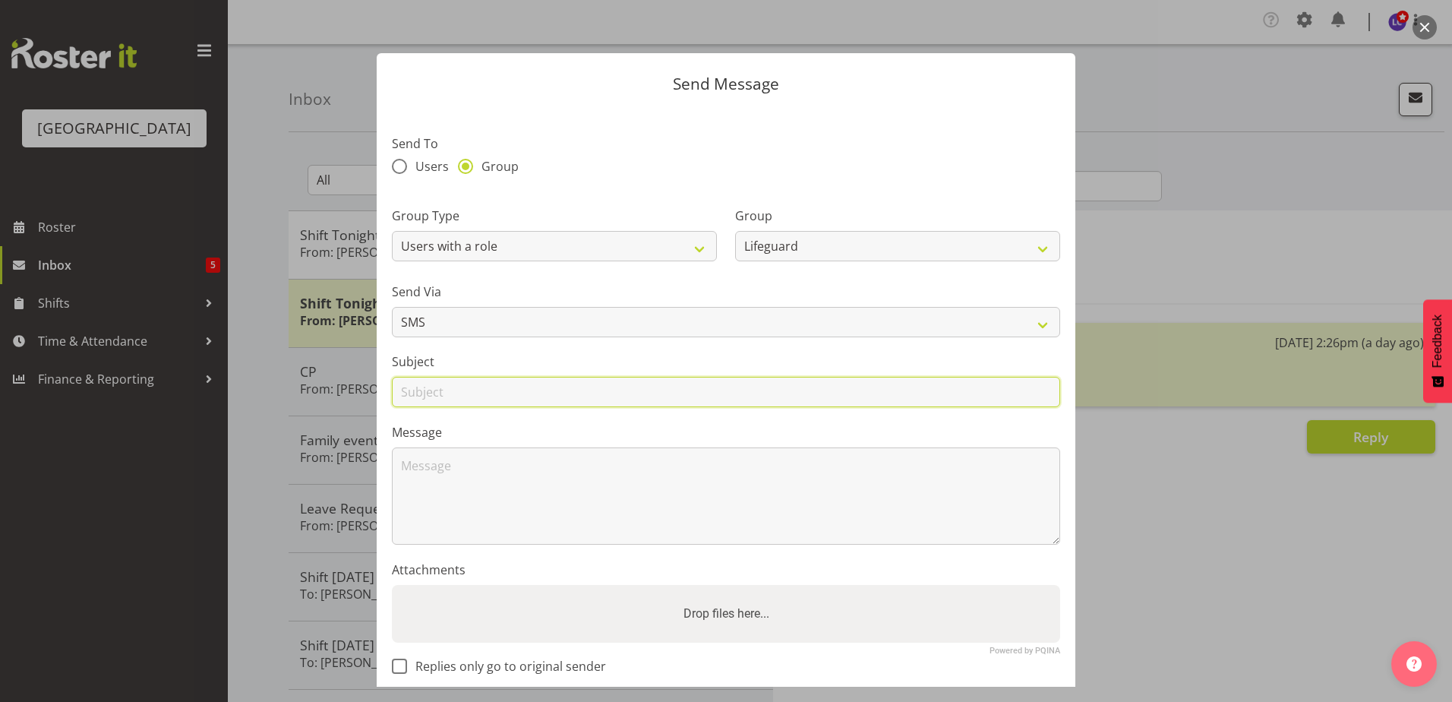
click at [665, 403] on input "text" at bounding box center [726, 392] width 669 height 30
type input "Shifts this week"
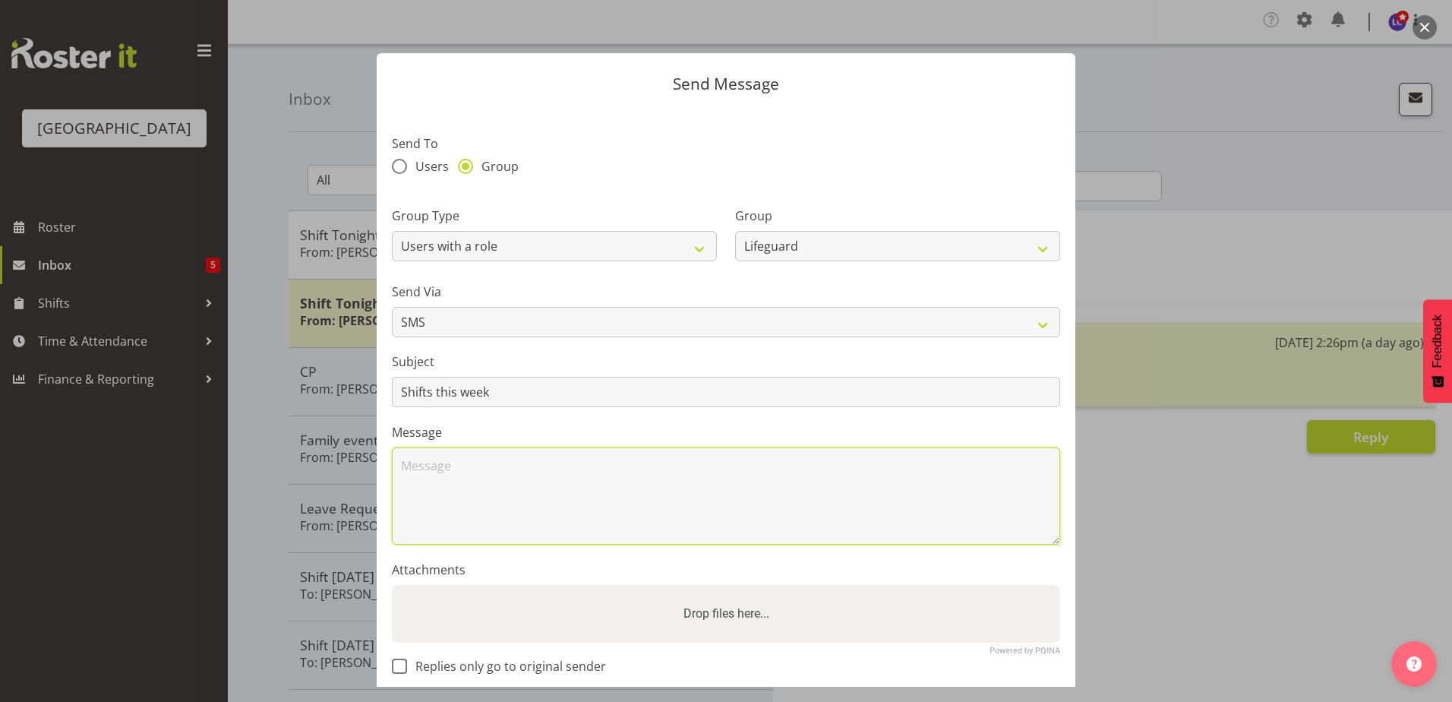
click at [538, 482] on textarea at bounding box center [726, 495] width 669 height 97
type textarea "Hey Team - Massive thank you to those of you who have swapped shift,"
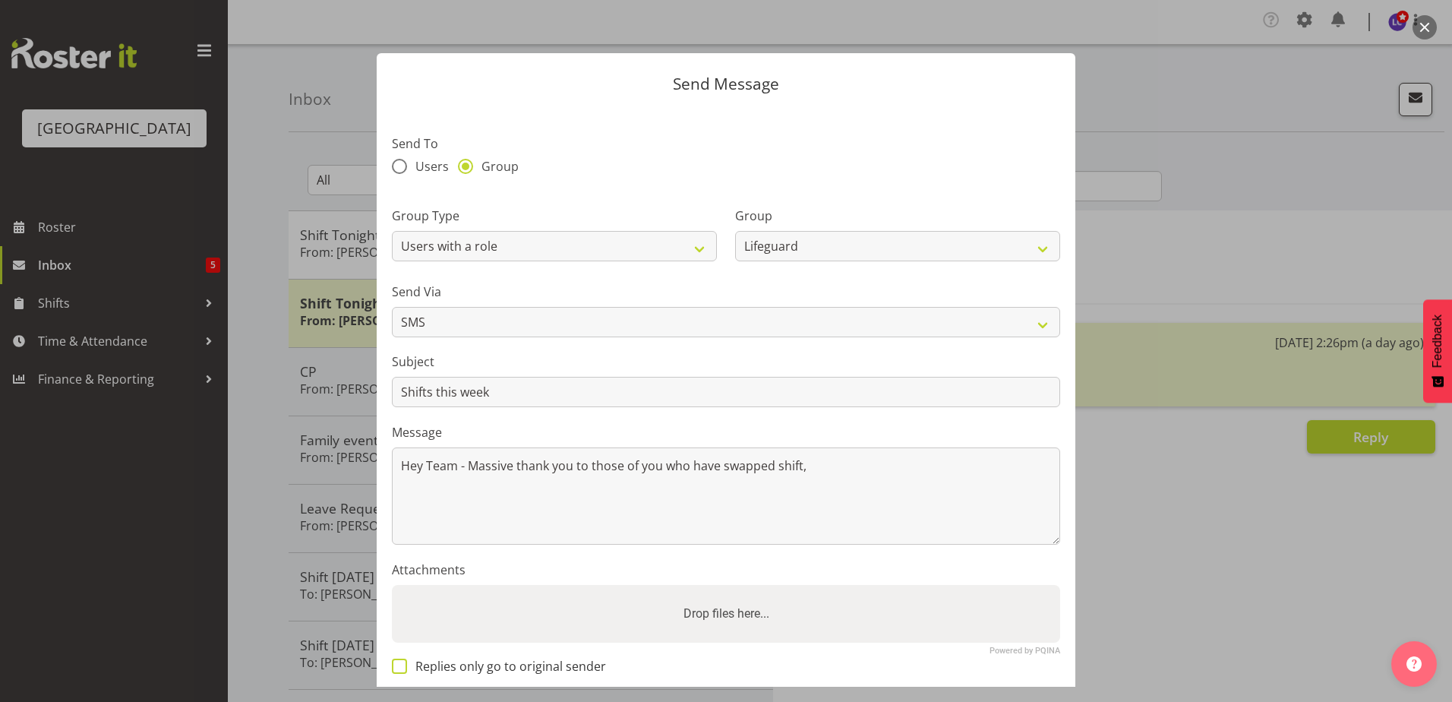
click at [499, 663] on span "Replies only go to original sender" at bounding box center [506, 666] width 199 height 15
click at [402, 663] on input "Replies only go to original sender" at bounding box center [397, 666] width 10 height 10
checkbox input "true"
click at [857, 475] on textarea "Hey Team - Massive thank you to those of you who have swapped shift," at bounding box center [726, 495] width 669 height 97
click at [839, 482] on textarea "Hey Team - Massive thank you to those of you who have swapped shift," at bounding box center [726, 495] width 669 height 97
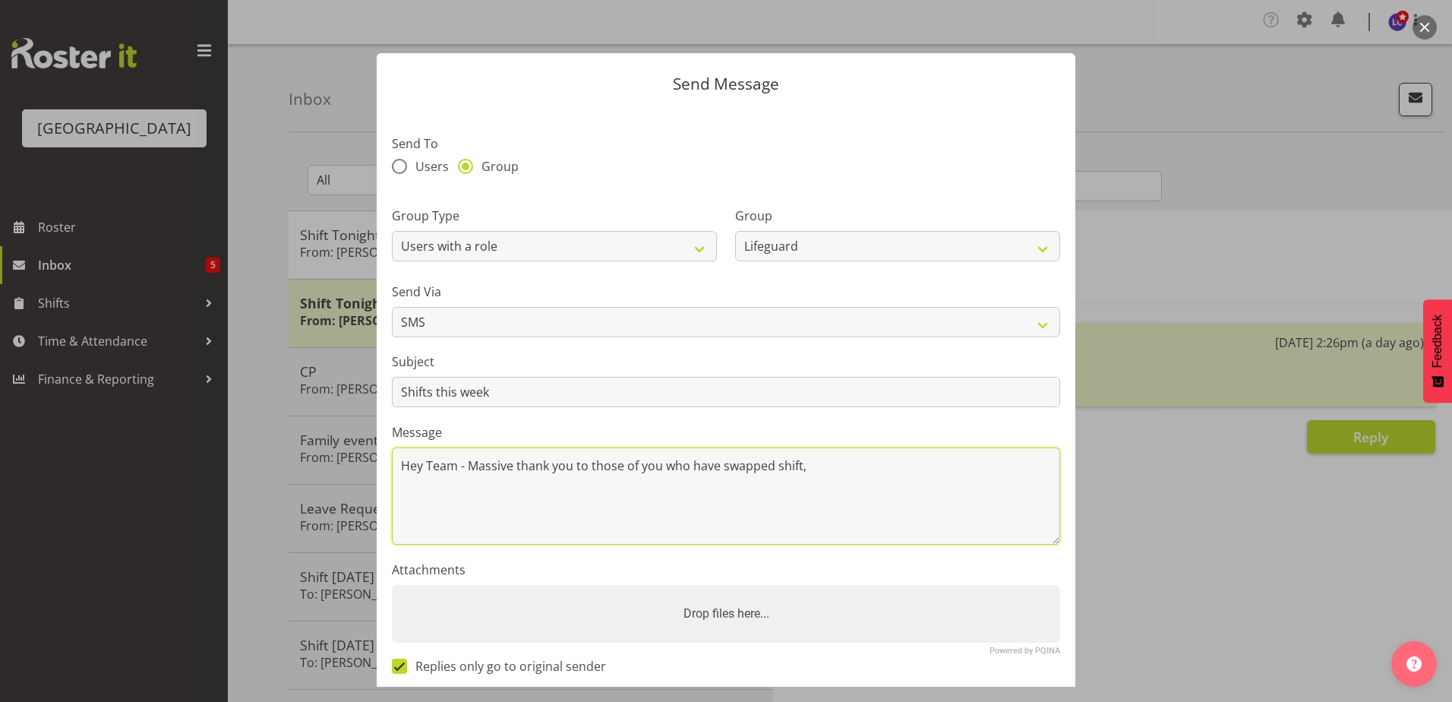
click at [868, 470] on textarea "Hey Team - Massive thank you to those of you who have swapped shift," at bounding box center [726, 495] width 669 height 97
click at [799, 472] on textarea "Hey Team - Massive thank you to those of you who have swapped shift or picked u…" at bounding box center [726, 495] width 669 height 97
click at [498, 536] on textarea "Hey Team - Massive thank you to those of you who have swapped shifts or picked …" at bounding box center [726, 495] width 669 height 97
click at [488, 534] on textarea "Hey Team - Massive thank you to those of you who have swapped shifts or picked …" at bounding box center [726, 495] width 669 height 97
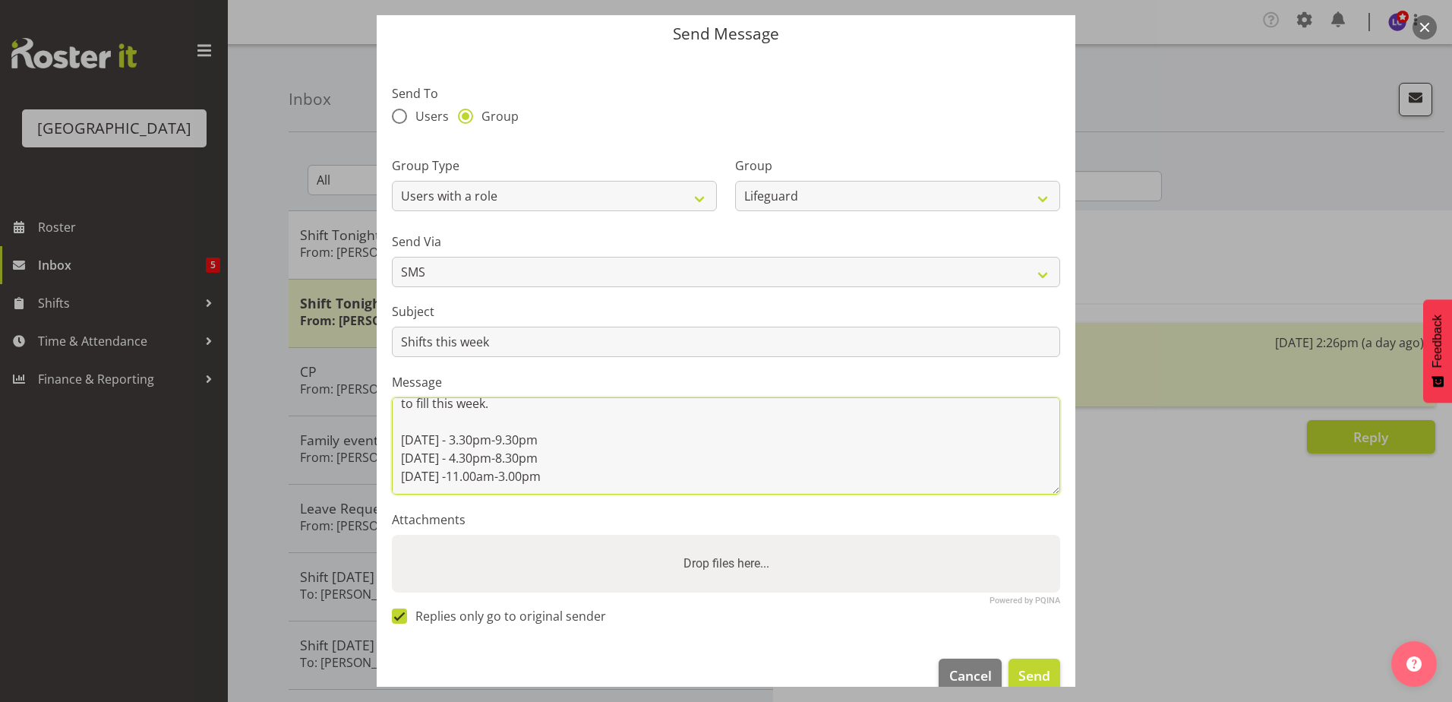
scroll to position [78, 0]
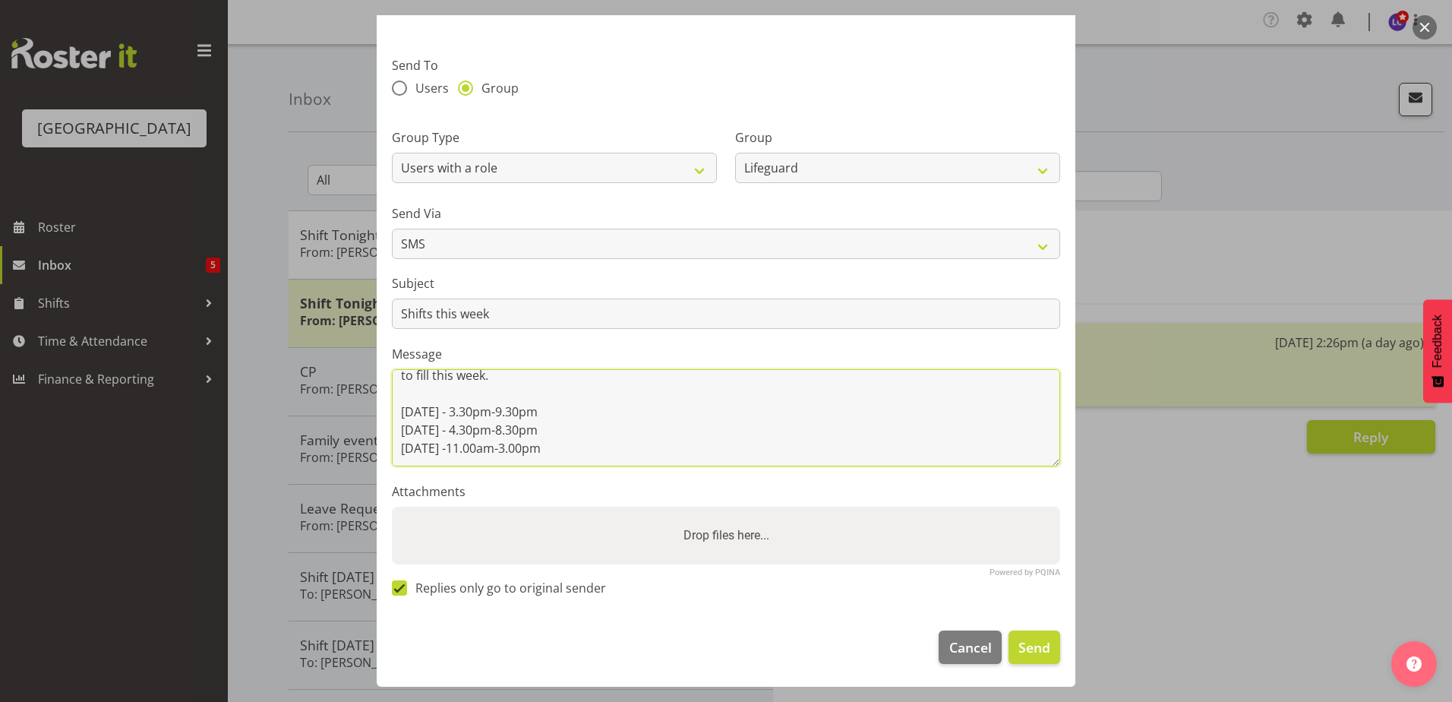
click at [832, 448] on textarea "Hey Team - Massive thank you to those of you who have swapped shifts or picked …" at bounding box center [726, 417] width 669 height 97
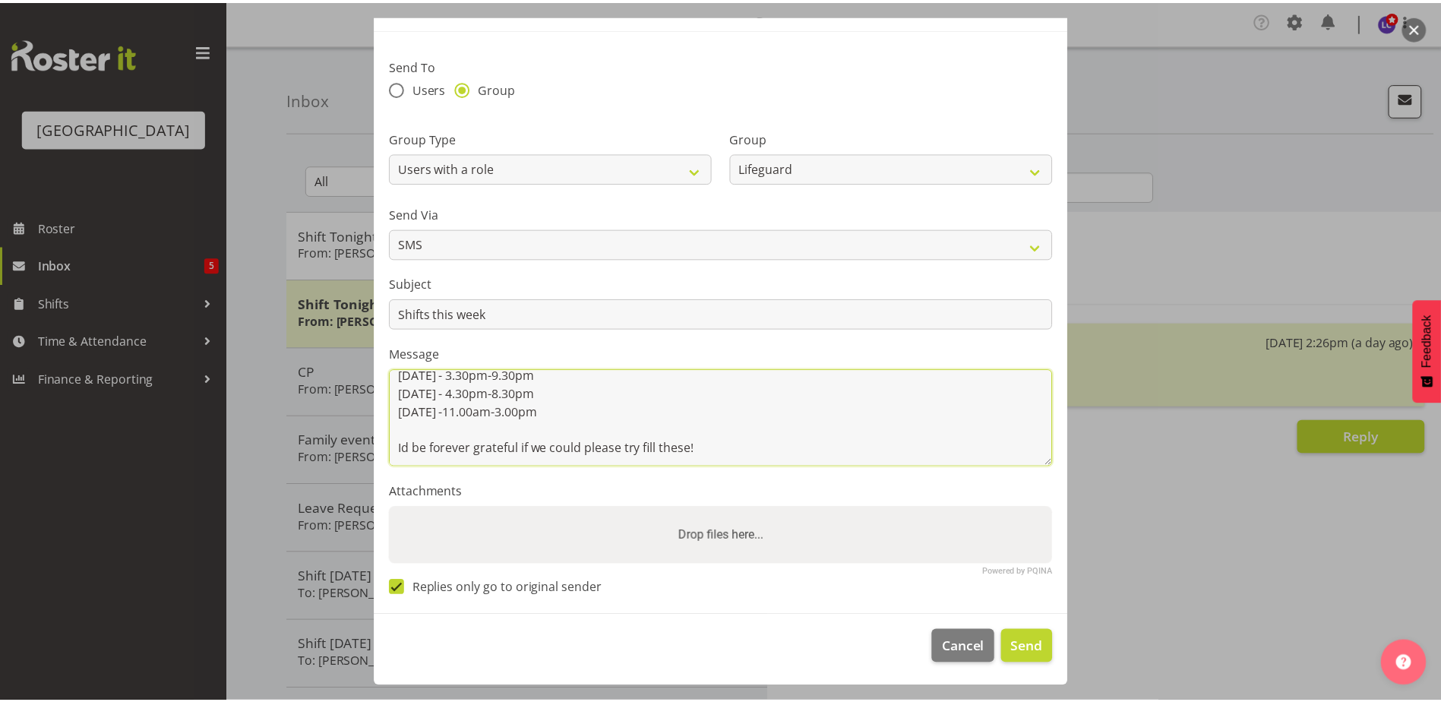
scroll to position [0, 0]
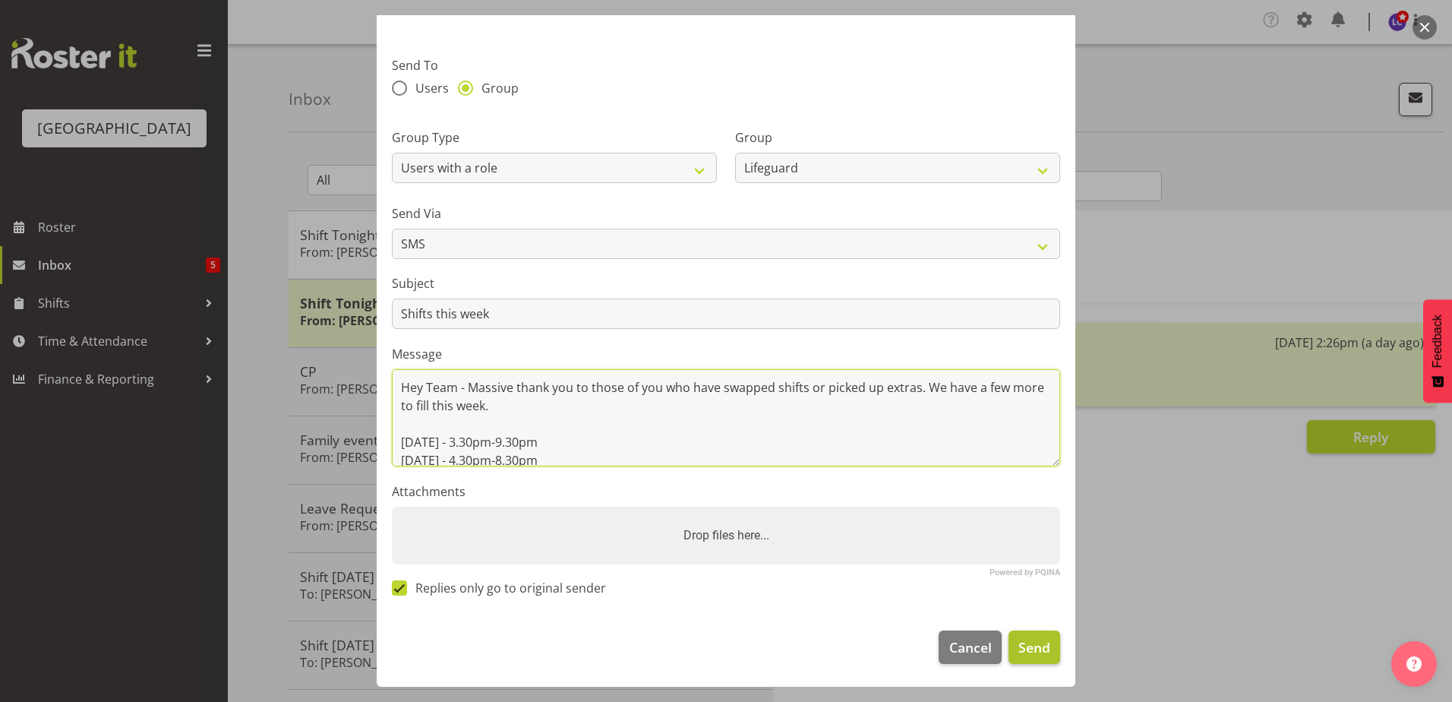
type textarea "Hey Team - Massive thank you to those of you who have swapped shifts or picked …"
click at [1023, 643] on span "Send" at bounding box center [1035, 647] width 32 height 20
